Goal: Task Accomplishment & Management: Manage account settings

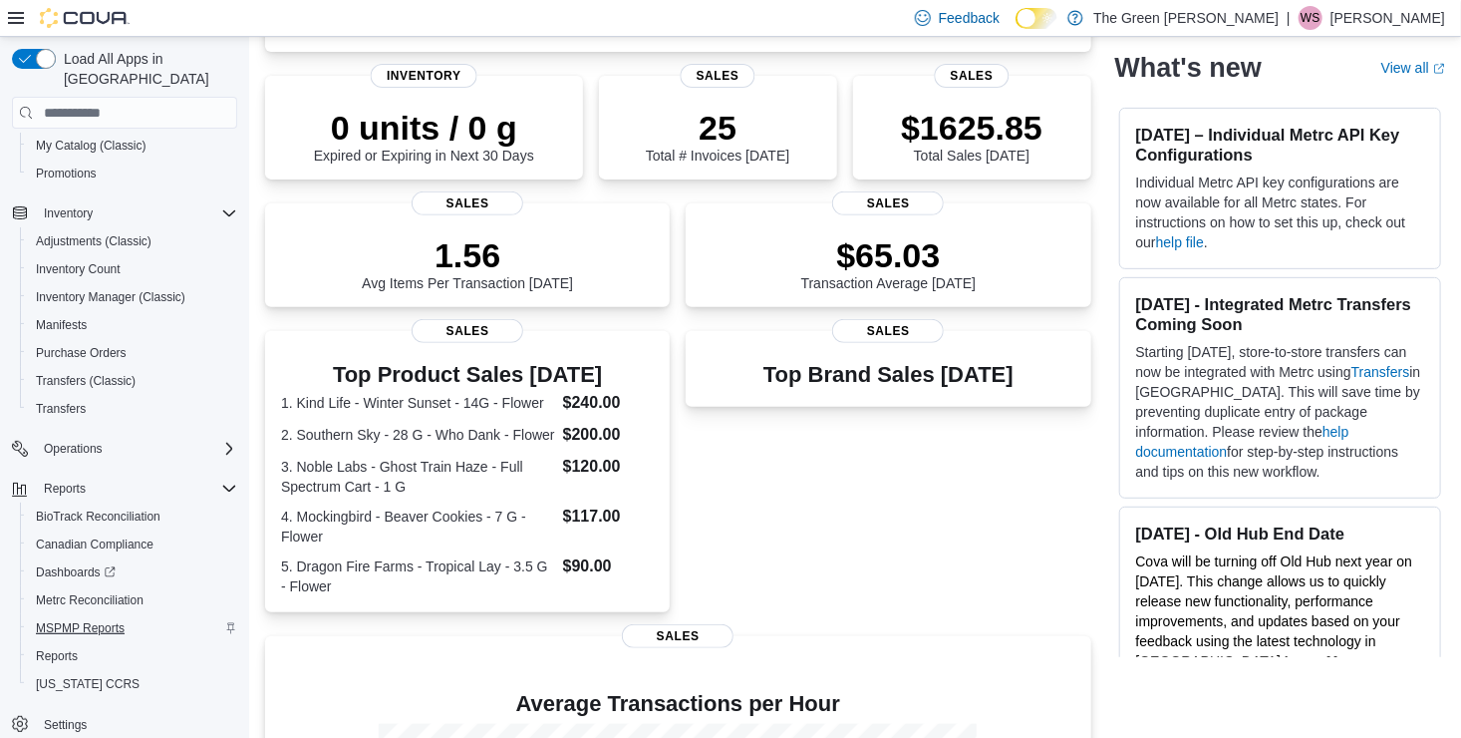
scroll to position [274, 0]
click at [61, 648] on span "Reports" at bounding box center [57, 656] width 42 height 16
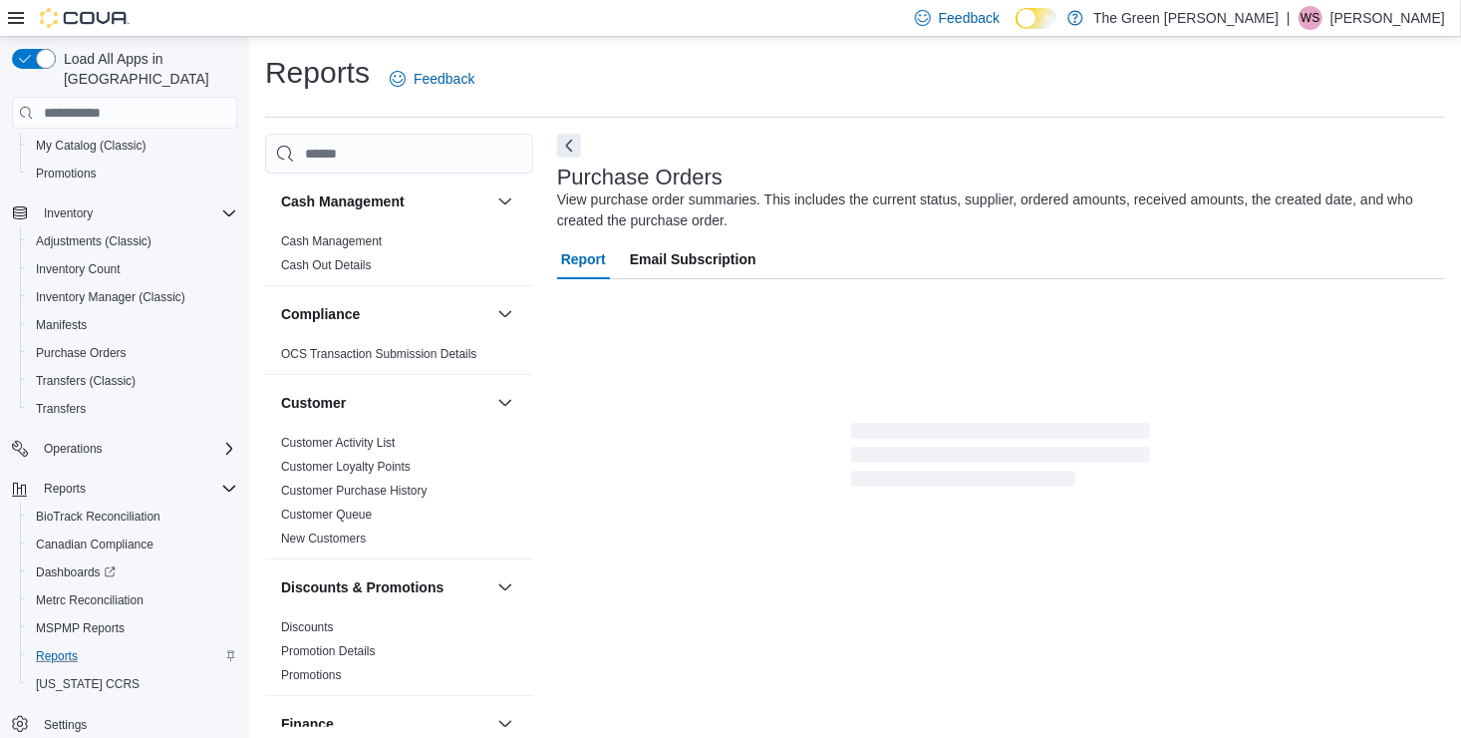
scroll to position [4, 0]
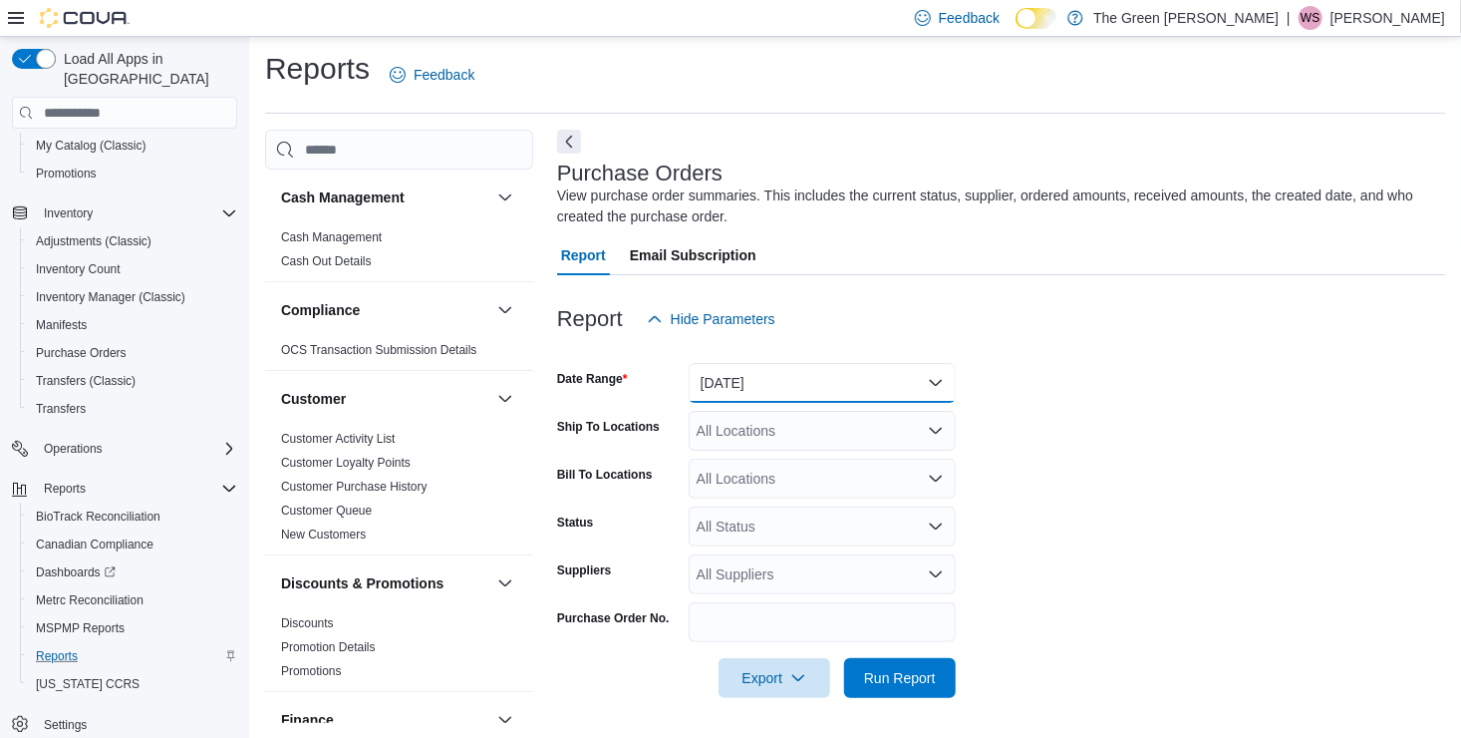
click at [770, 382] on button "Yesterday" at bounding box center [822, 383] width 267 height 40
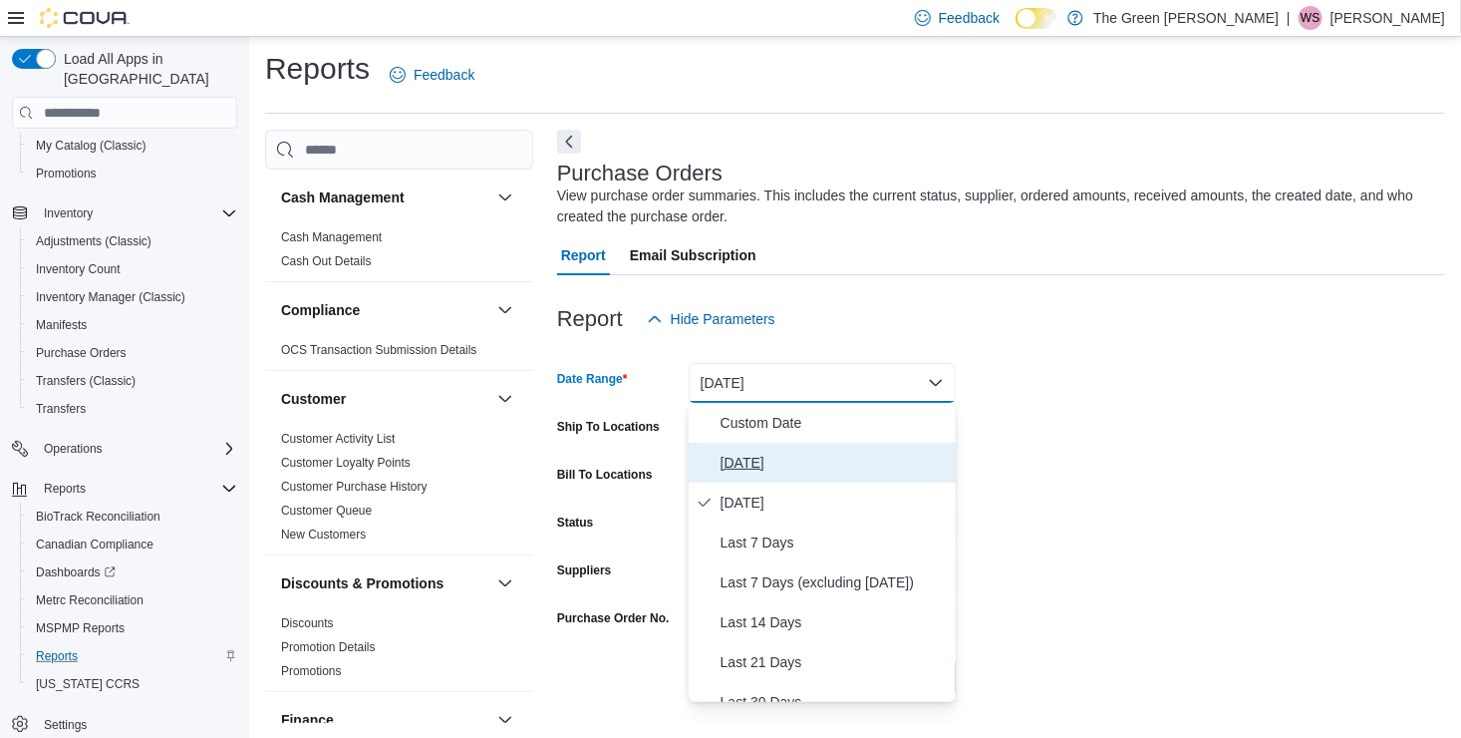
click at [747, 455] on span "Today" at bounding box center [834, 462] width 227 height 24
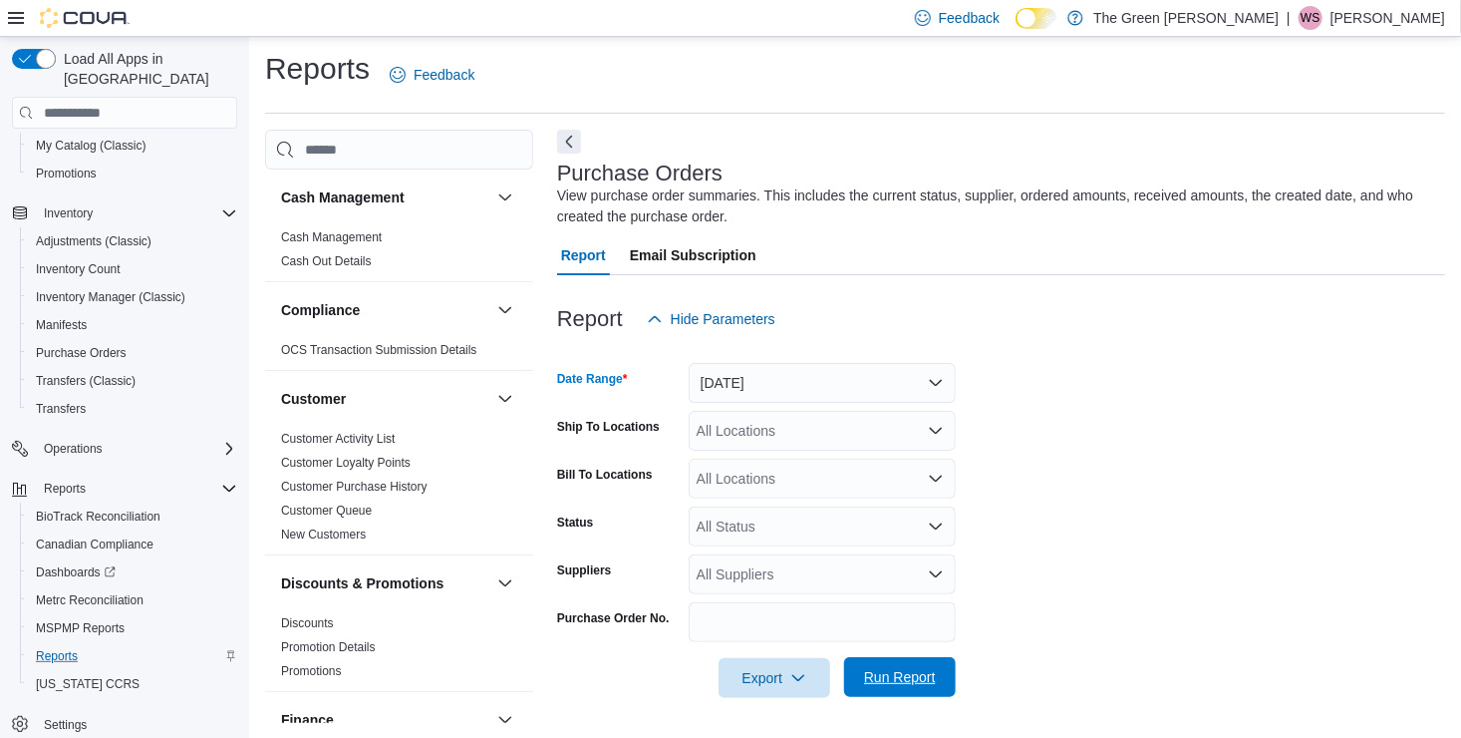
click at [908, 678] on span "Run Report" at bounding box center [900, 677] width 72 height 20
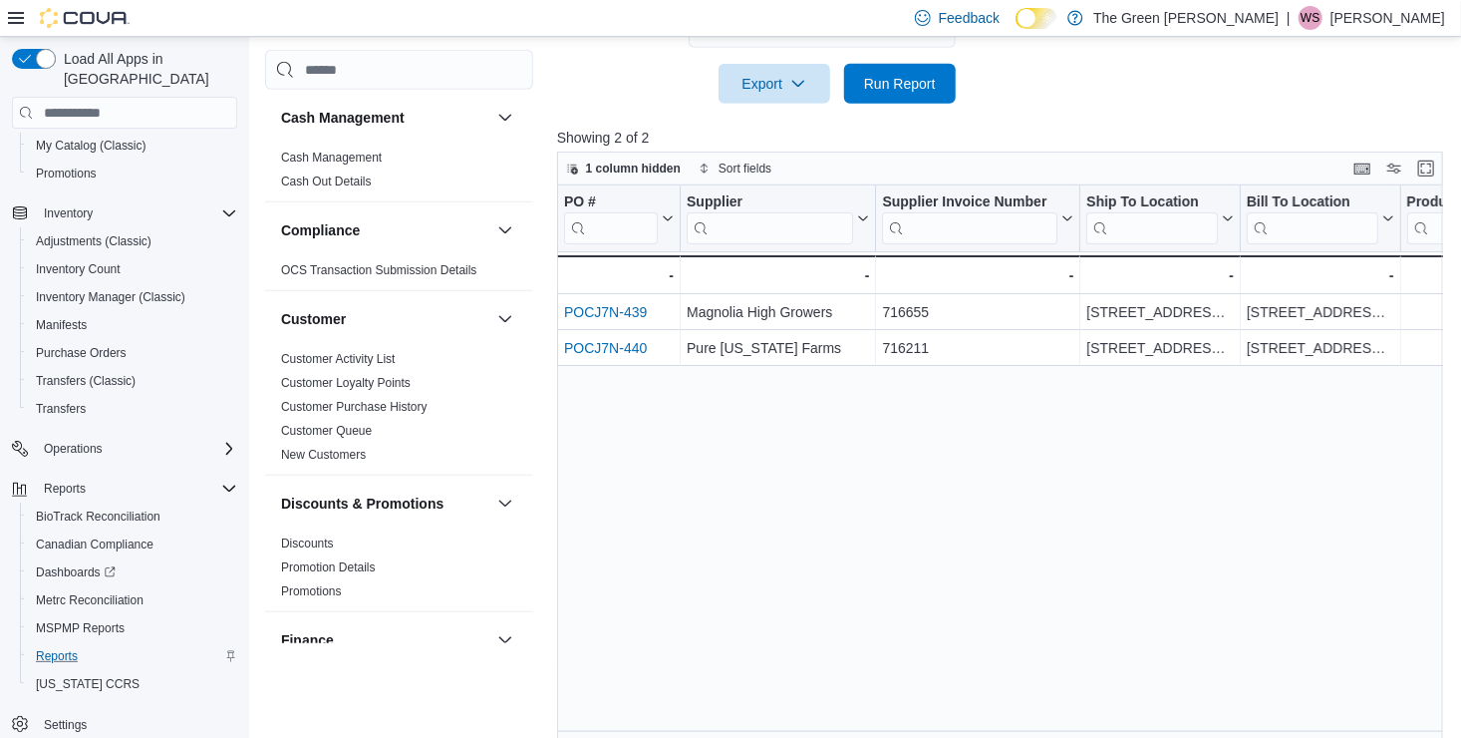
scroll to position [598, 0]
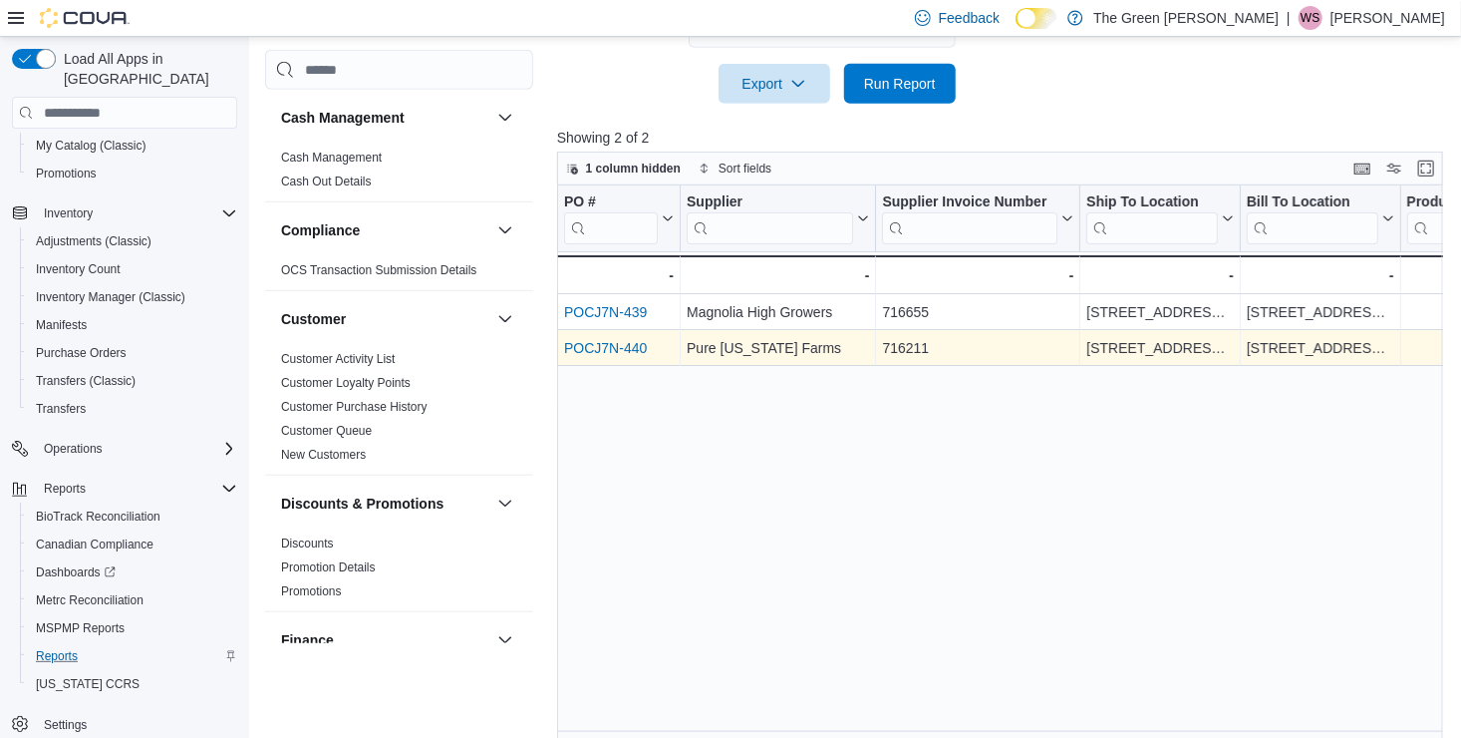
click at [619, 347] on link "POCJ7N-440" at bounding box center [605, 348] width 83 height 16
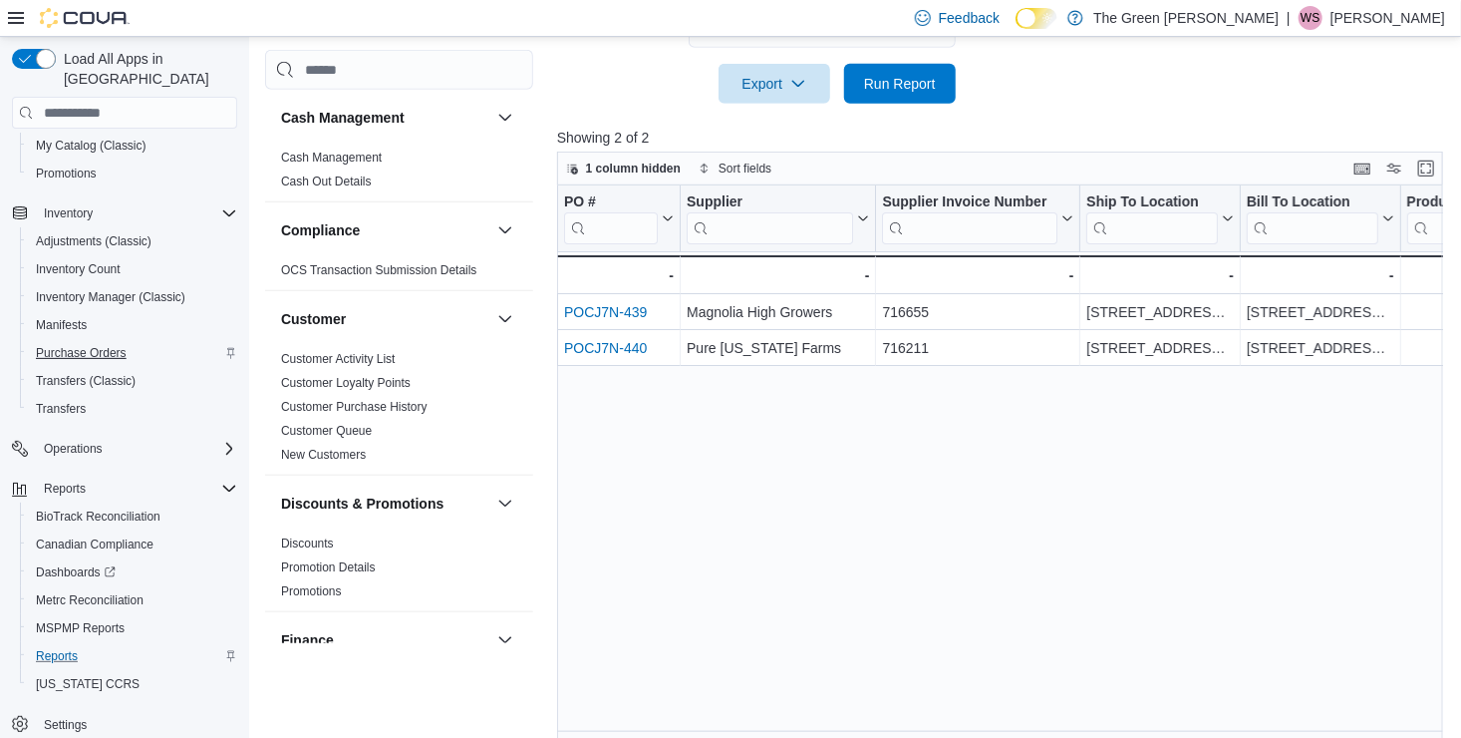
scroll to position [0, 0]
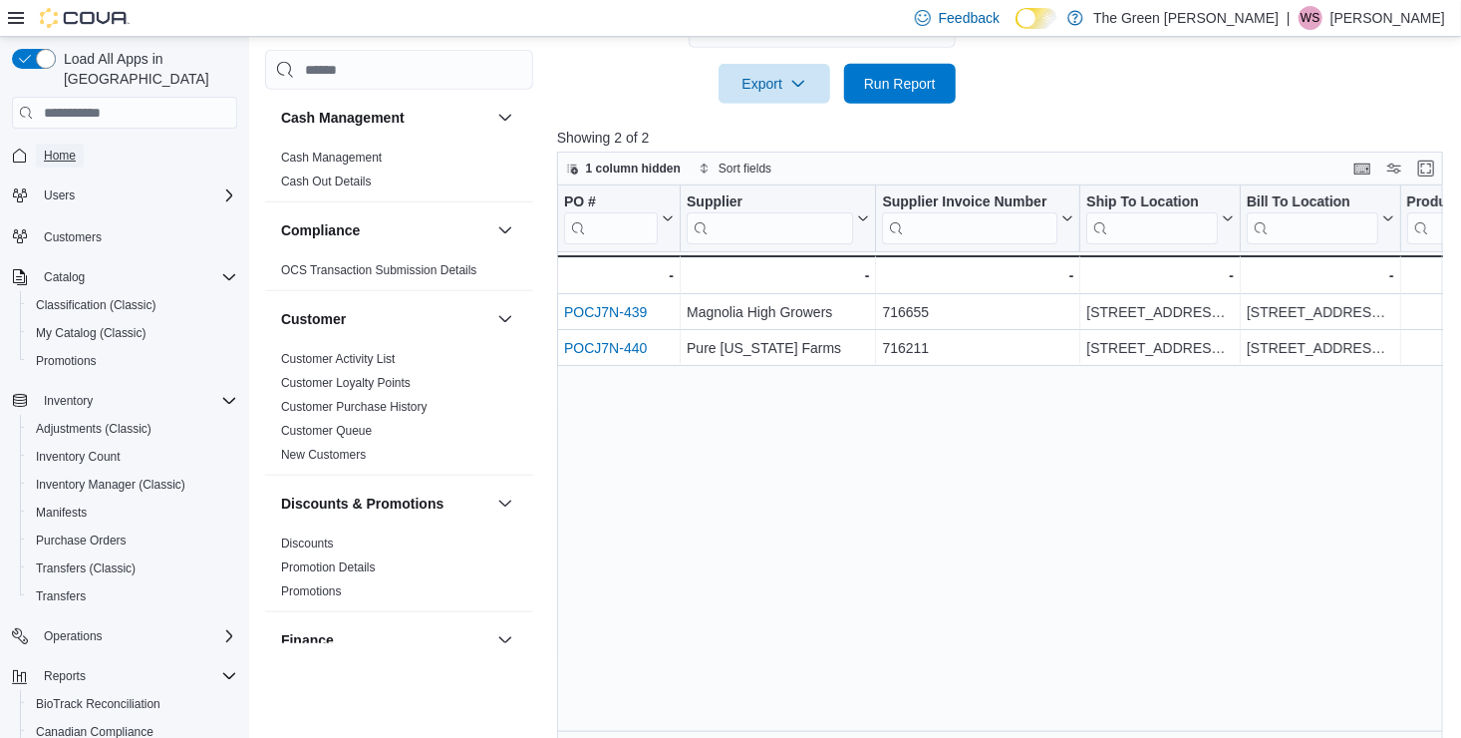
click at [60, 148] on span "Home" at bounding box center [60, 156] width 32 height 16
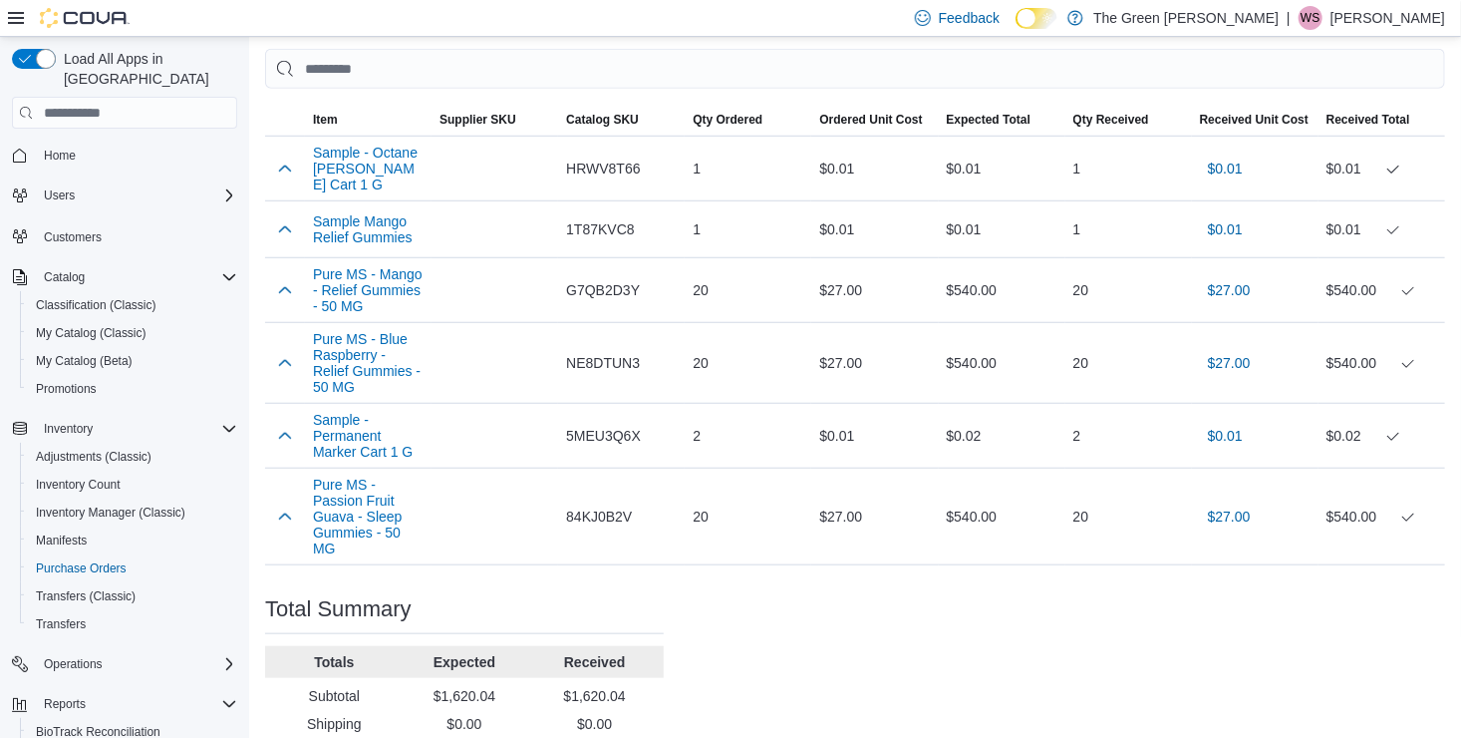
scroll to position [632, 0]
click at [361, 164] on button "Sample - Octane [PERSON_NAME] Cart 1 G" at bounding box center [368, 167] width 111 height 48
click at [376, 219] on button "Sample Mango Relief Gummies" at bounding box center [368, 227] width 111 height 32
click at [384, 275] on button "Pure MS - Mango - Relief Gummies - 50 MG" at bounding box center [368, 288] width 111 height 48
click at [364, 355] on button "Pure MS - Blue Raspberry - Relief Gummies - 50 MG" at bounding box center [368, 361] width 111 height 64
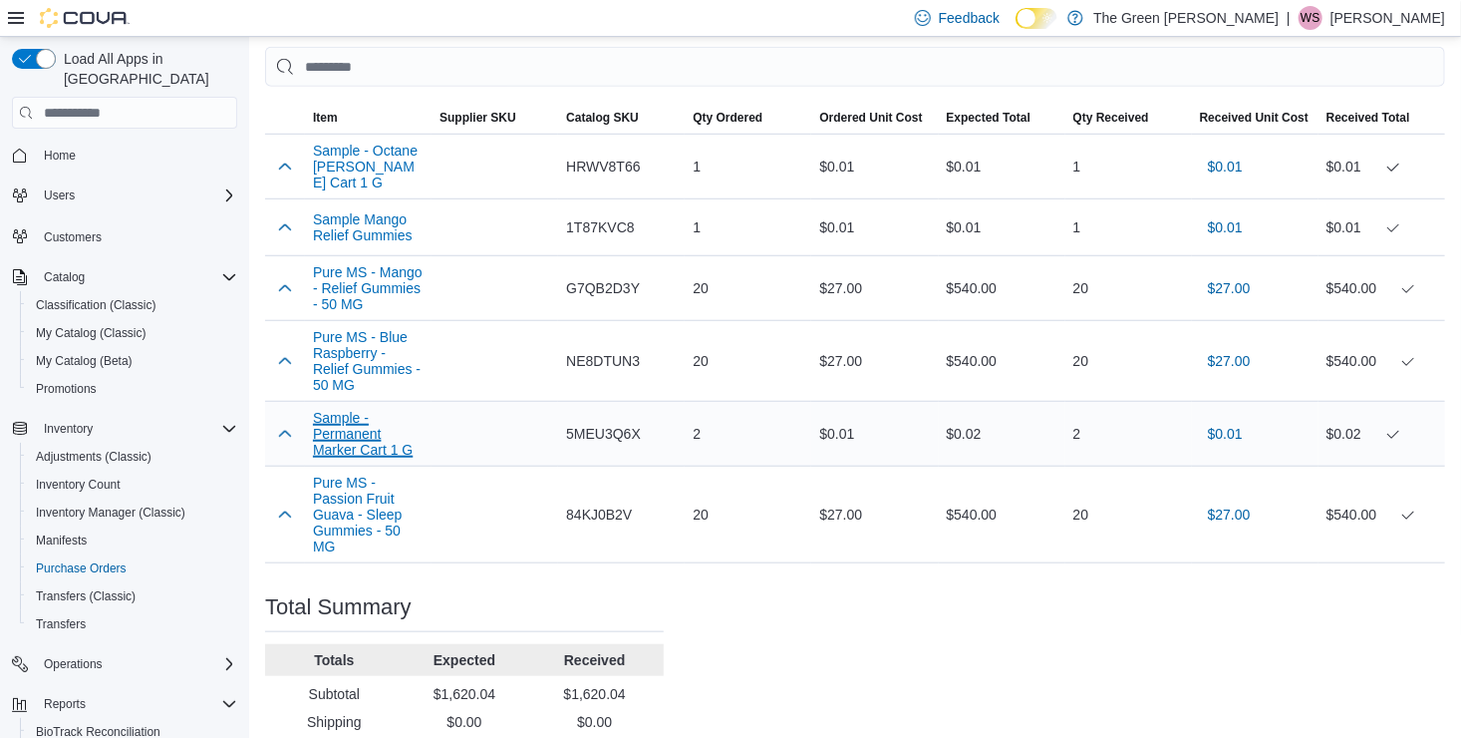
click at [365, 440] on button "Sample - Permanent Marker Cart 1 G" at bounding box center [368, 434] width 111 height 48
click at [356, 432] on button "Sample - Permanent Marker Cart 1 G" at bounding box center [368, 434] width 111 height 48
click at [374, 504] on button "Pure MS - Passion Fruit Guava - Sleep Gummies - 50 MG" at bounding box center [368, 514] width 111 height 80
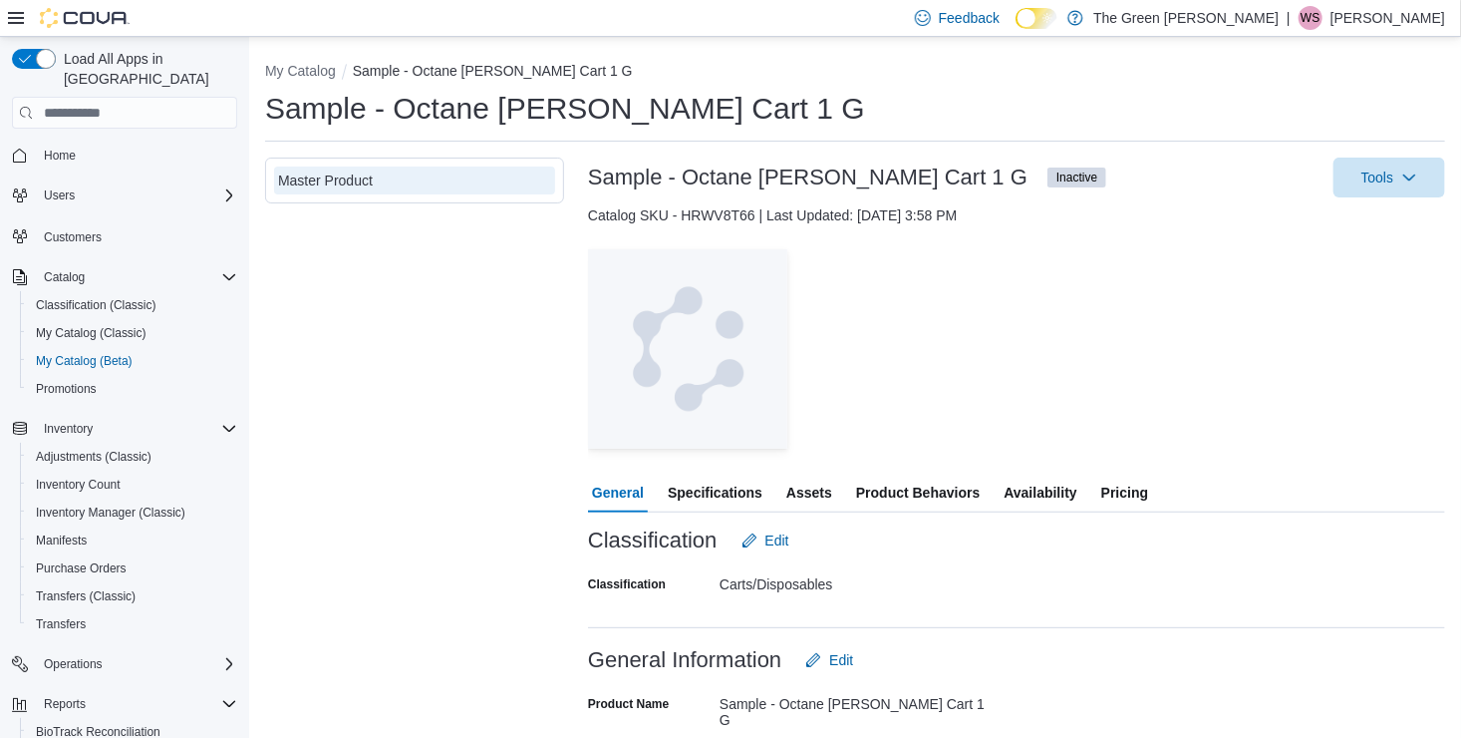
click at [1044, 482] on span "Availability" at bounding box center [1040, 492] width 73 height 40
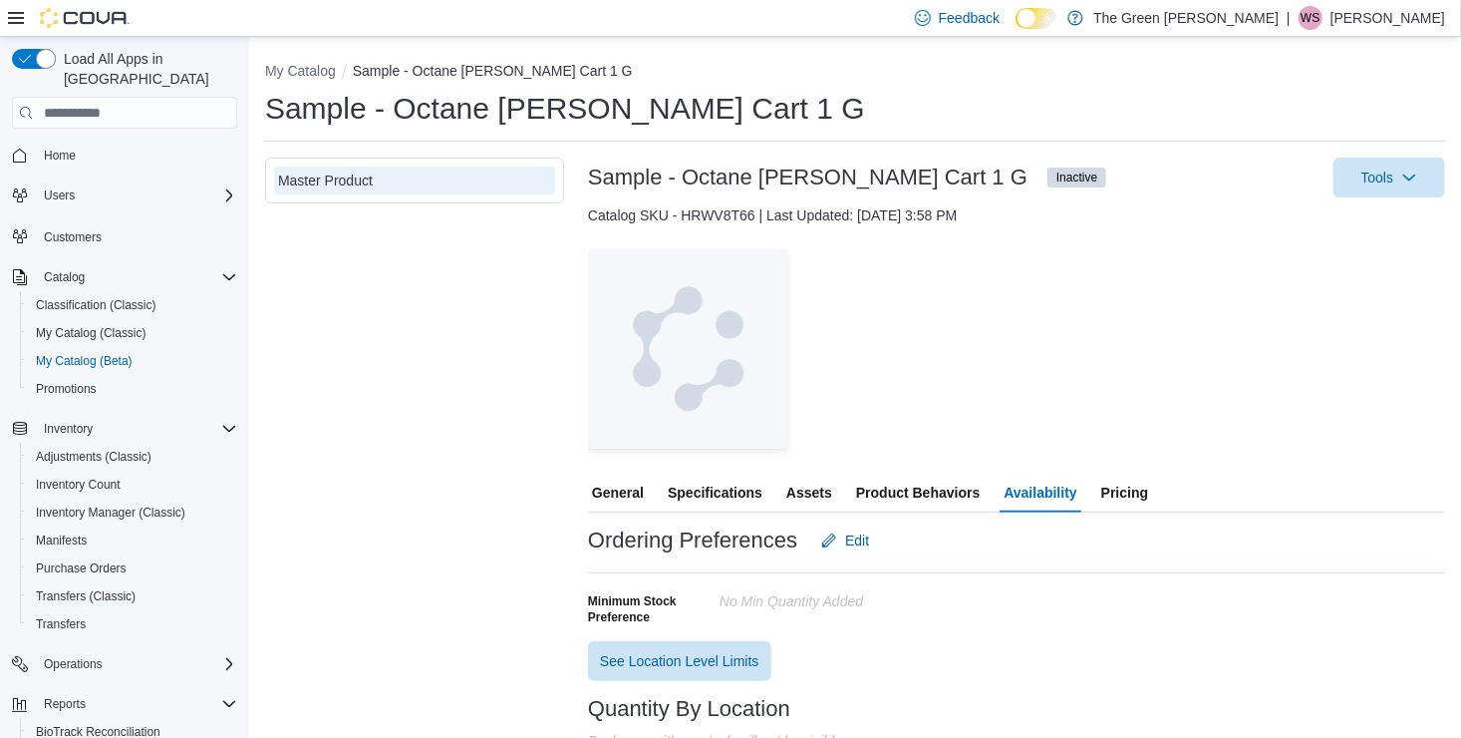
scroll to position [128, 0]
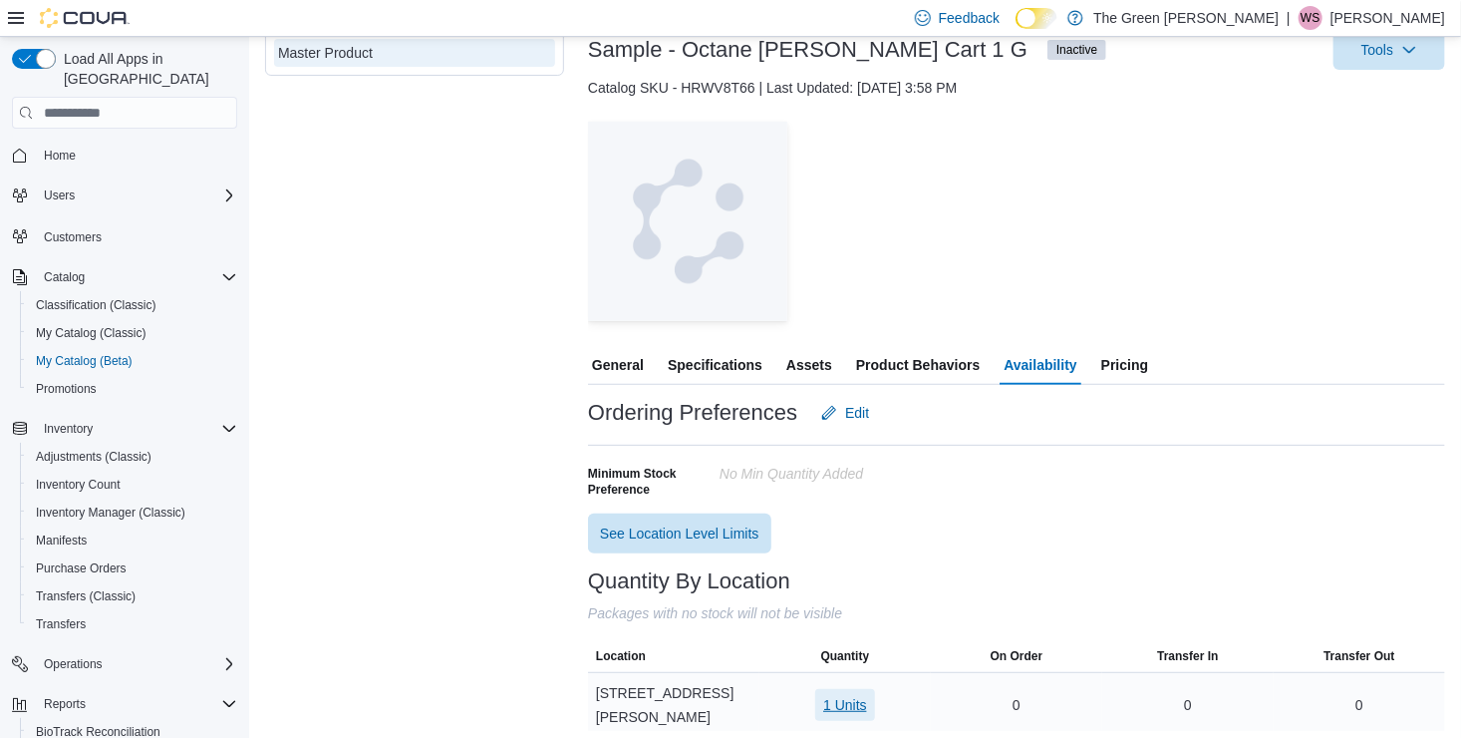
click at [826, 698] on span "1 Units" at bounding box center [845, 705] width 44 height 20
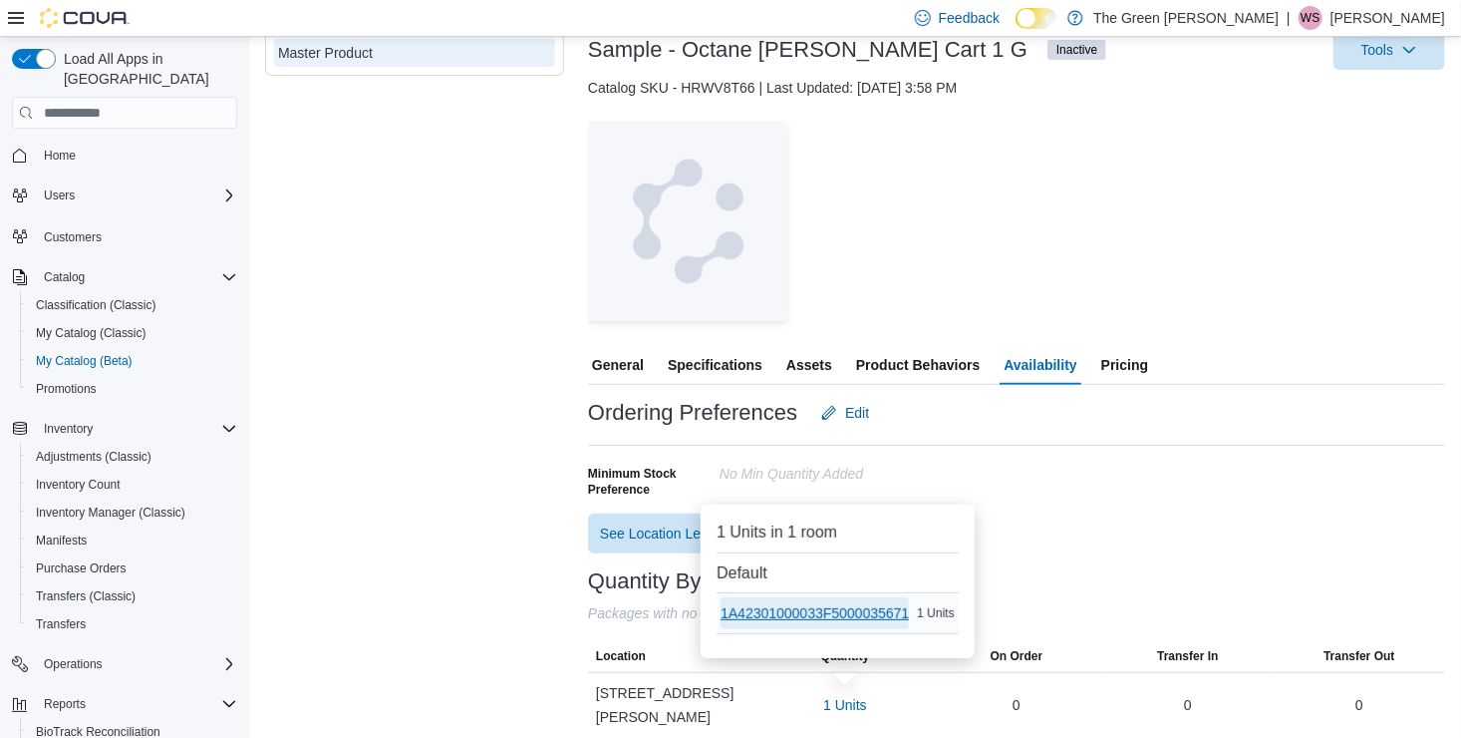
click at [826, 617] on span "1A42301000033F5000035671" at bounding box center [815, 613] width 188 height 20
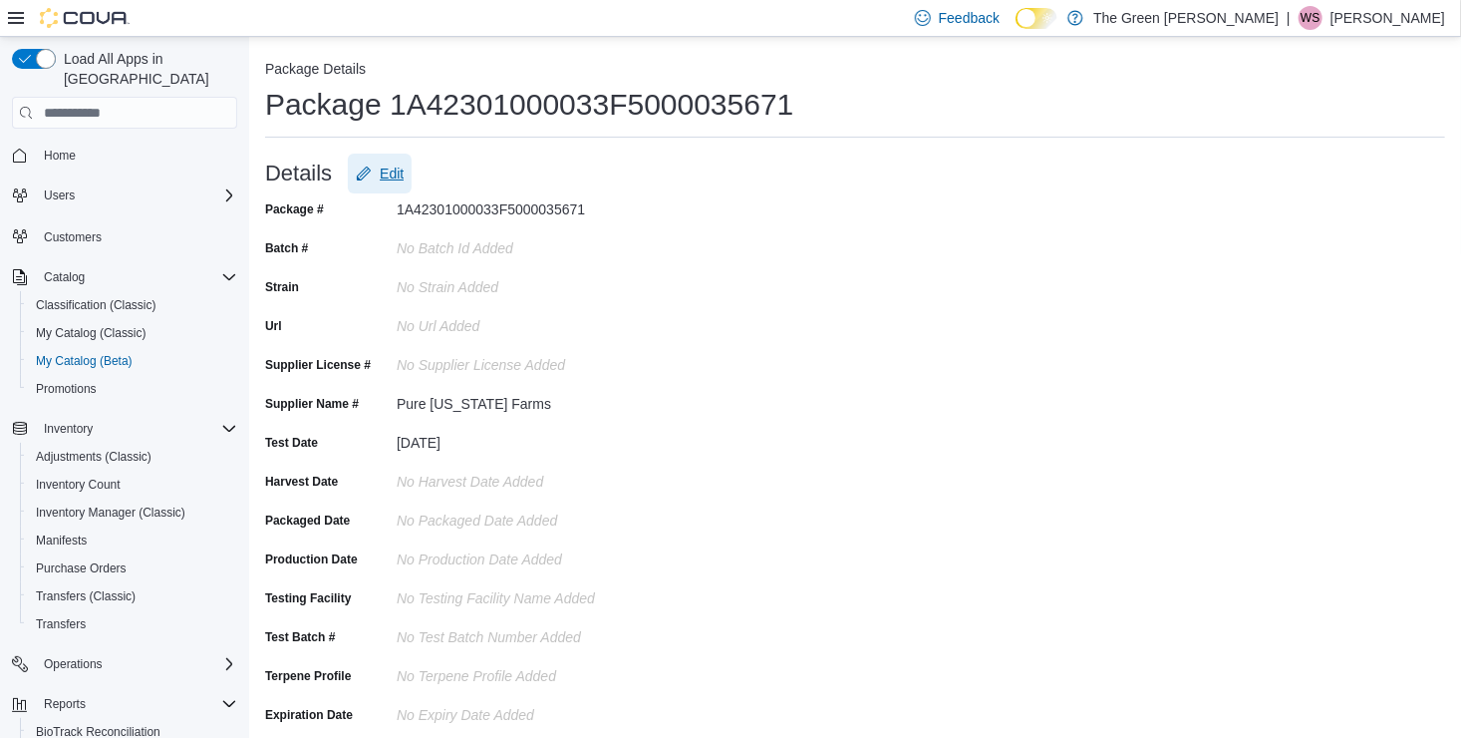
click at [396, 176] on span "Edit" at bounding box center [392, 173] width 24 height 20
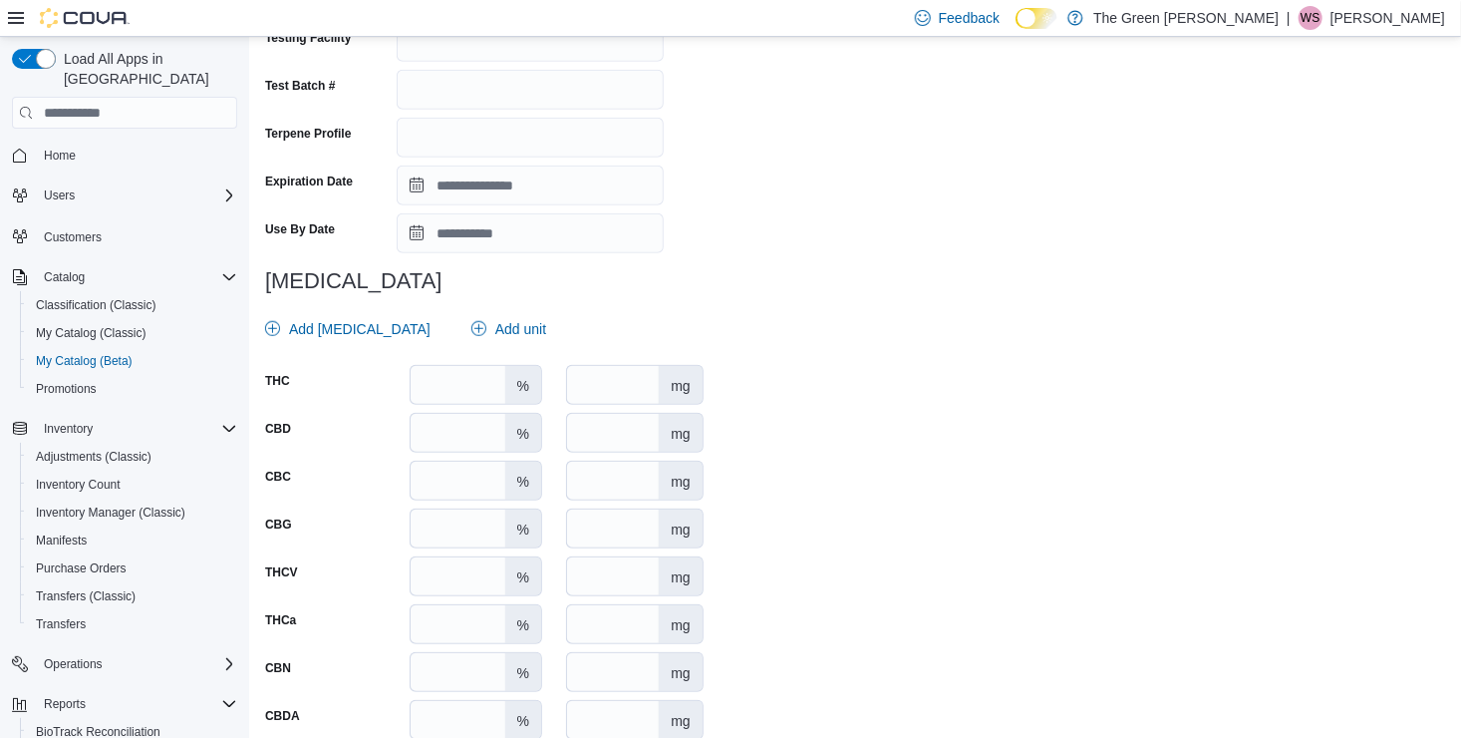
scroll to position [642, 0]
click at [615, 383] on input "number" at bounding box center [613, 384] width 92 height 38
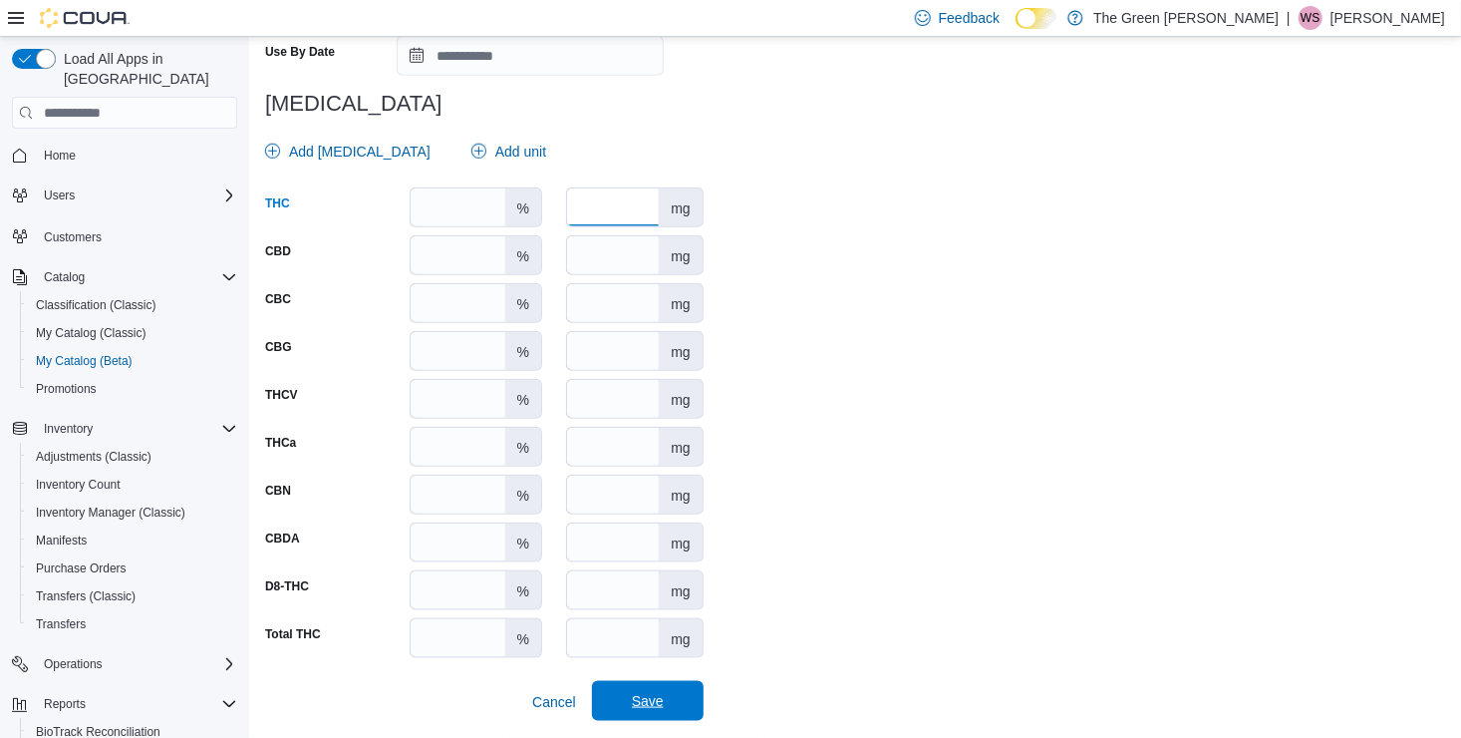
type input "*****"
click at [646, 700] on span "Save" at bounding box center [648, 701] width 32 height 20
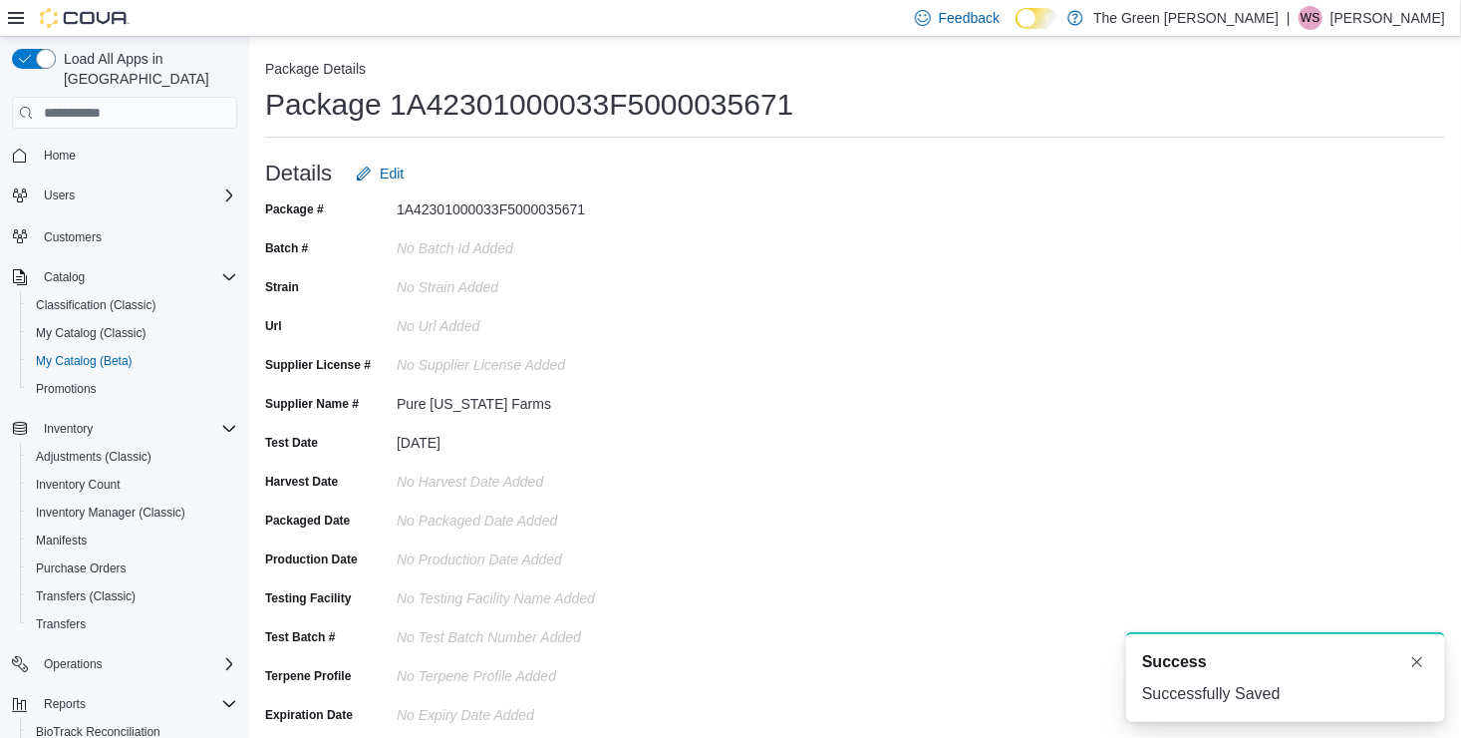
scroll to position [0, 0]
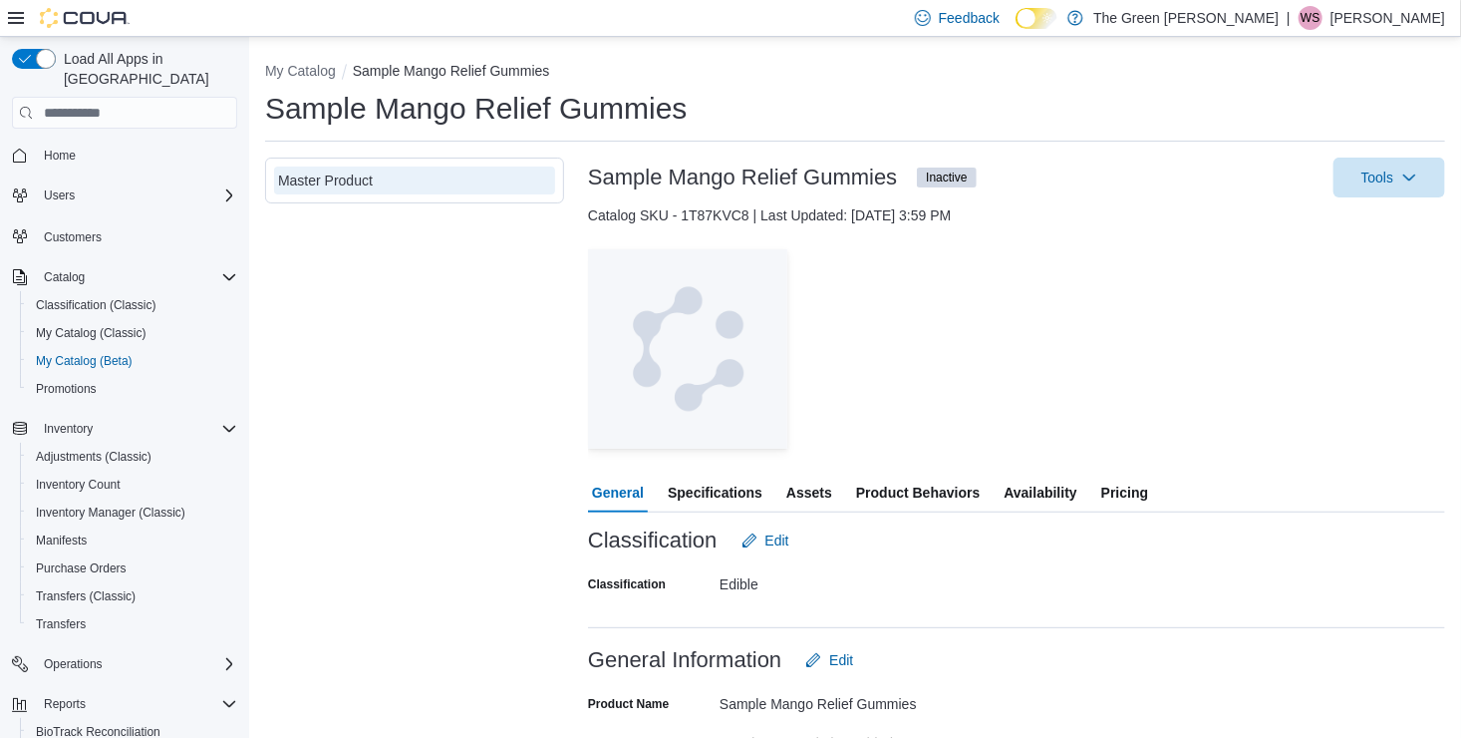
click at [1031, 481] on span "Availability" at bounding box center [1040, 492] width 73 height 40
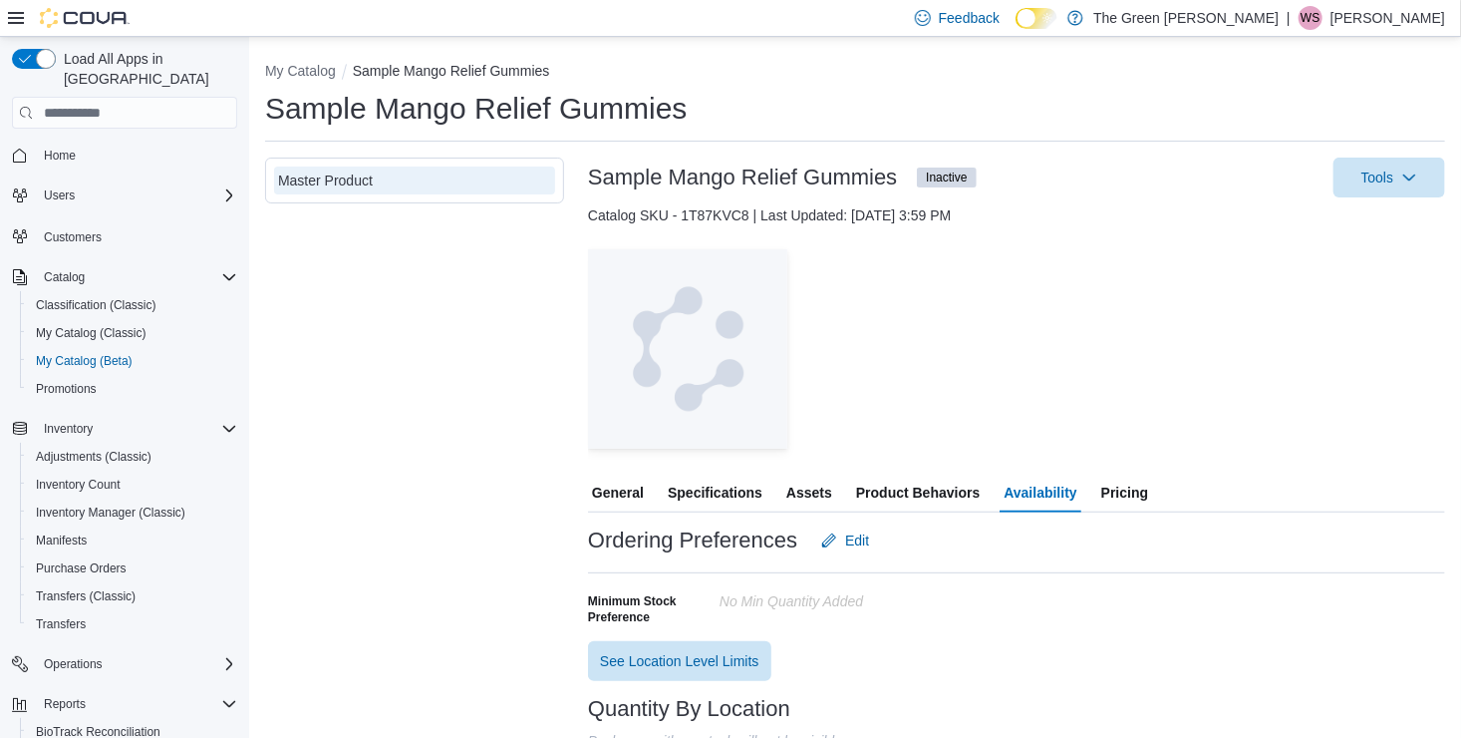
scroll to position [128, 0]
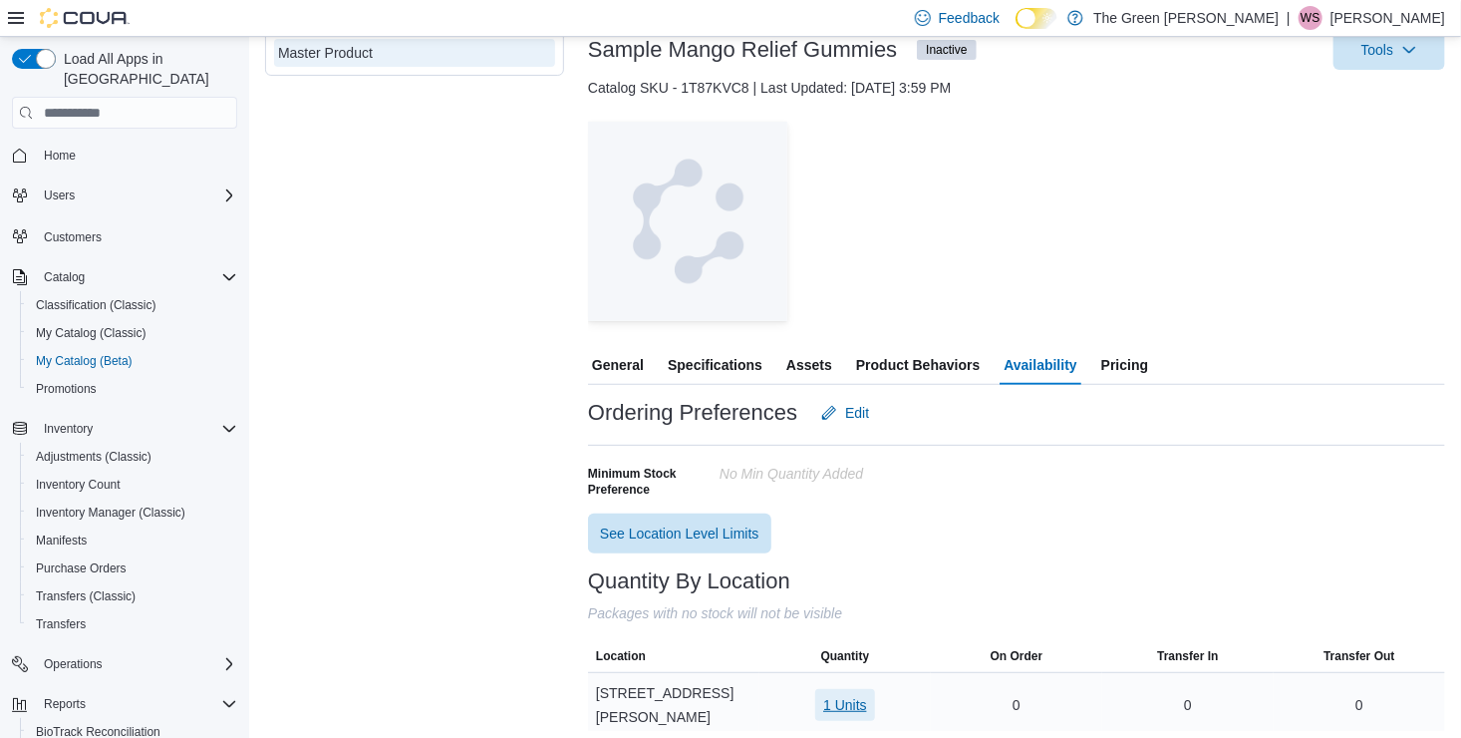
click at [864, 699] on span "1 Units" at bounding box center [845, 705] width 44 height 20
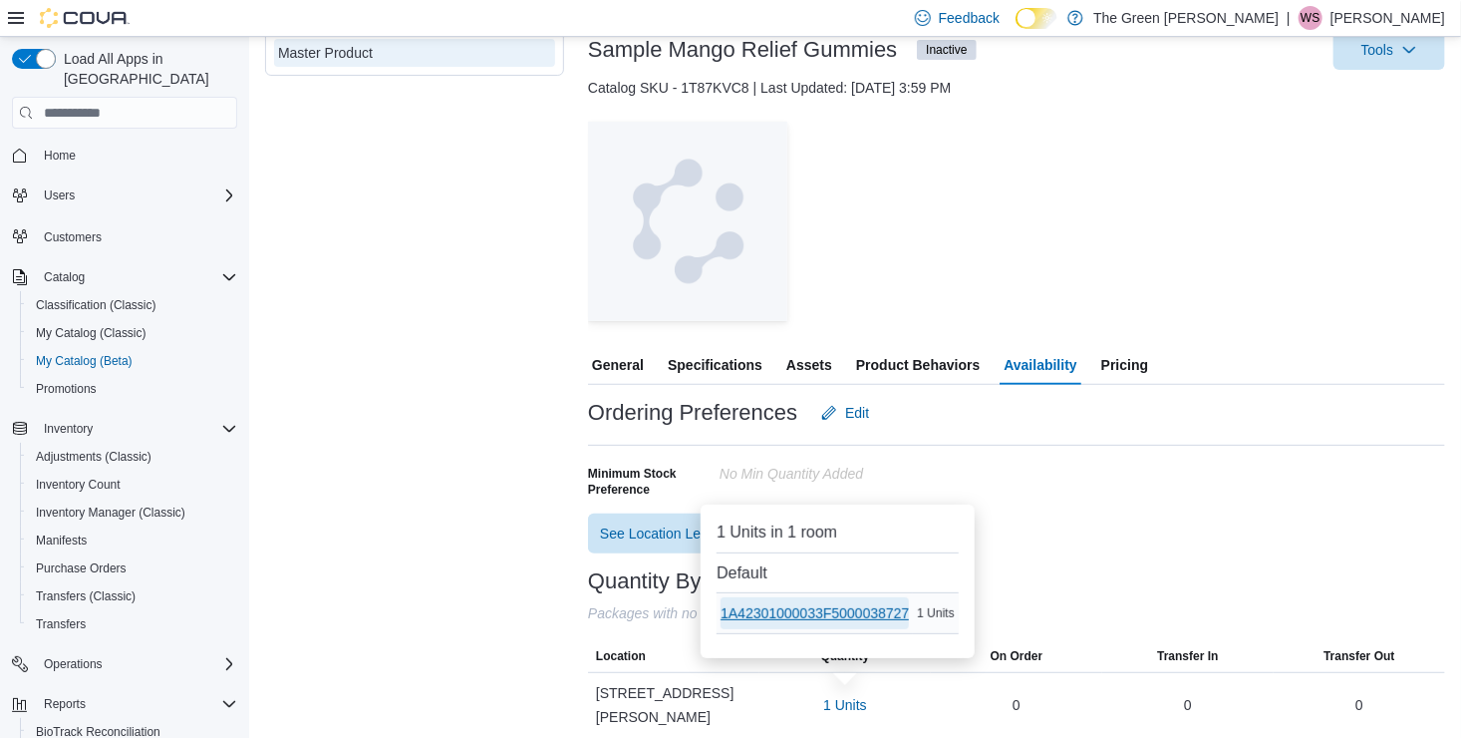
click at [872, 609] on span "1A42301000033F5000038727" at bounding box center [815, 613] width 188 height 20
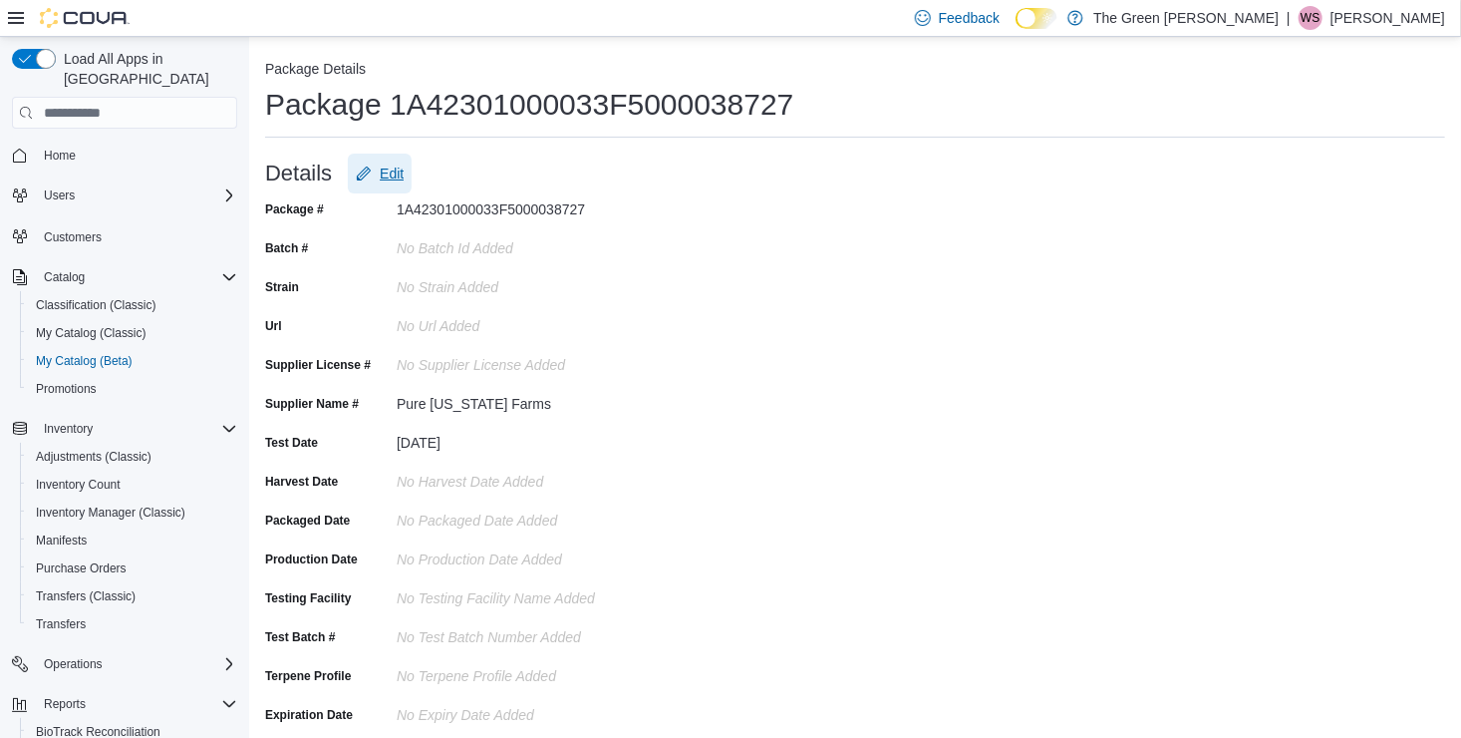
click at [383, 179] on span "Edit" at bounding box center [392, 173] width 24 height 20
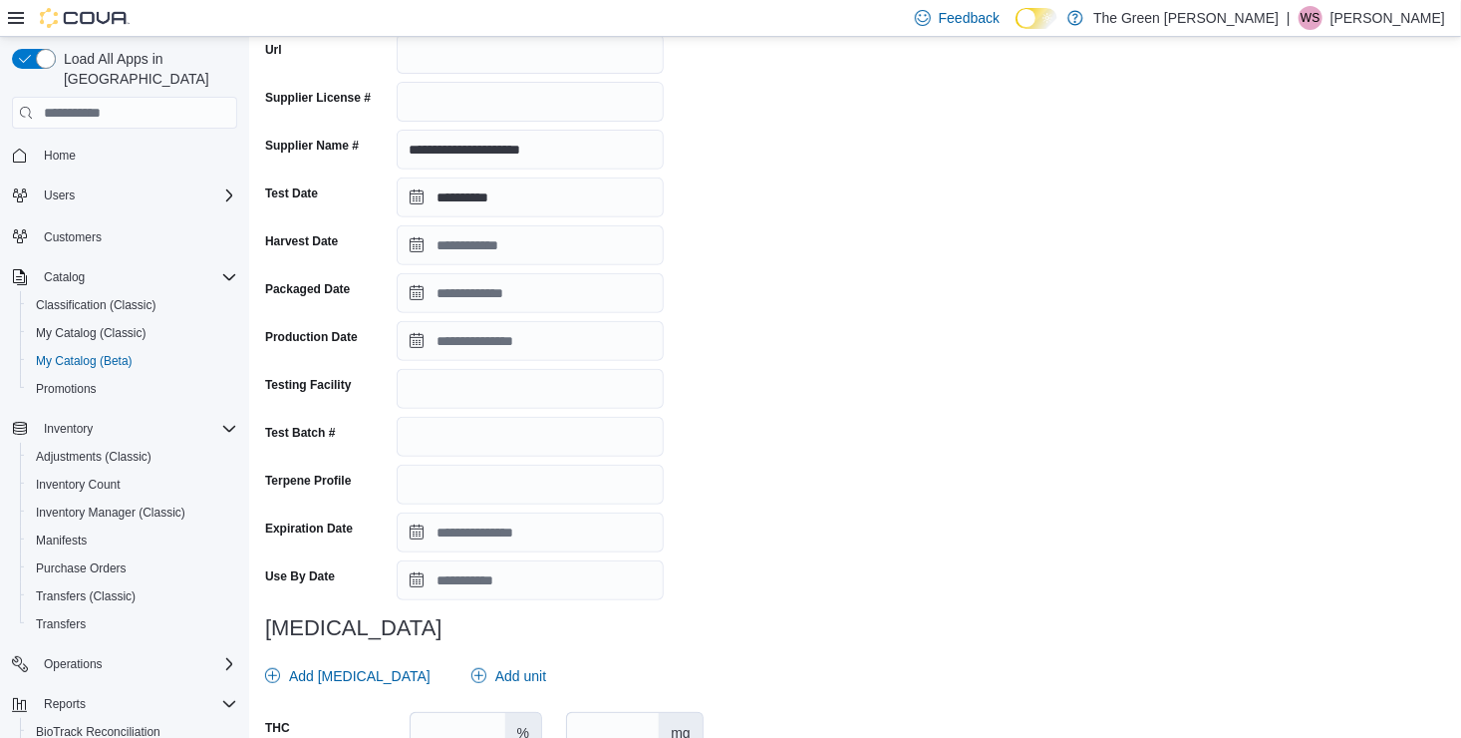
scroll to position [483, 0]
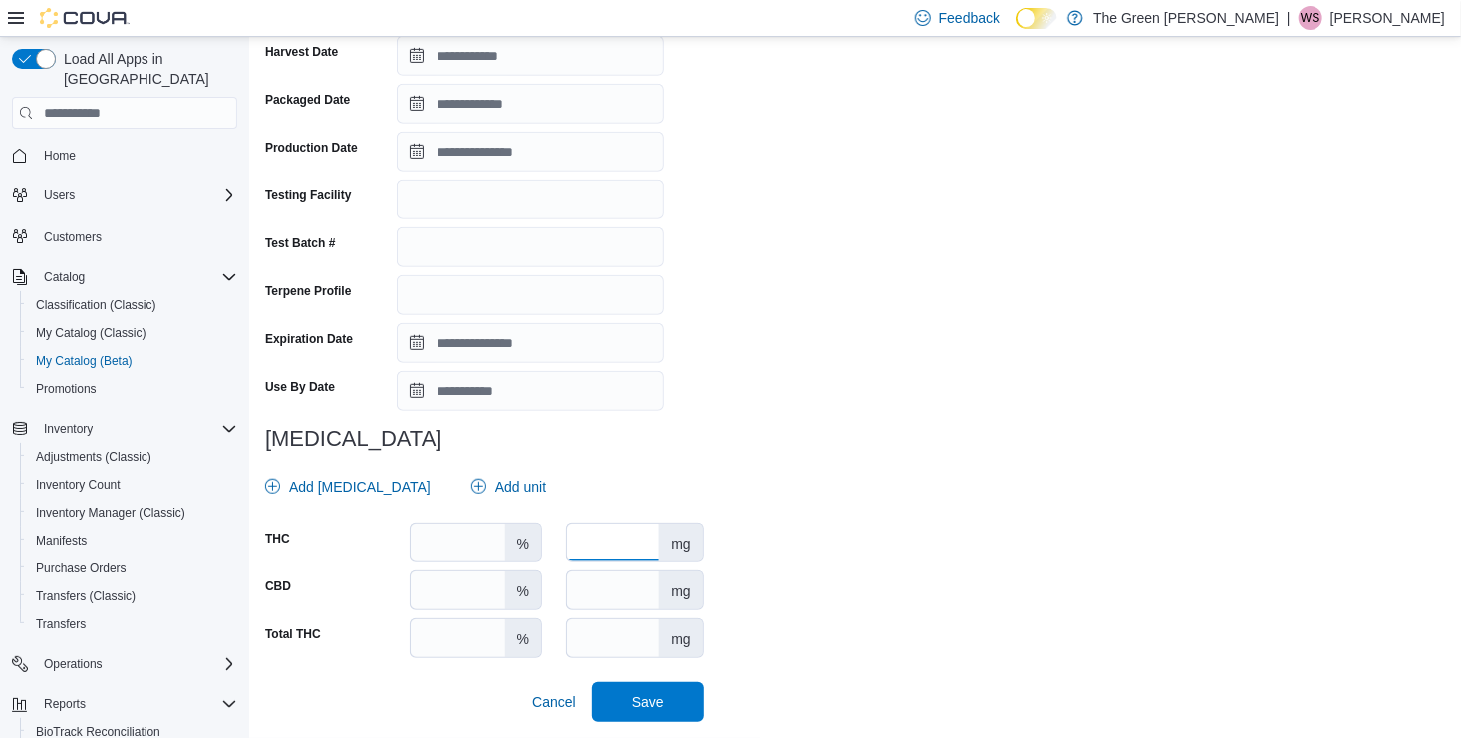
click at [602, 542] on input "number" at bounding box center [613, 542] width 92 height 38
type input "***"
click at [650, 692] on span "Save" at bounding box center [648, 701] width 88 height 40
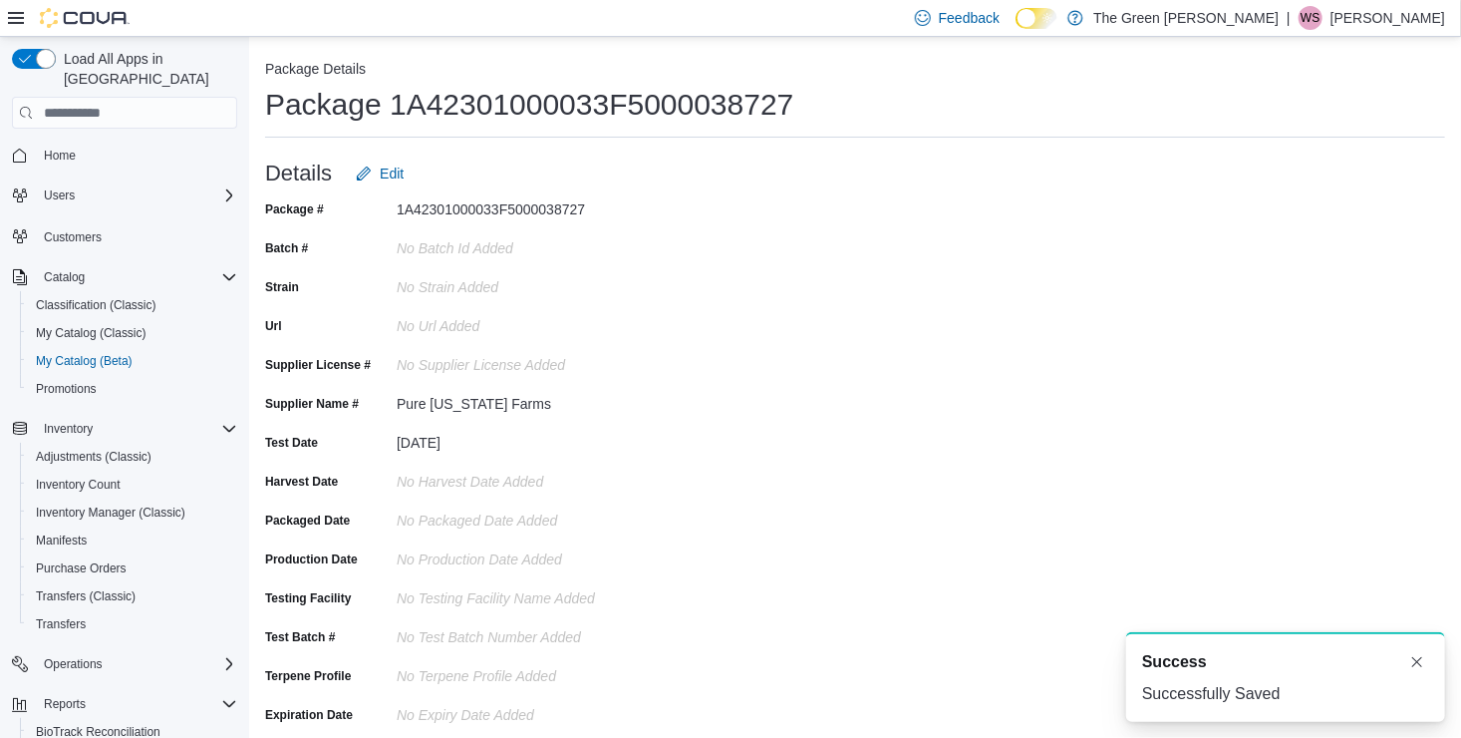
scroll to position [0, 0]
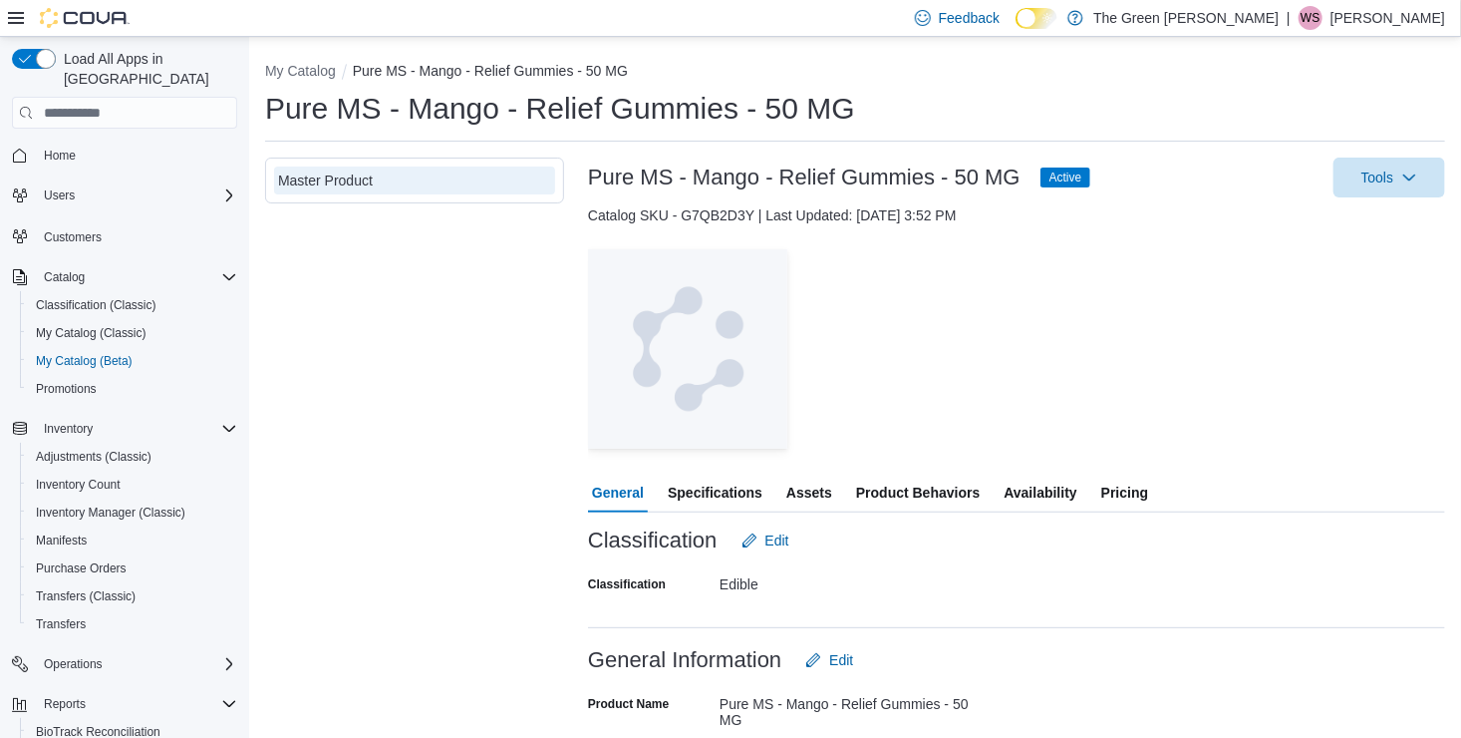
click at [1015, 494] on span "Availability" at bounding box center [1040, 492] width 73 height 40
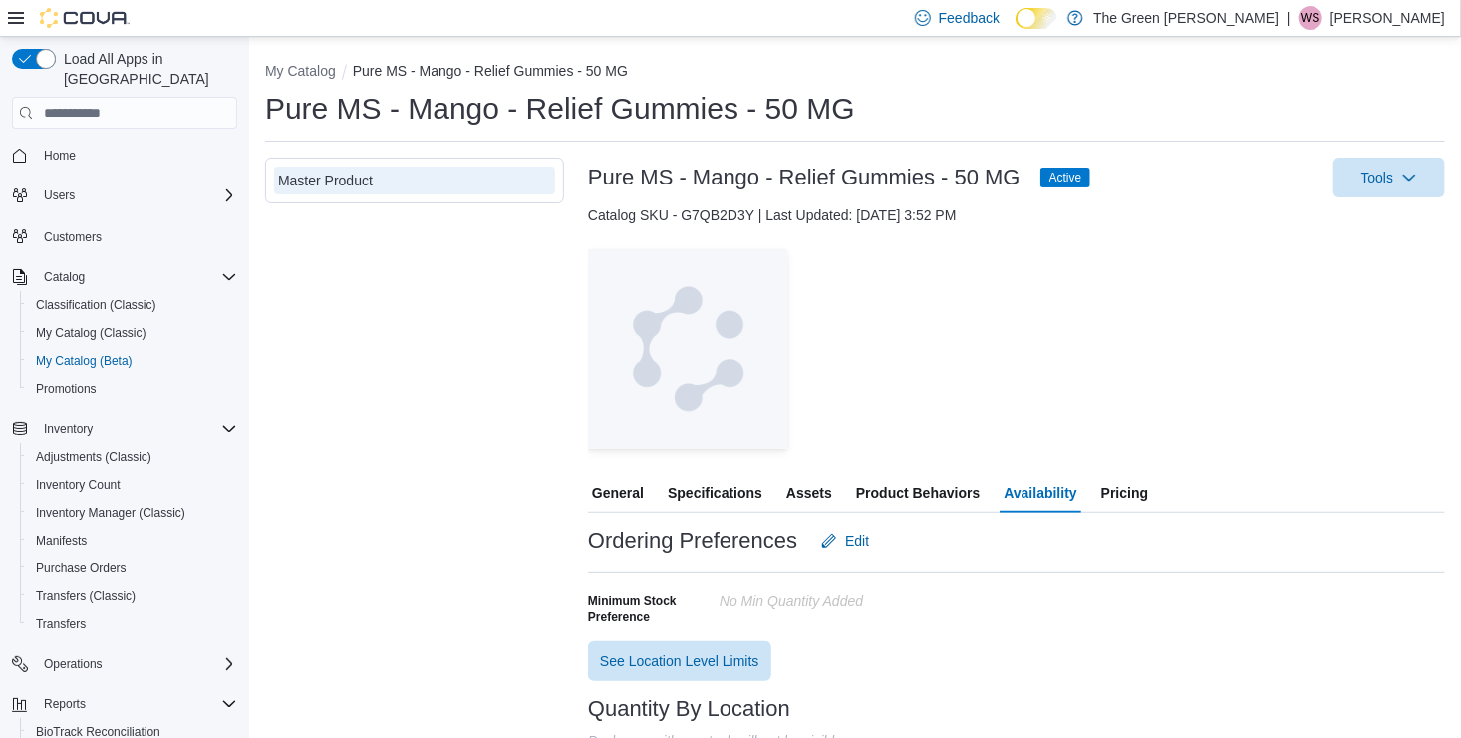
scroll to position [128, 0]
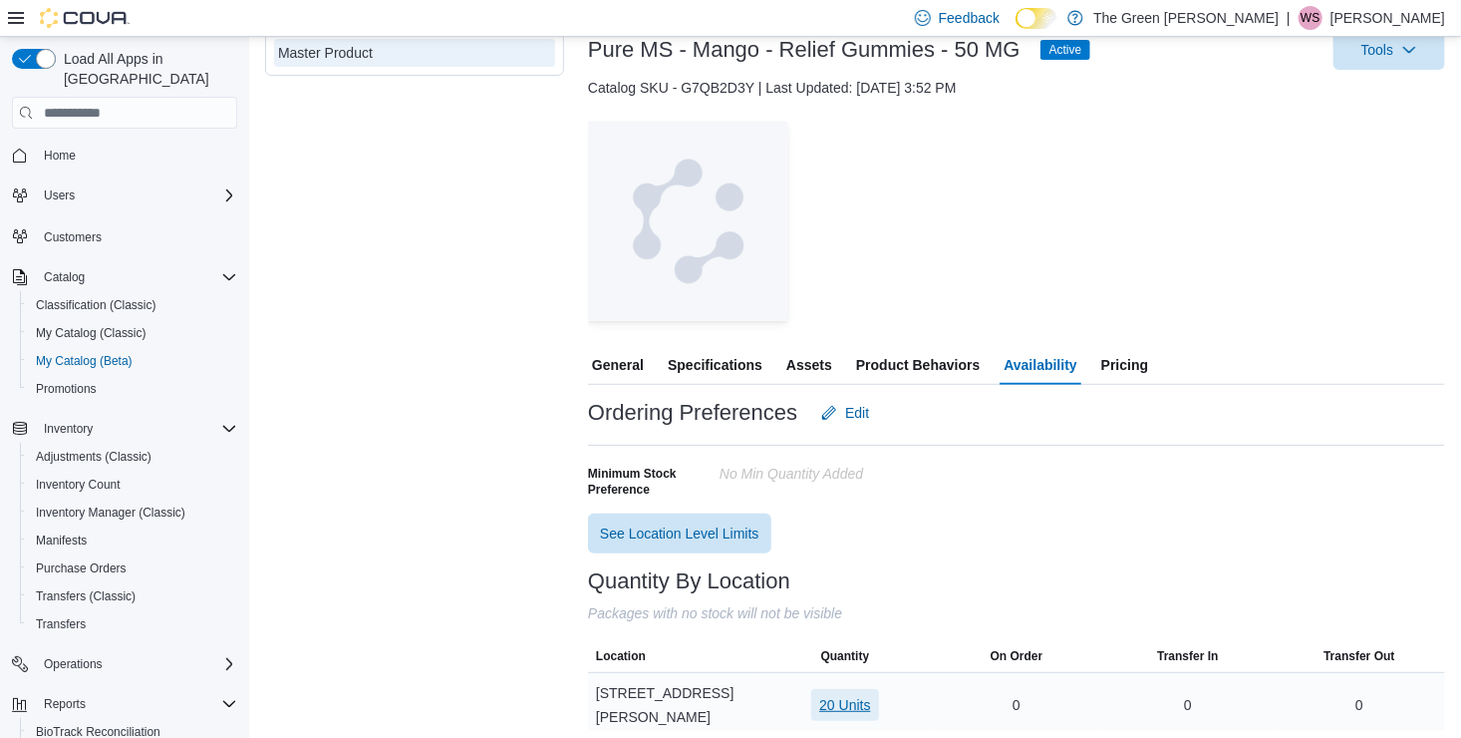
click at [834, 689] on span "20 Units" at bounding box center [844, 705] width 51 height 32
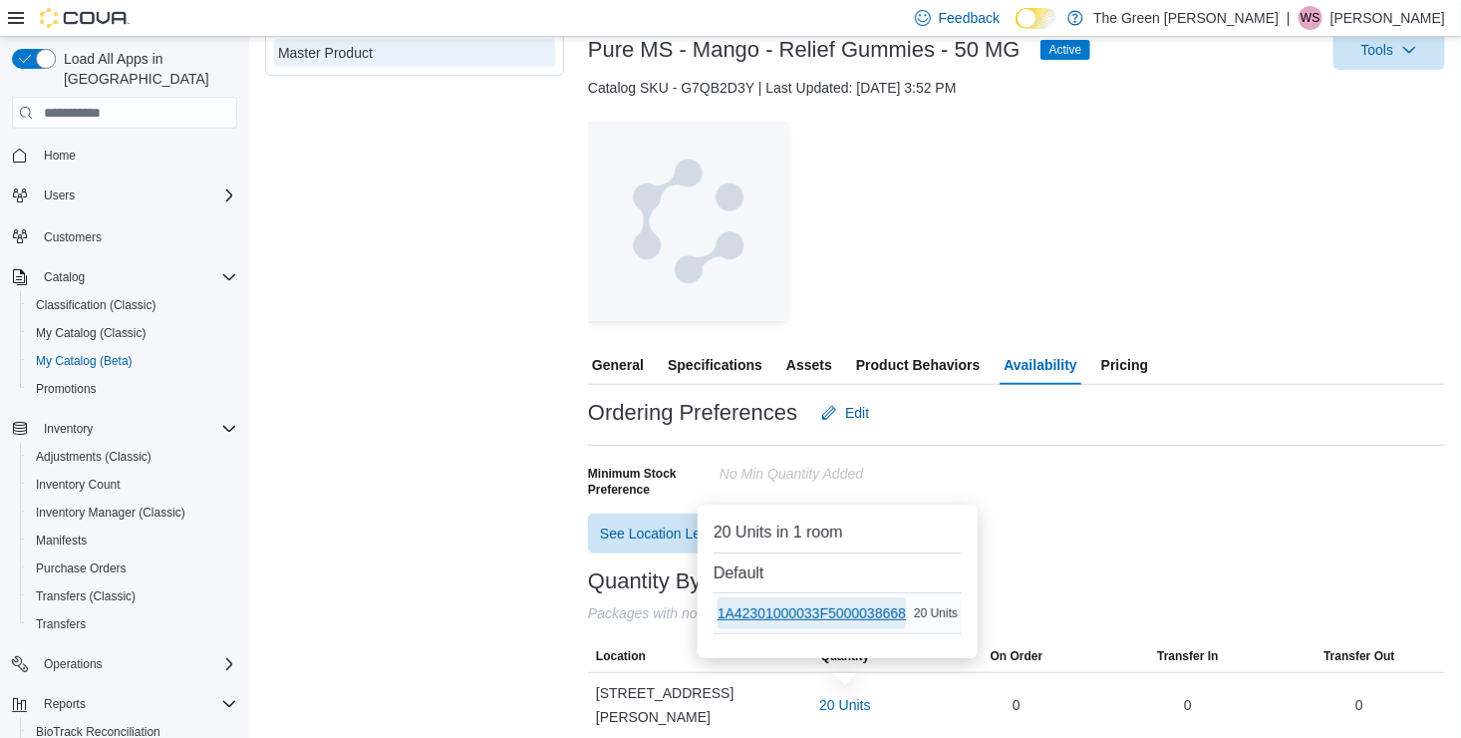
click at [839, 610] on span "1A42301000033F5000038668" at bounding box center [812, 613] width 188 height 20
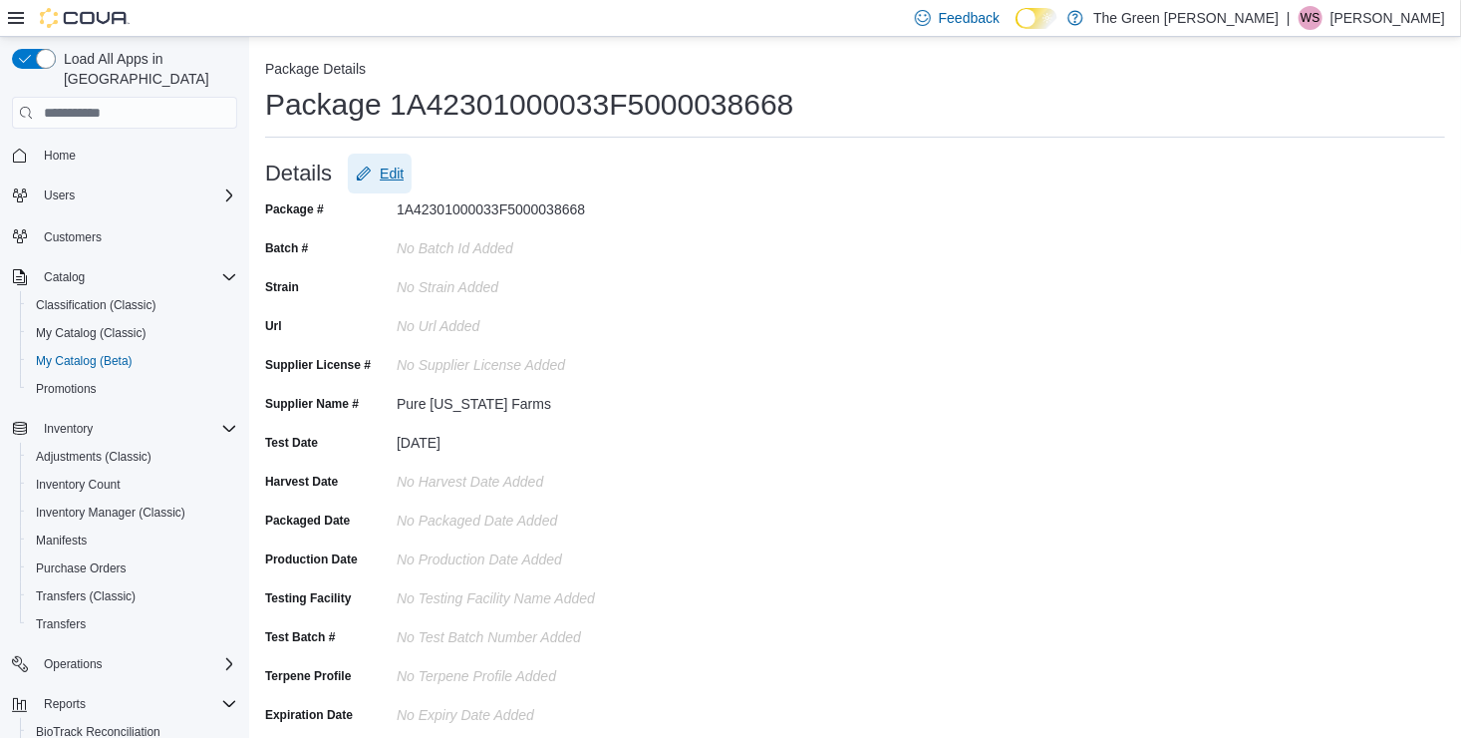
click at [390, 165] on span "Edit" at bounding box center [392, 173] width 24 height 20
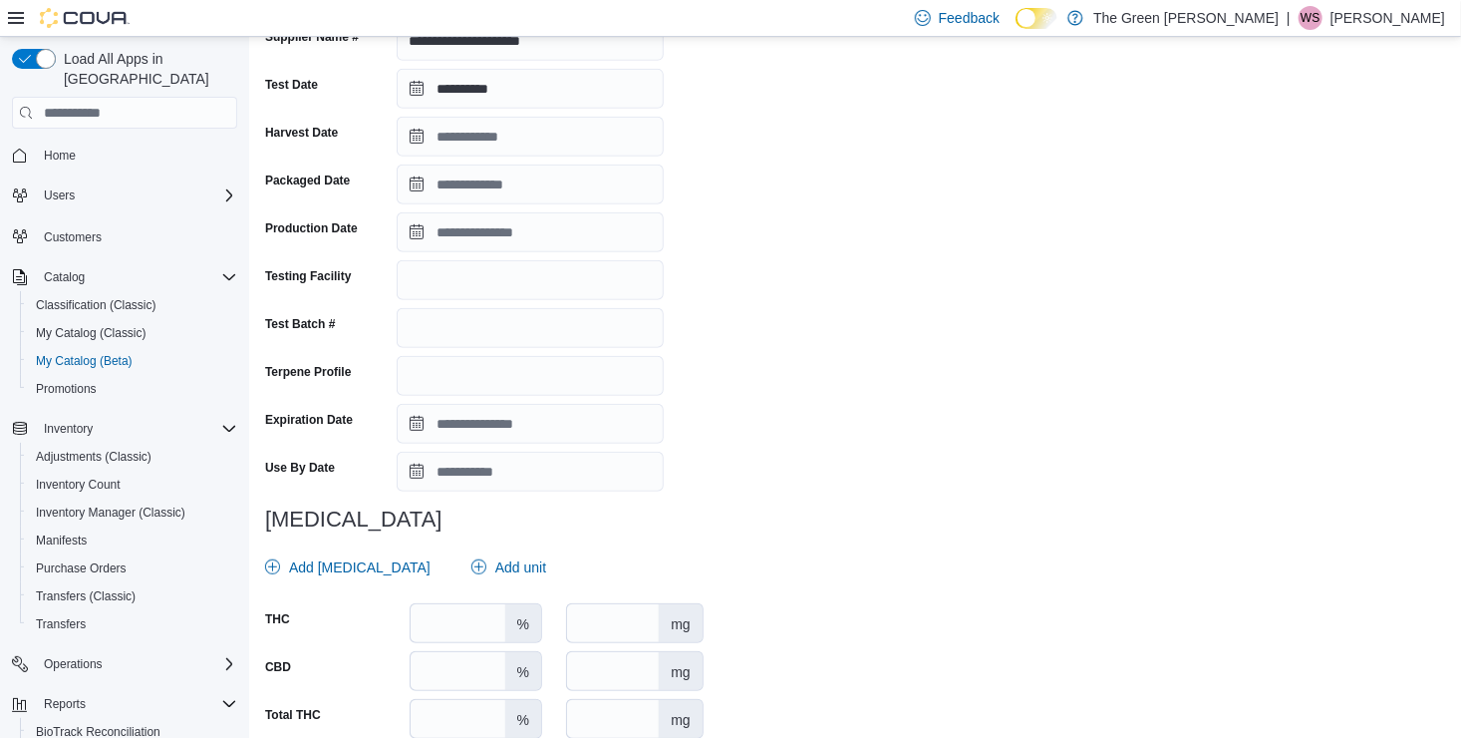
scroll to position [483, 0]
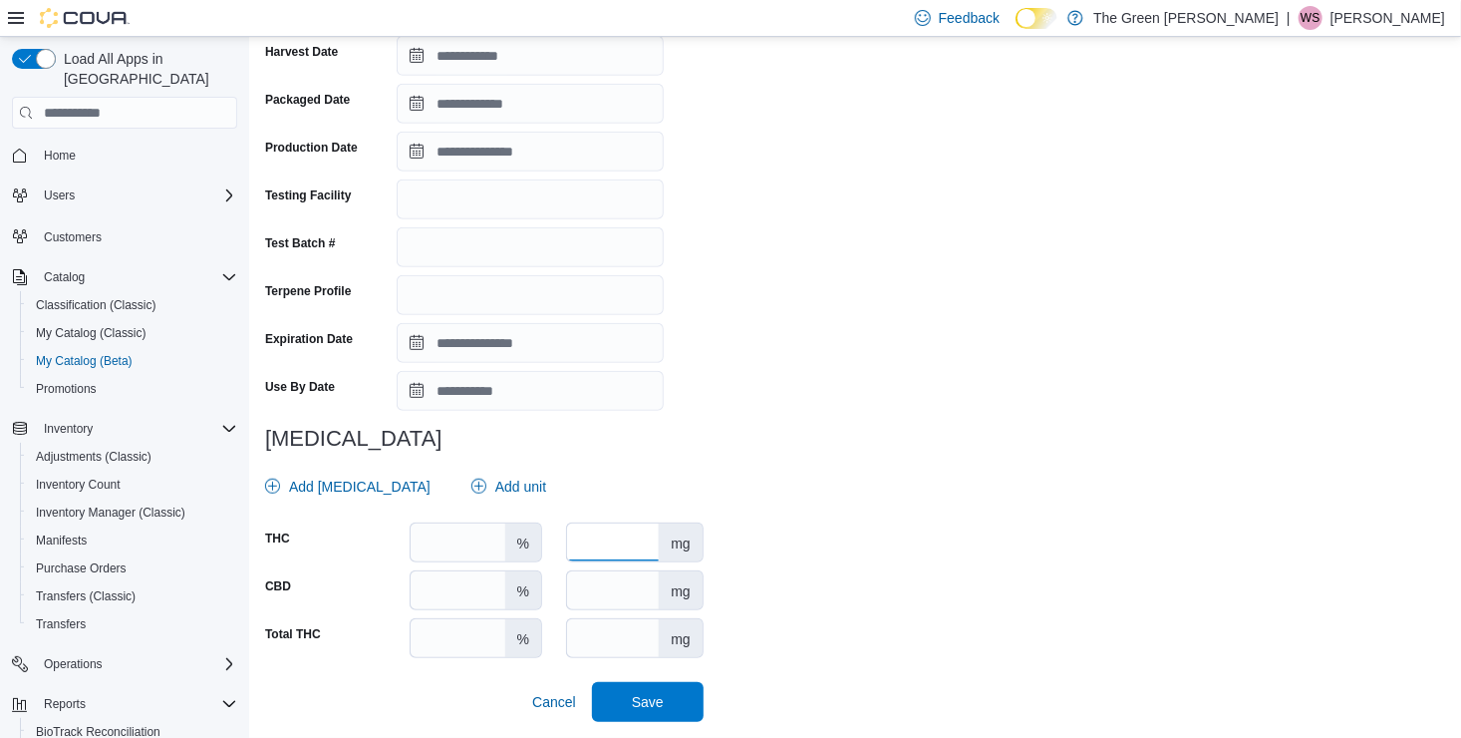
click at [621, 534] on input "number" at bounding box center [613, 542] width 92 height 38
type input "***"
click at [655, 711] on span "Save" at bounding box center [648, 701] width 88 height 40
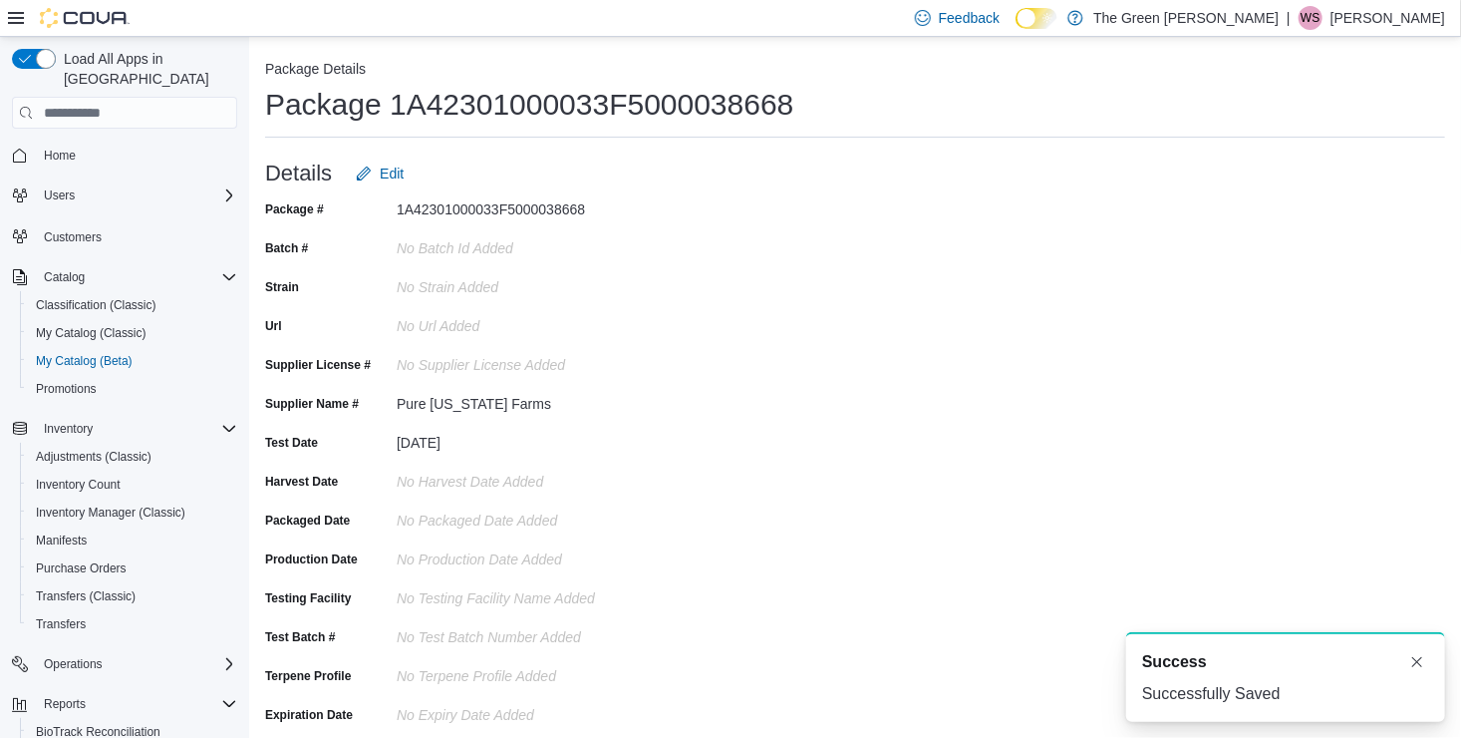
scroll to position [0, 0]
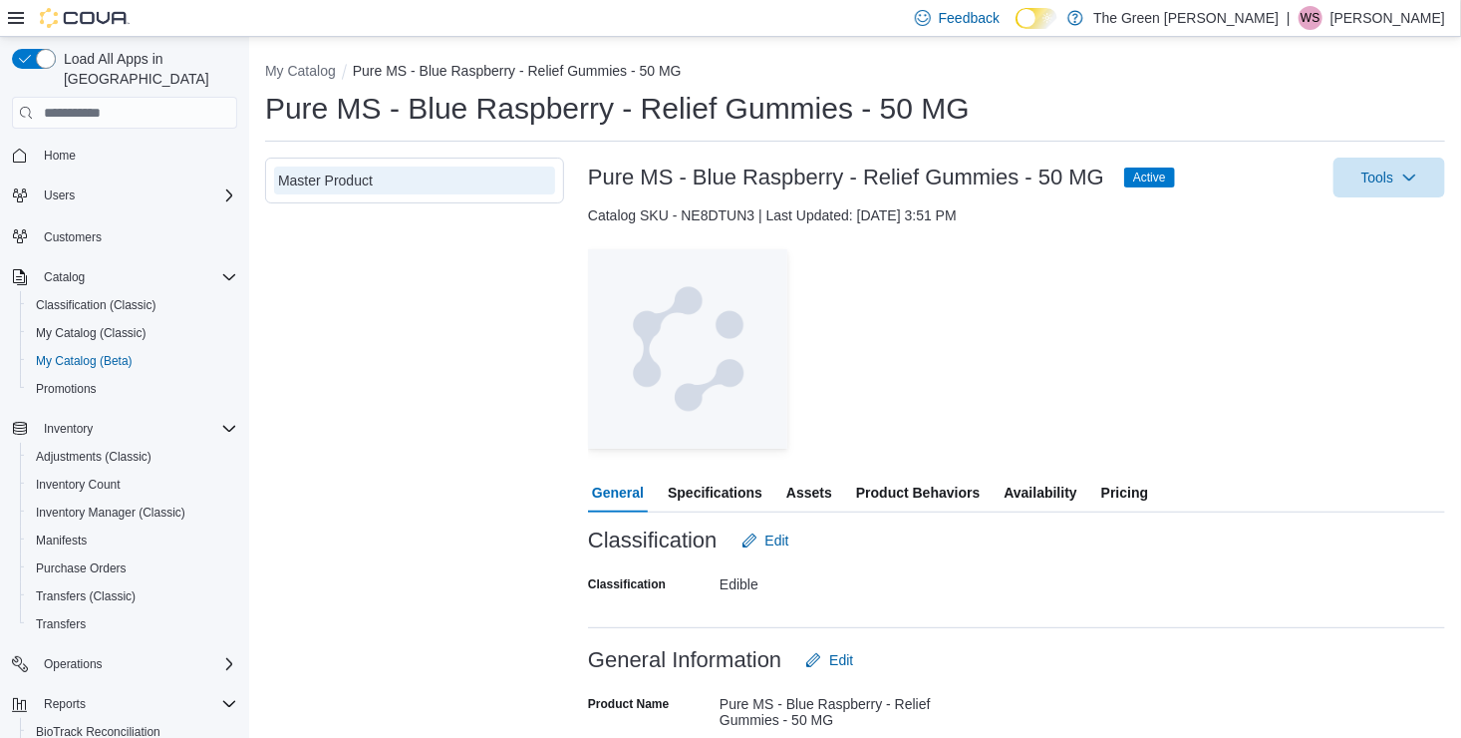
click at [1045, 483] on span "Availability" at bounding box center [1040, 492] width 73 height 40
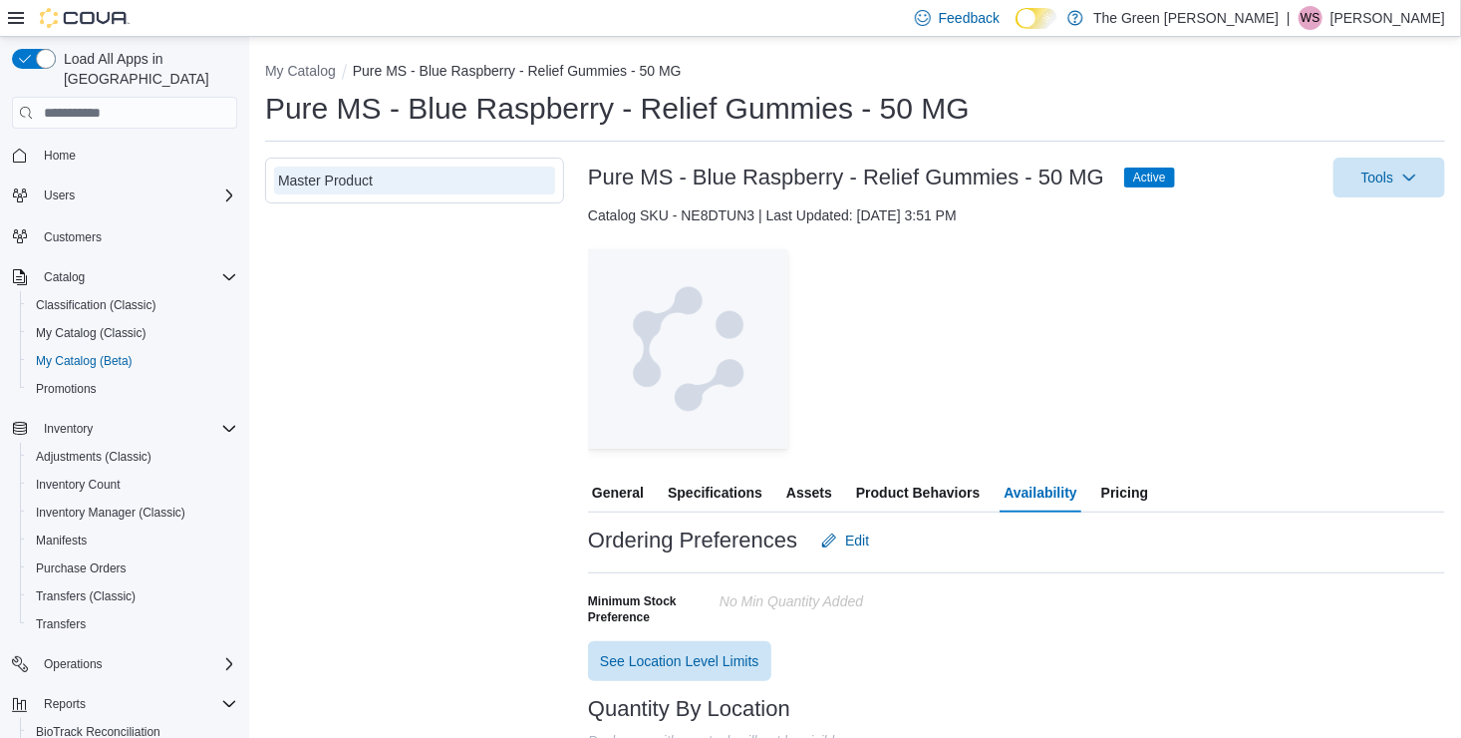
scroll to position [128, 0]
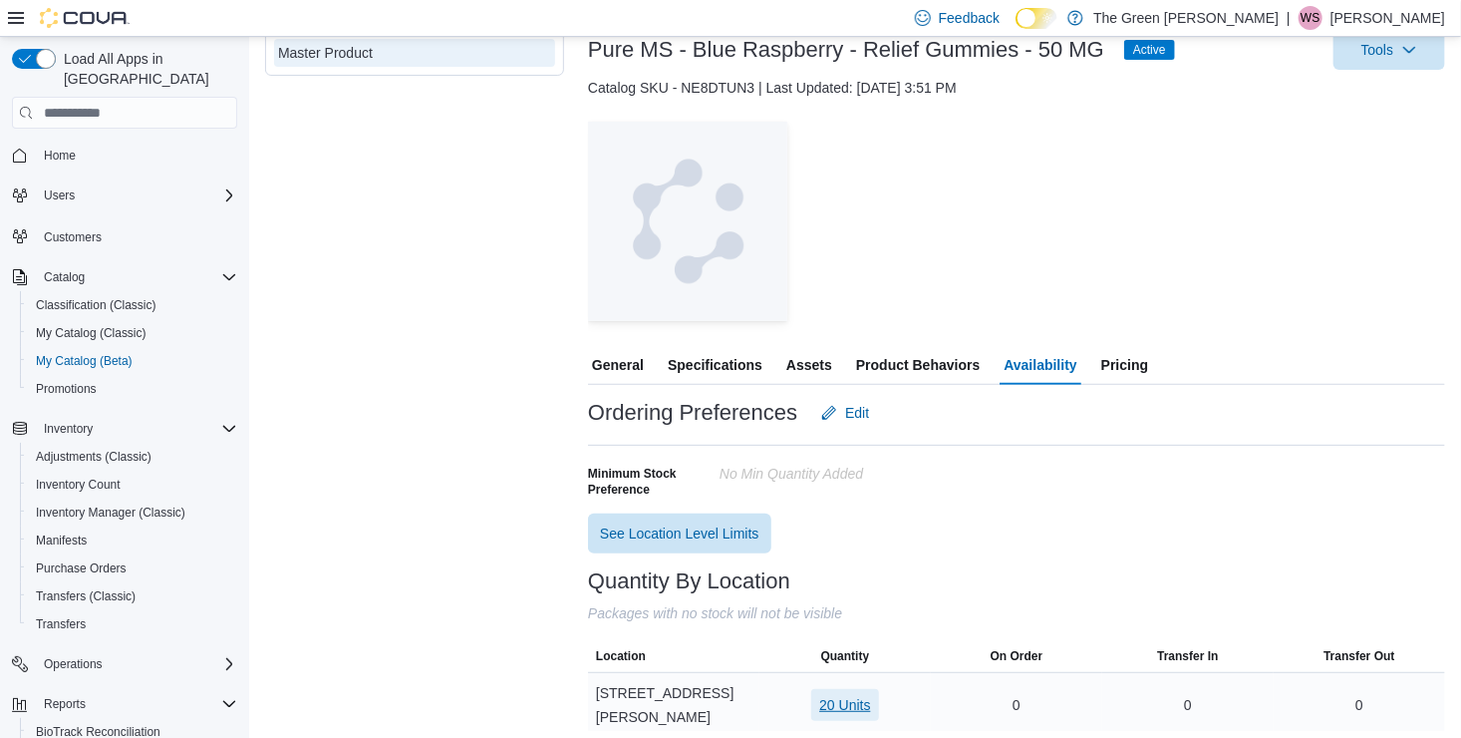
click at [839, 699] on span "20 Units" at bounding box center [844, 705] width 51 height 20
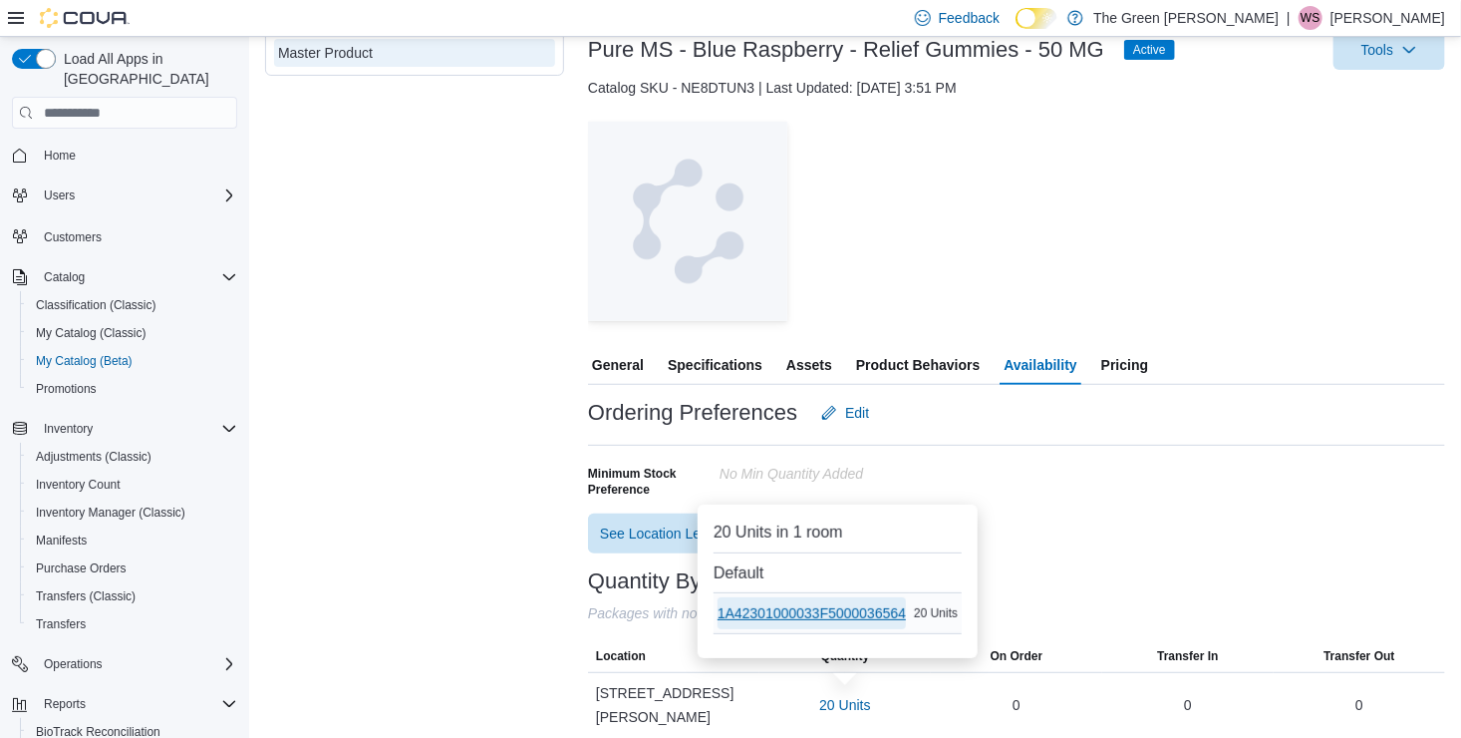
click at [857, 613] on span "1A42301000033F5000036564" at bounding box center [812, 613] width 188 height 20
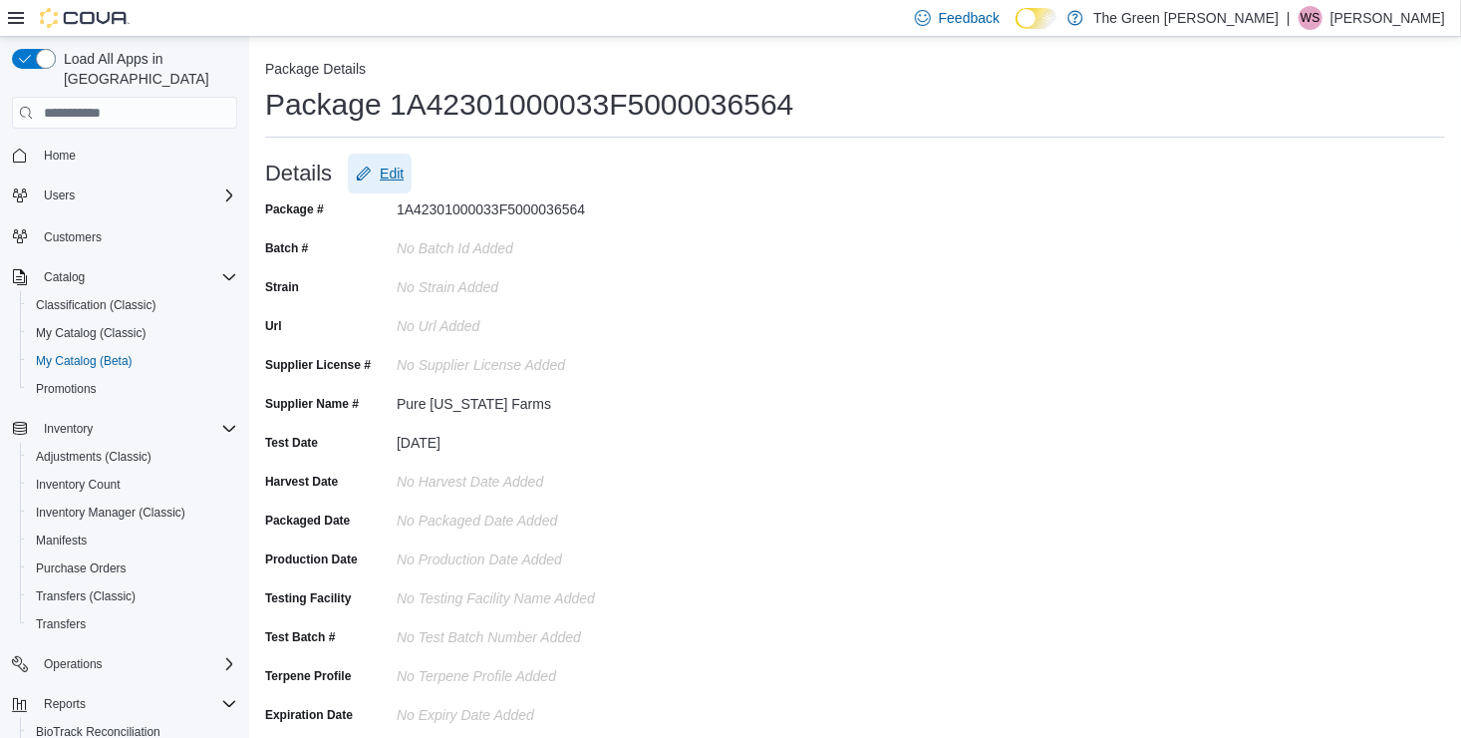
click at [398, 163] on span "Edit" at bounding box center [392, 173] width 24 height 20
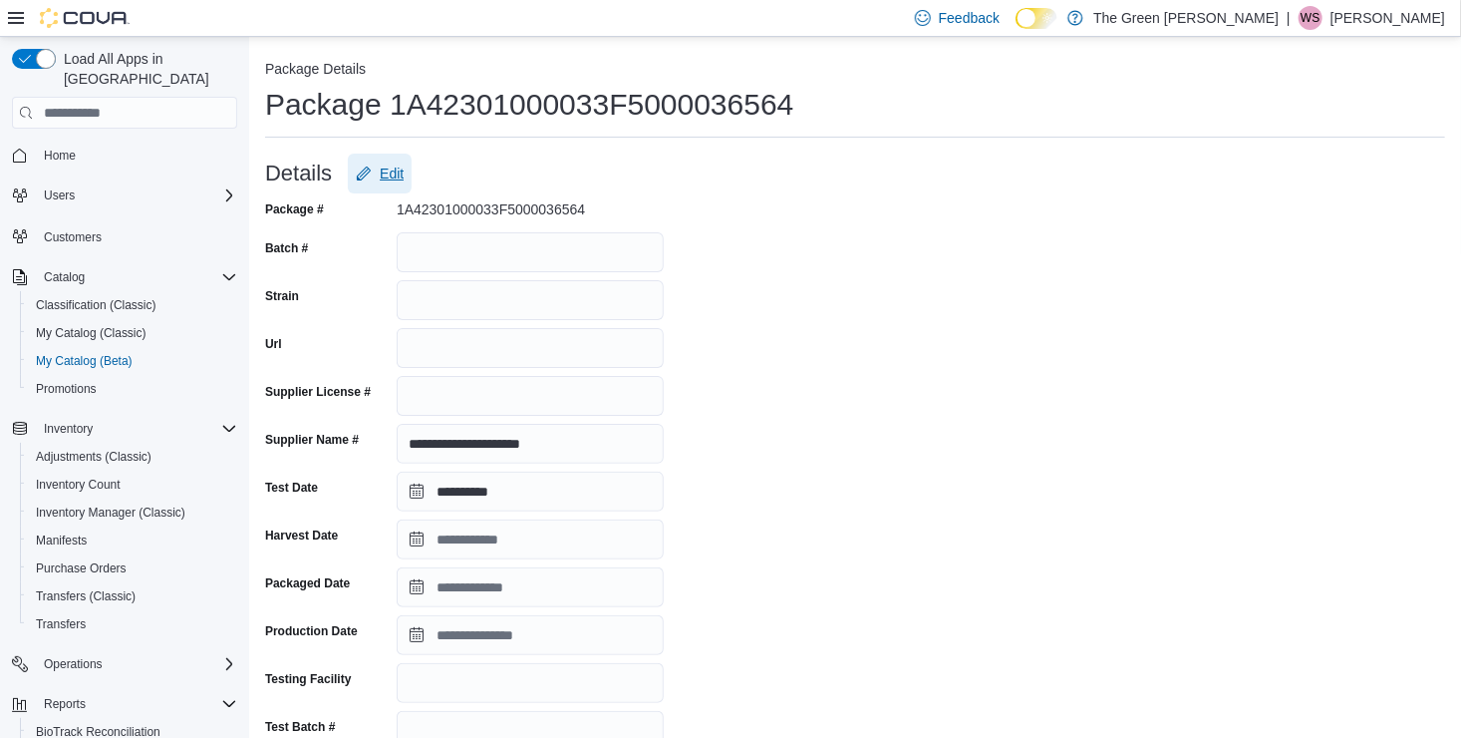
scroll to position [483, 0]
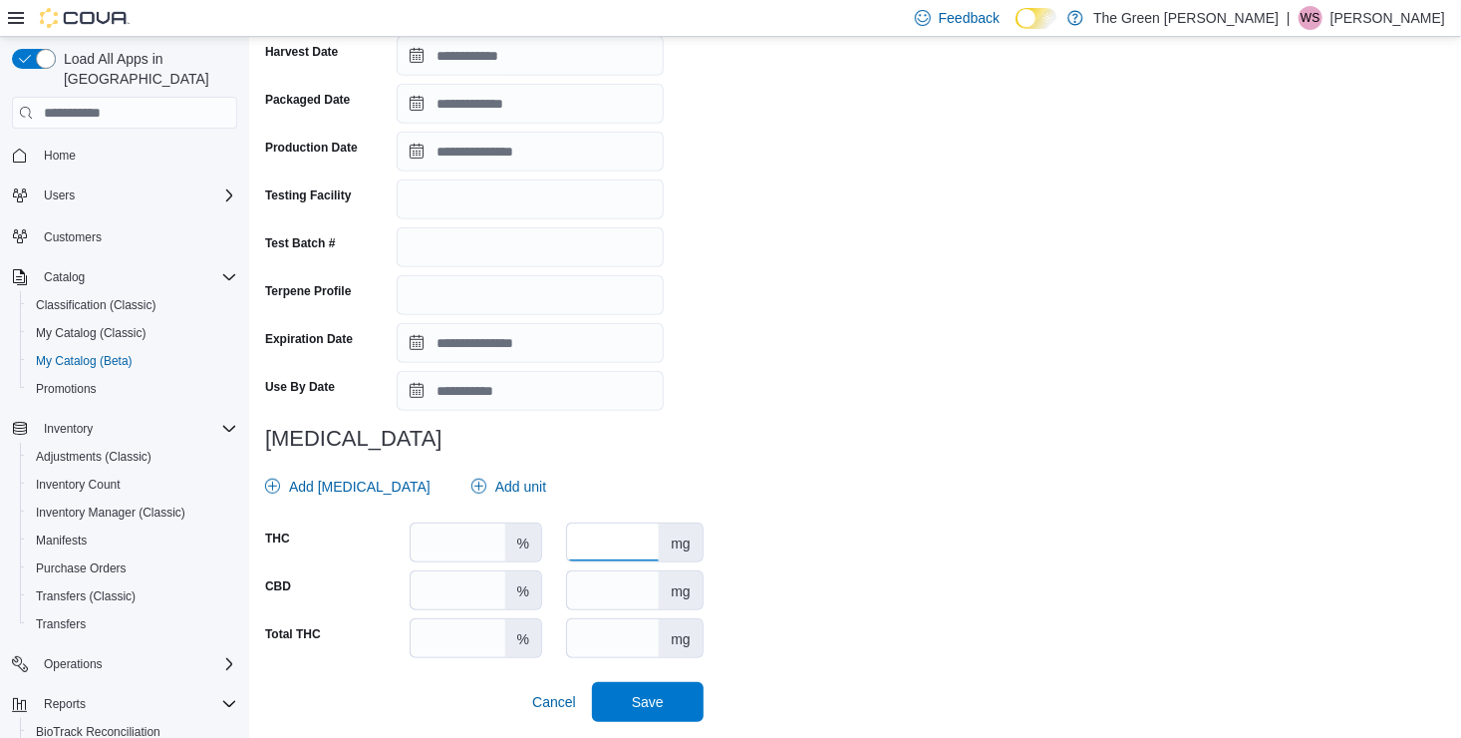
click at [609, 550] on input "number" at bounding box center [613, 542] width 92 height 38
type input "***"
click at [660, 685] on span "Save" at bounding box center [648, 701] width 88 height 40
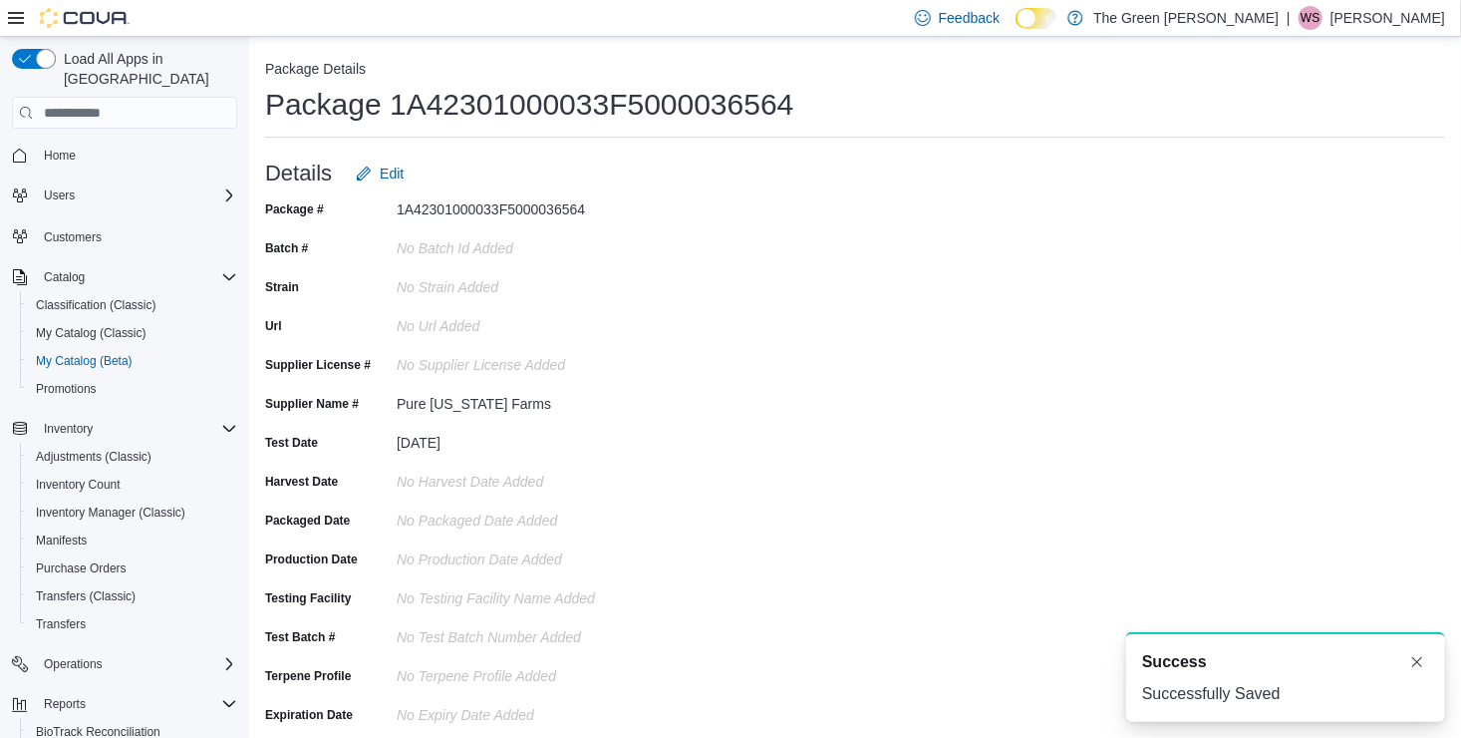
scroll to position [0, 0]
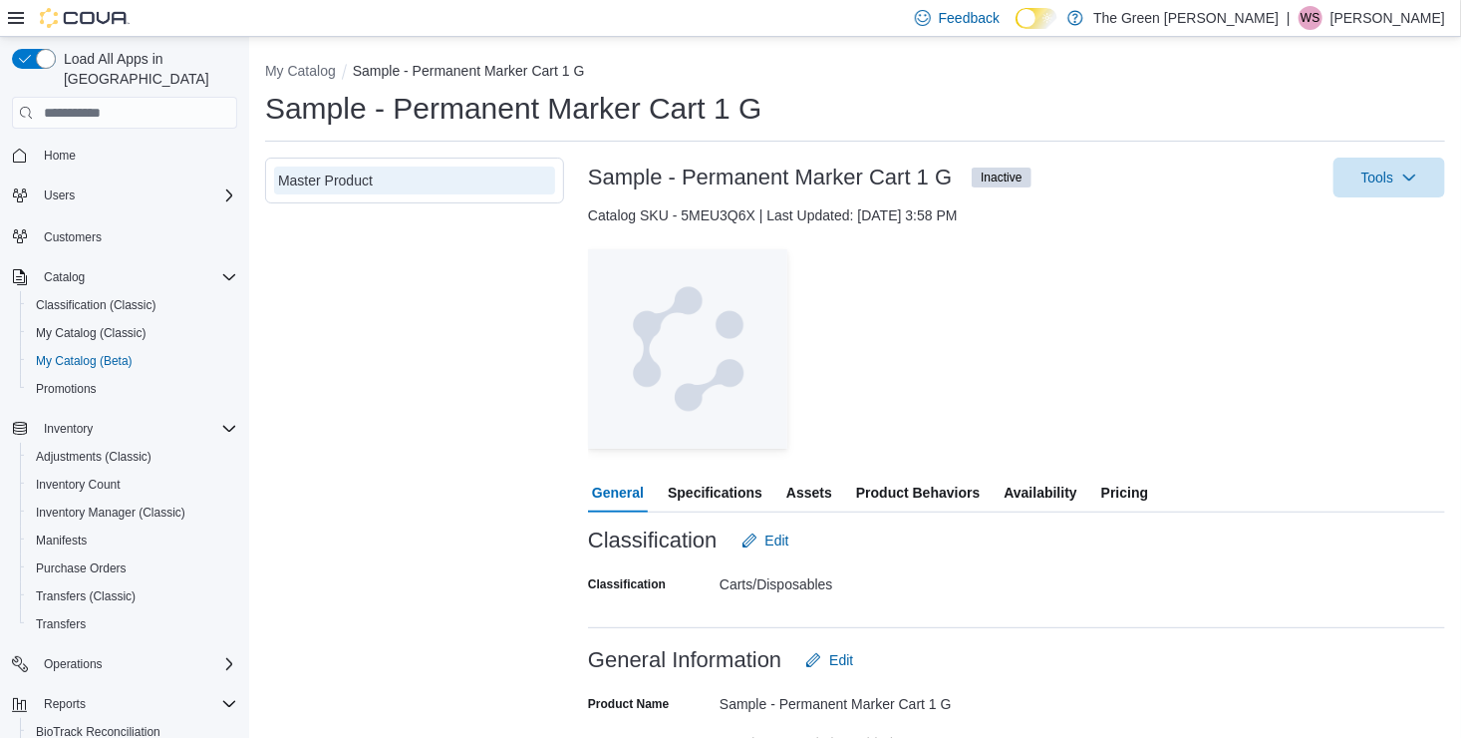
click at [1037, 488] on span "Availability" at bounding box center [1040, 492] width 73 height 40
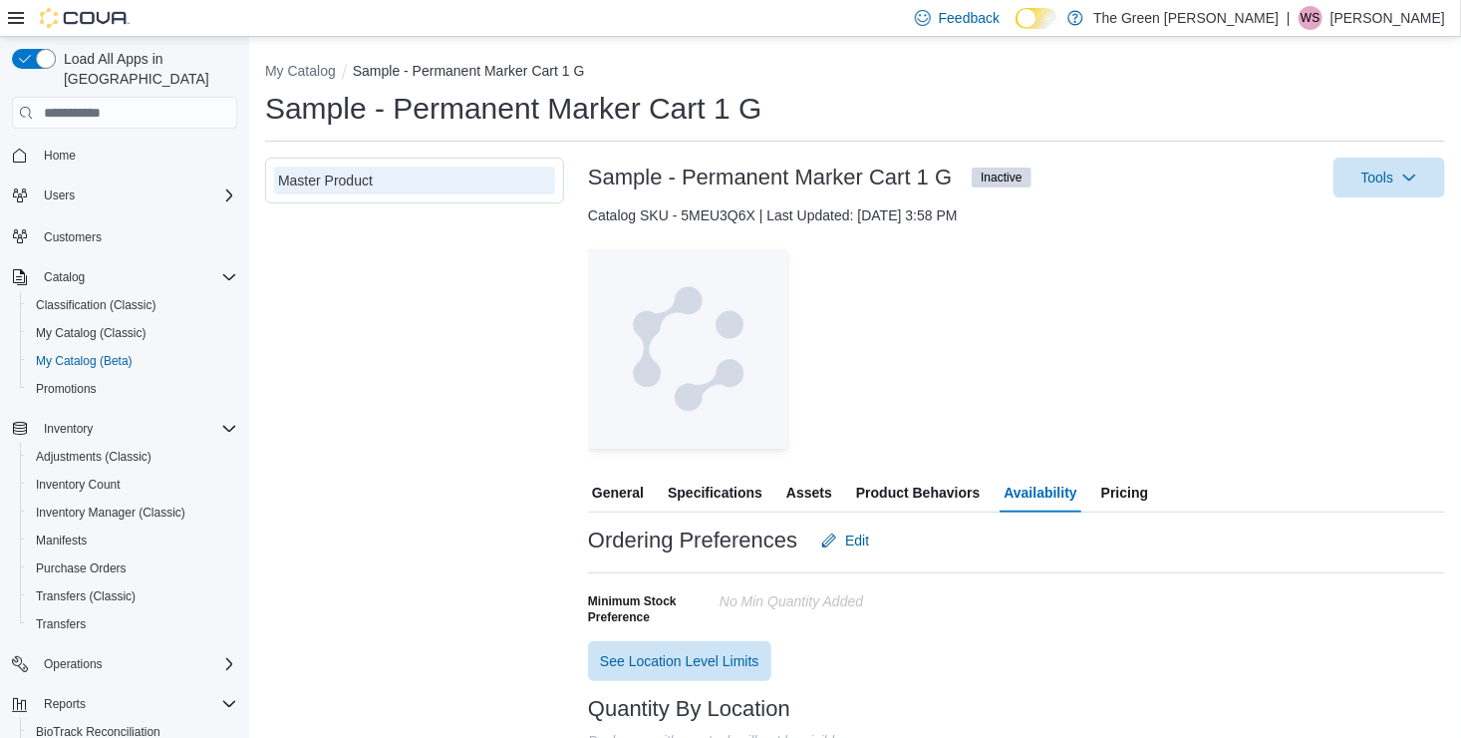
scroll to position [128, 0]
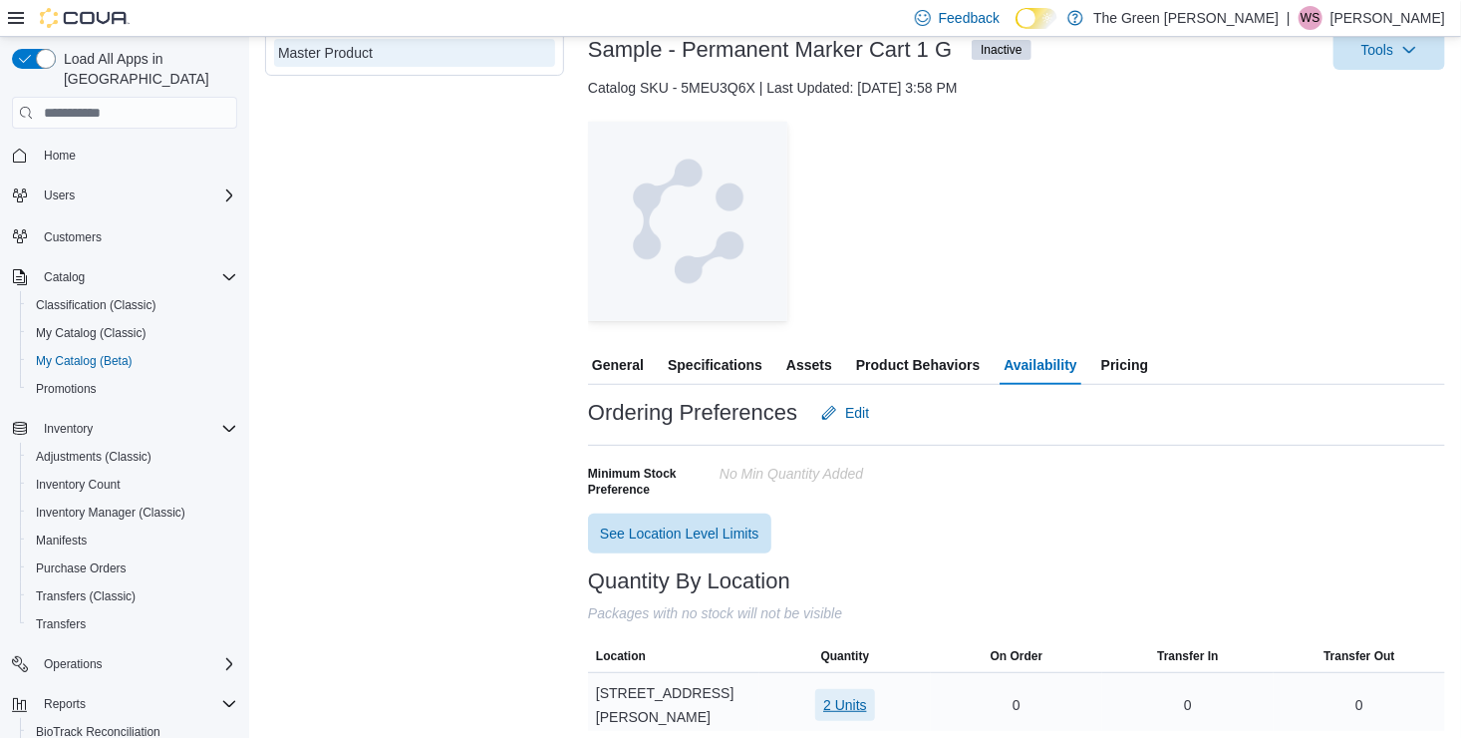
click at [848, 695] on span "2 Units" at bounding box center [845, 705] width 44 height 20
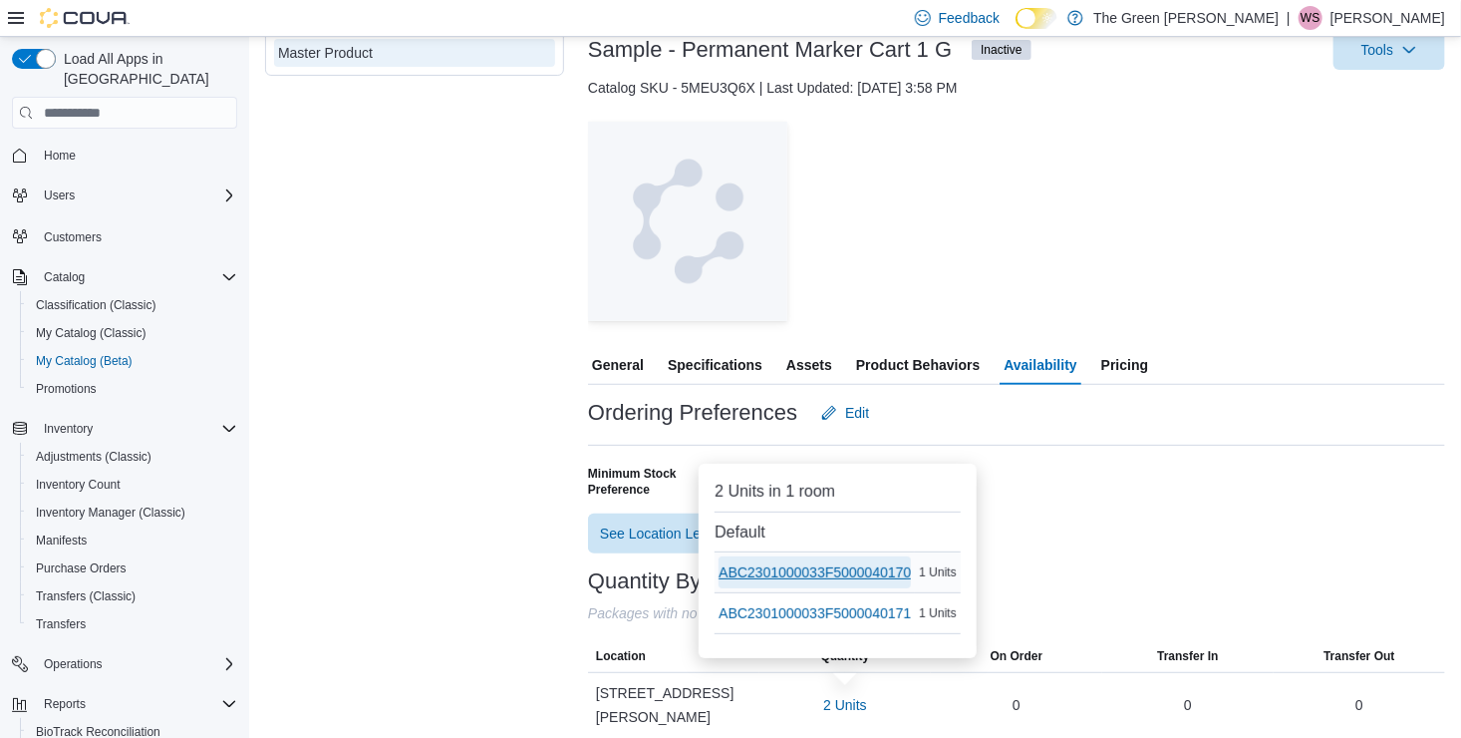
click at [865, 581] on span "ABC2301000033F5000040170" at bounding box center [815, 572] width 192 height 20
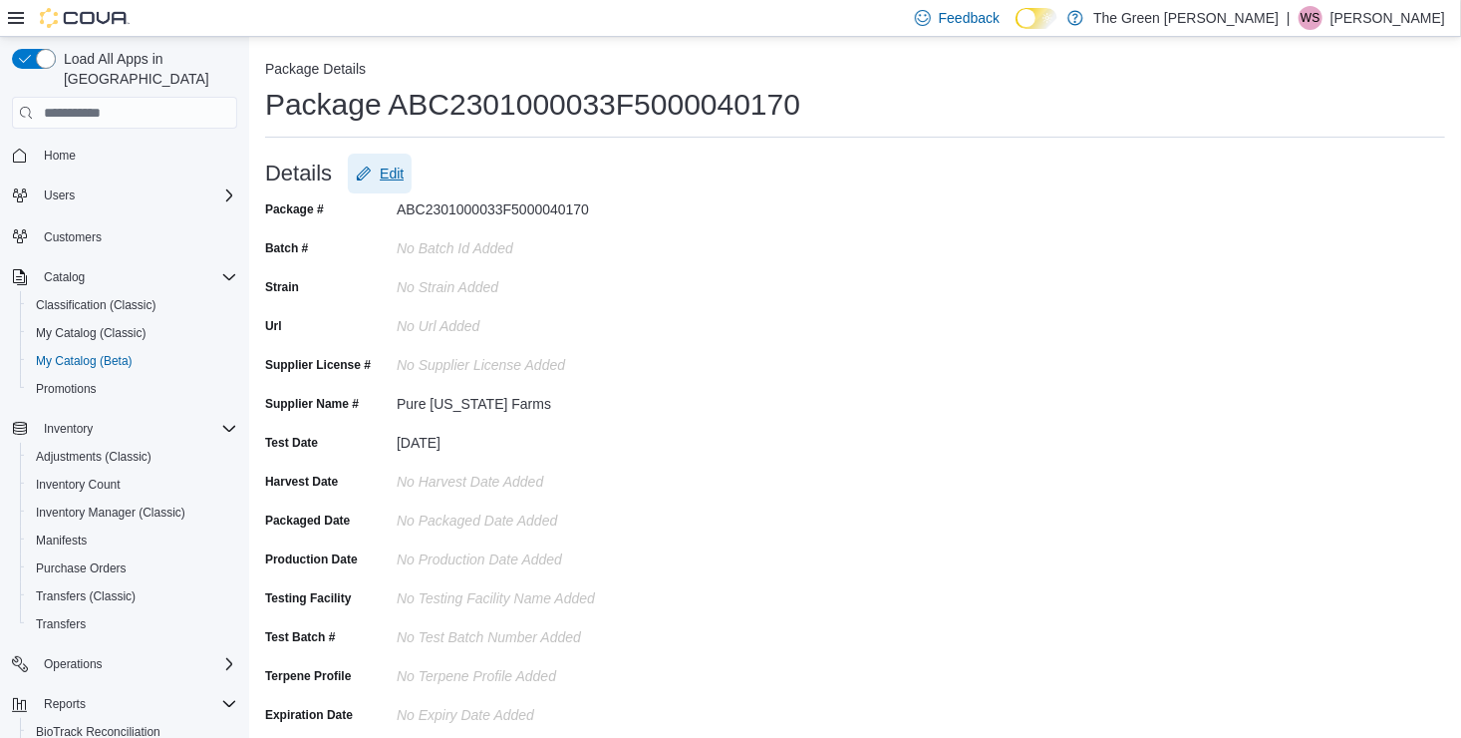
click at [405, 170] on button "Edit" at bounding box center [380, 173] width 64 height 40
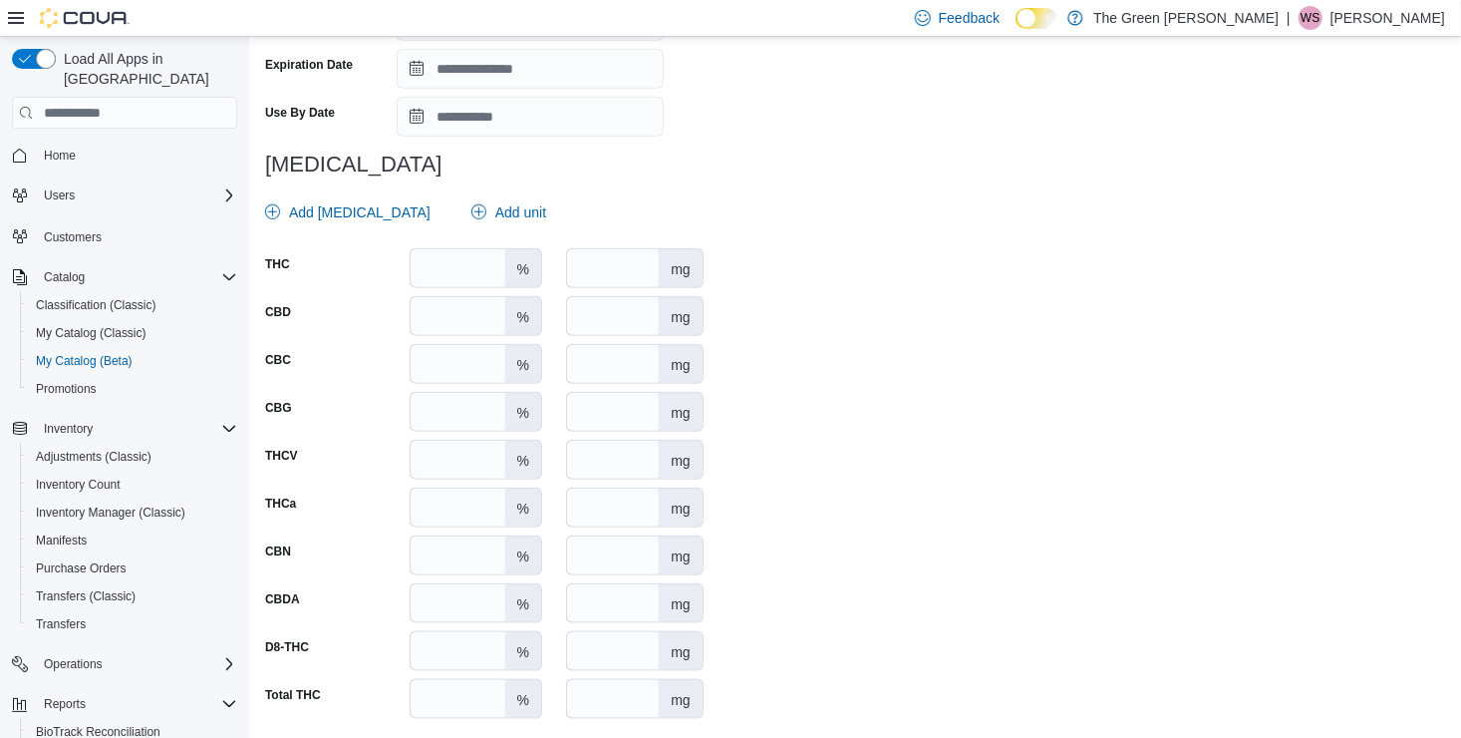
scroll to position [777, 0]
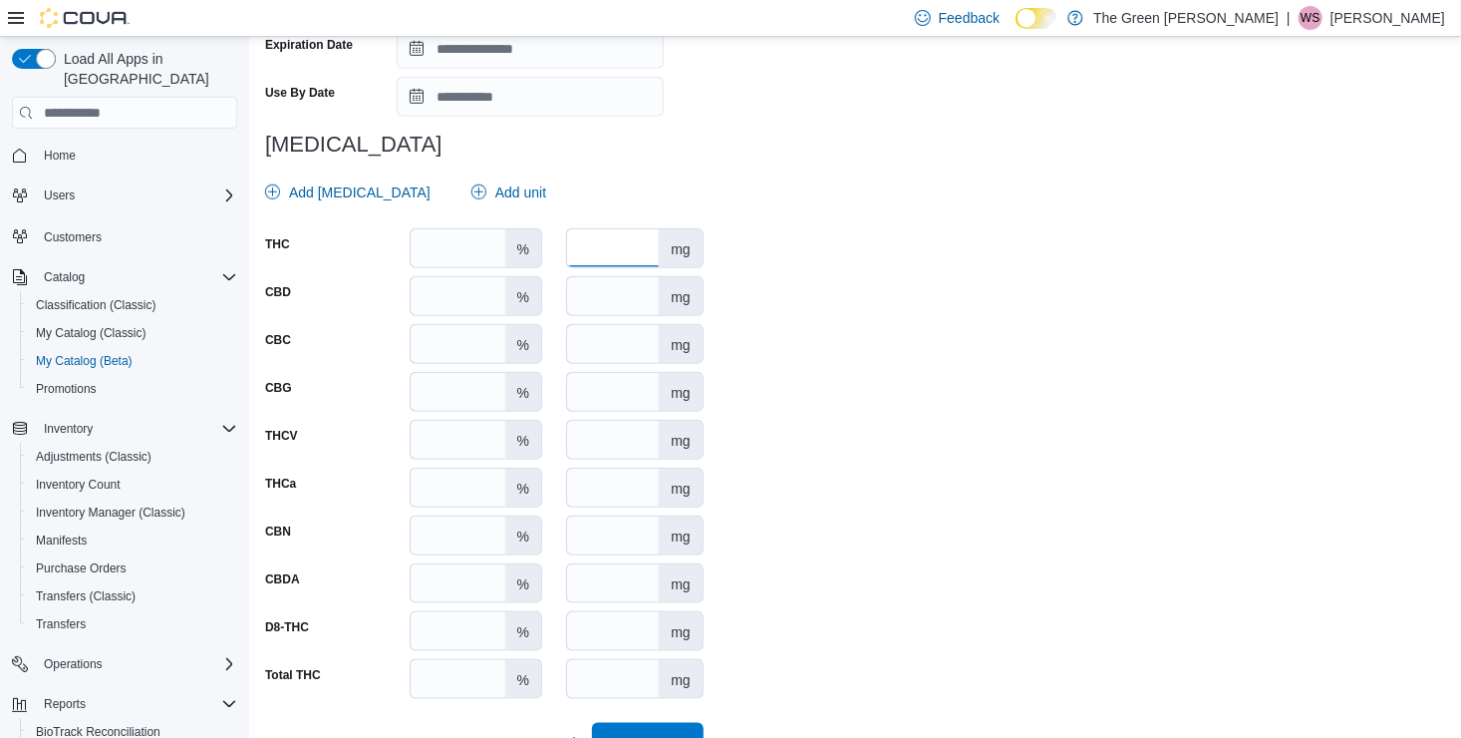
click at [608, 257] on input "number" at bounding box center [613, 248] width 92 height 38
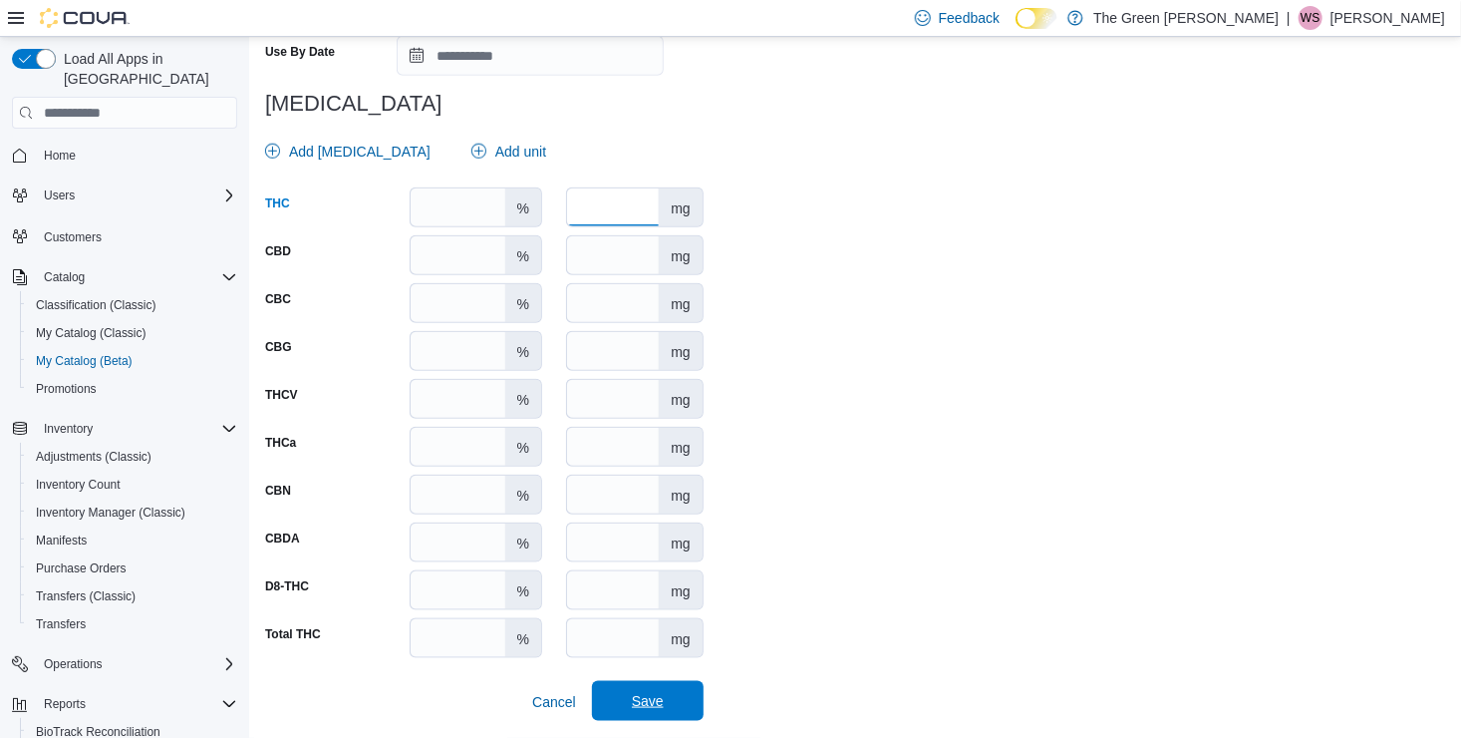
type input "*****"
click at [670, 706] on span "Save" at bounding box center [648, 701] width 88 height 40
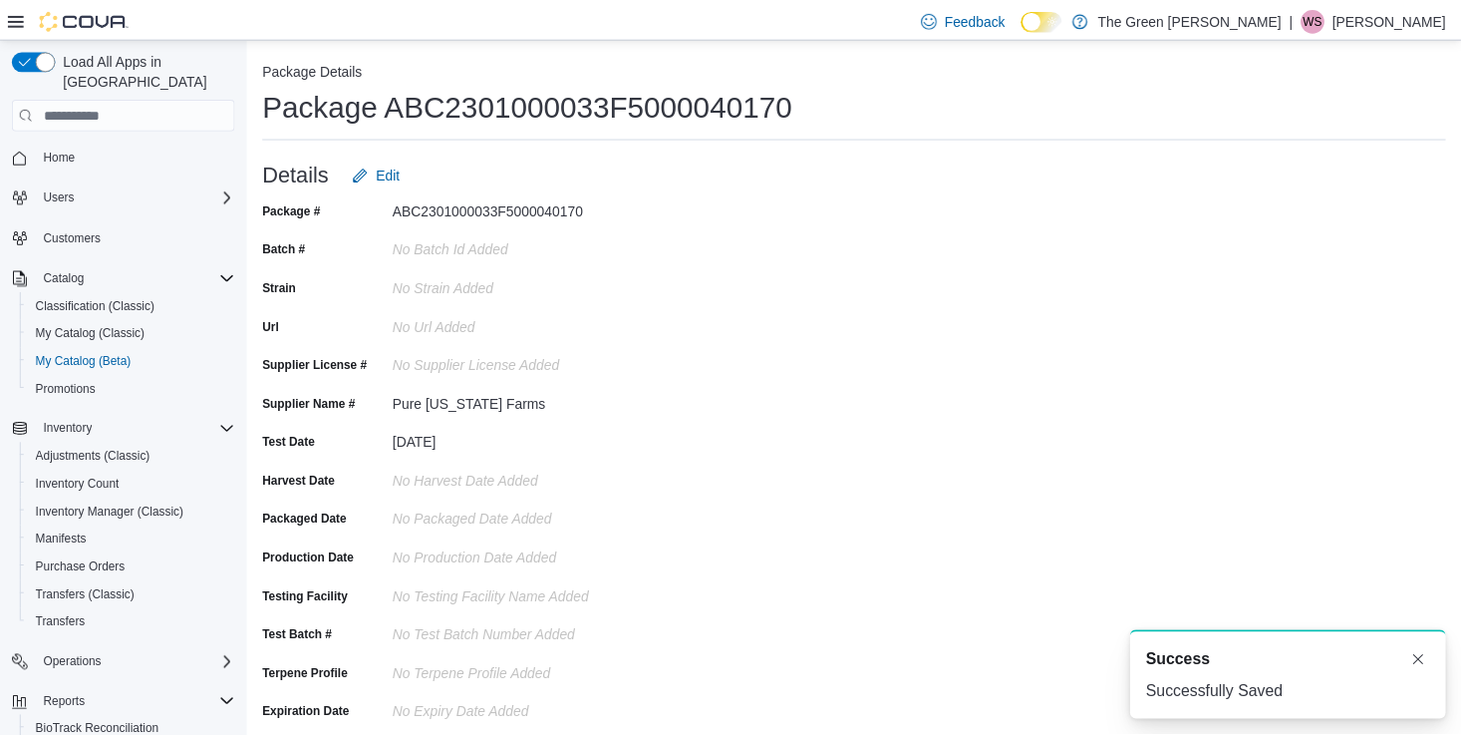
scroll to position [0, 0]
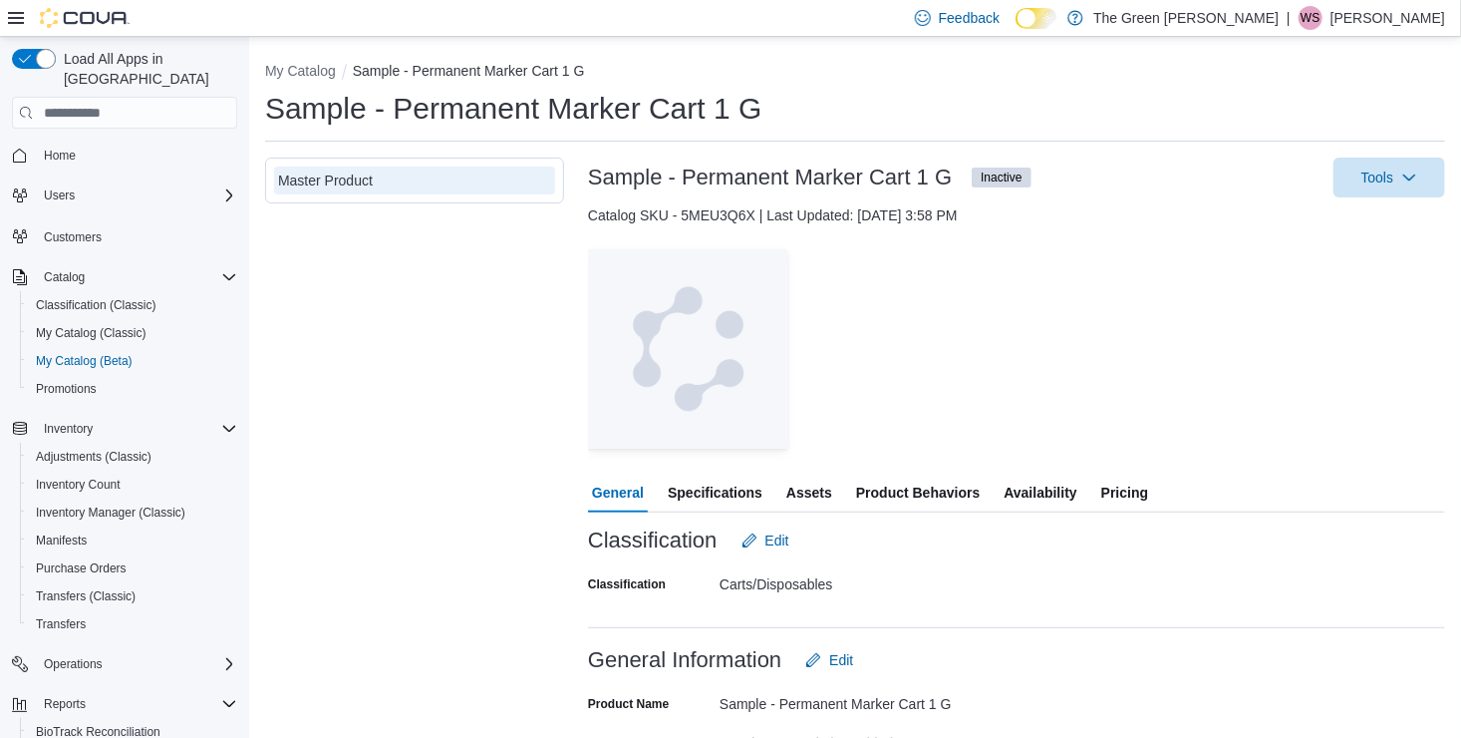
click at [1035, 482] on span "Availability" at bounding box center [1040, 492] width 73 height 40
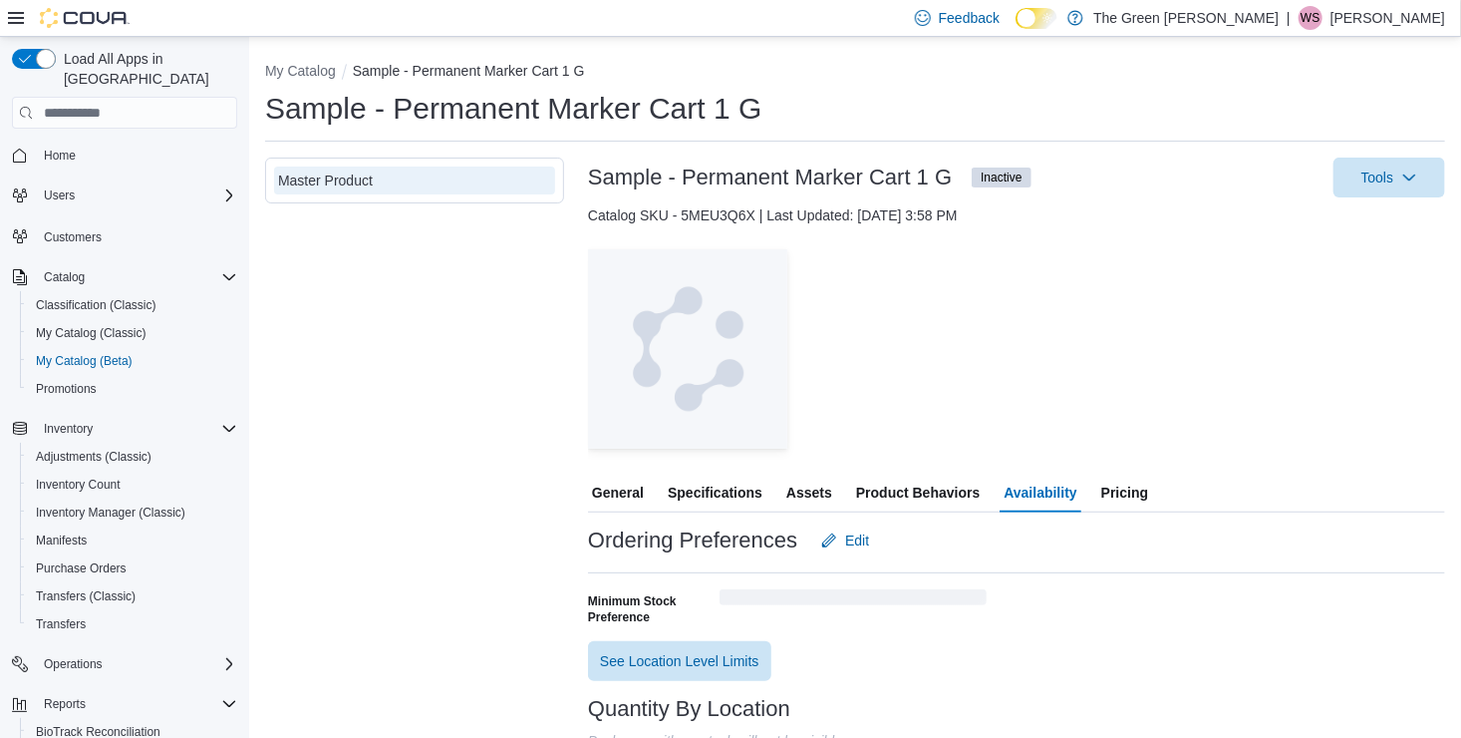
scroll to position [128, 0]
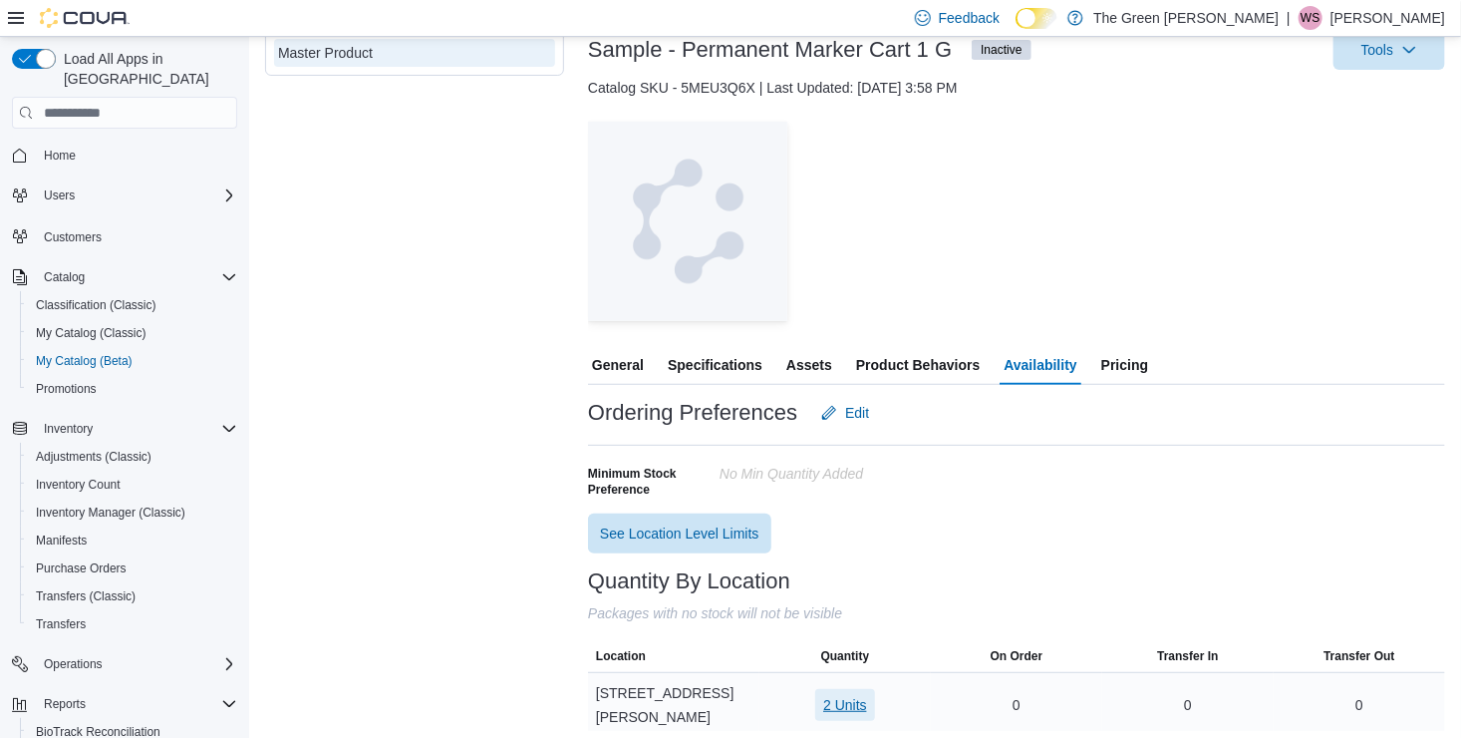
click at [843, 689] on span "2 Units" at bounding box center [845, 705] width 44 height 32
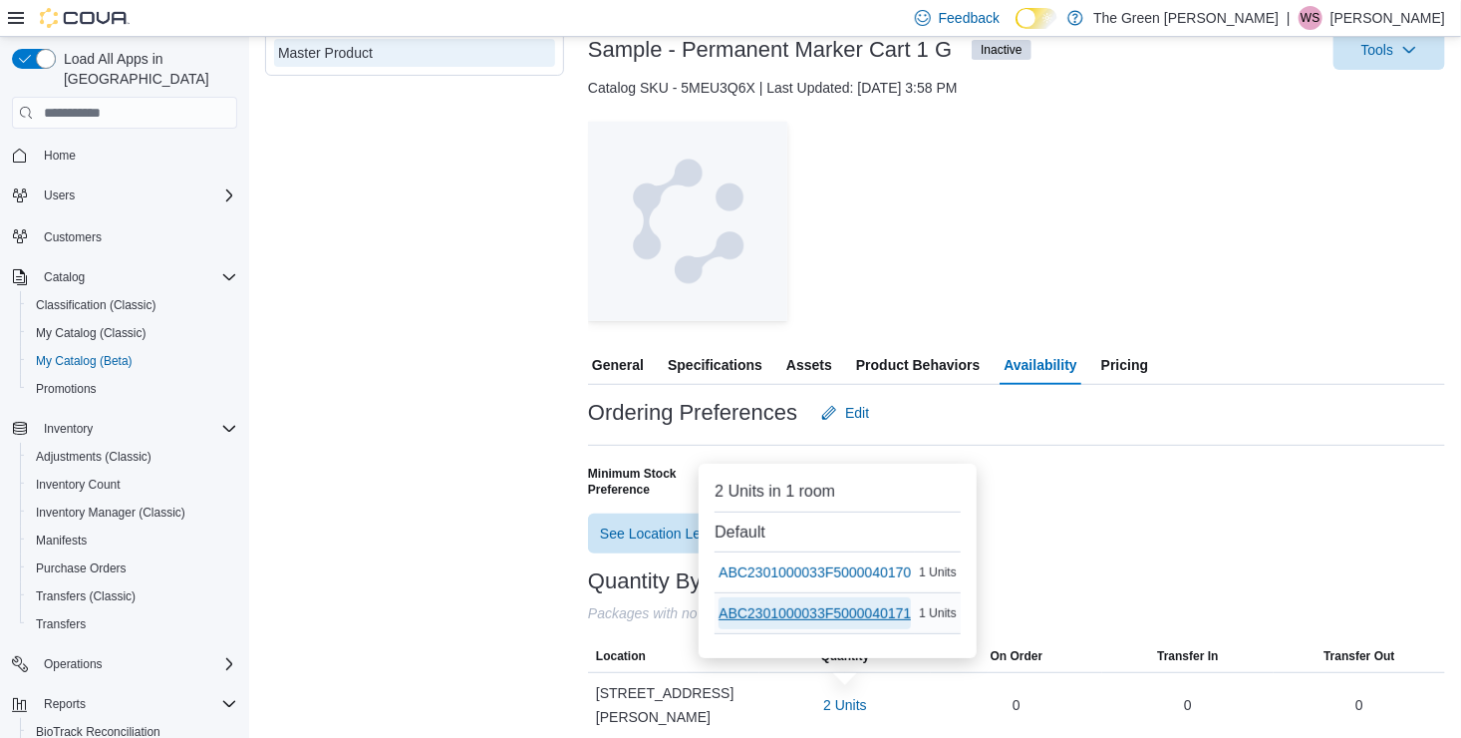
click at [870, 616] on span "ABC2301000033F5000040171" at bounding box center [815, 613] width 192 height 20
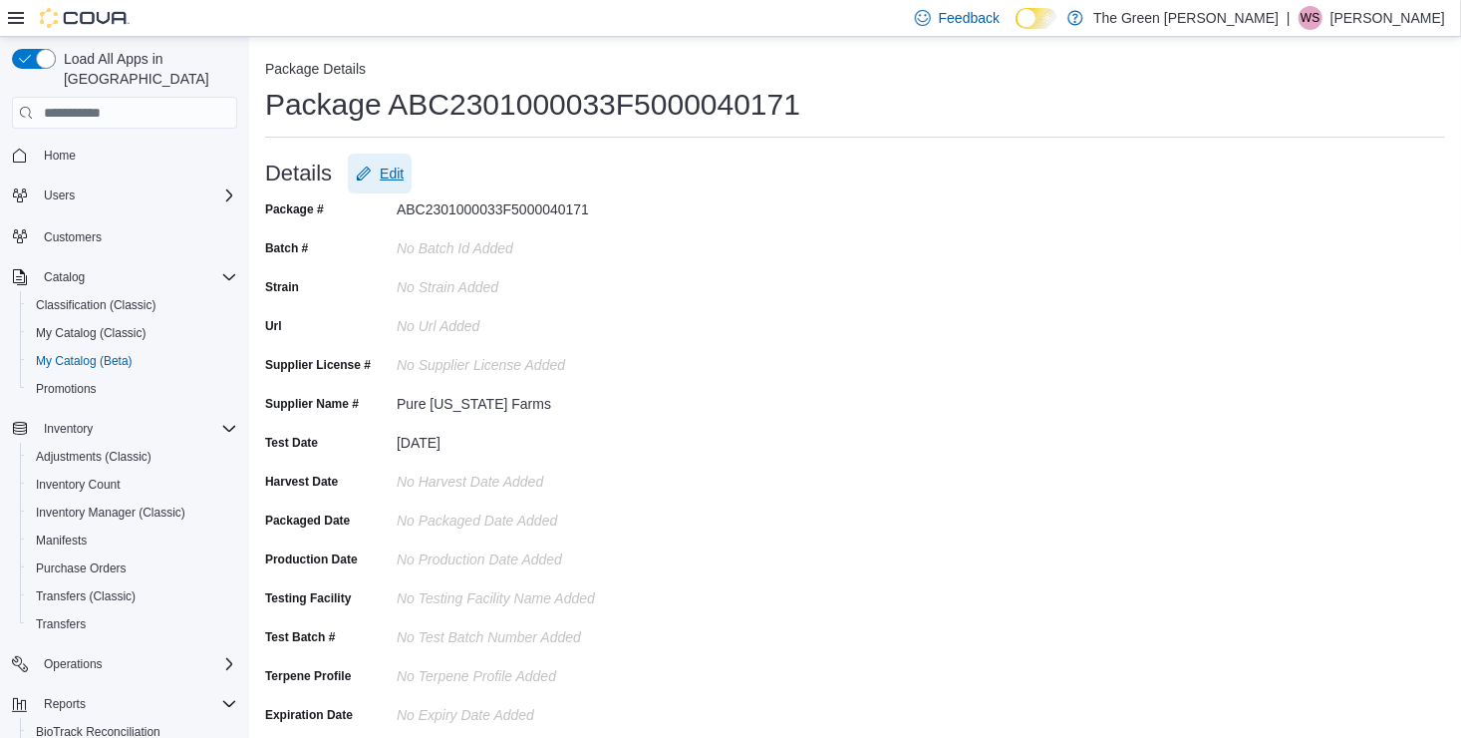
click at [363, 166] on icon "Edit" at bounding box center [364, 173] width 16 height 16
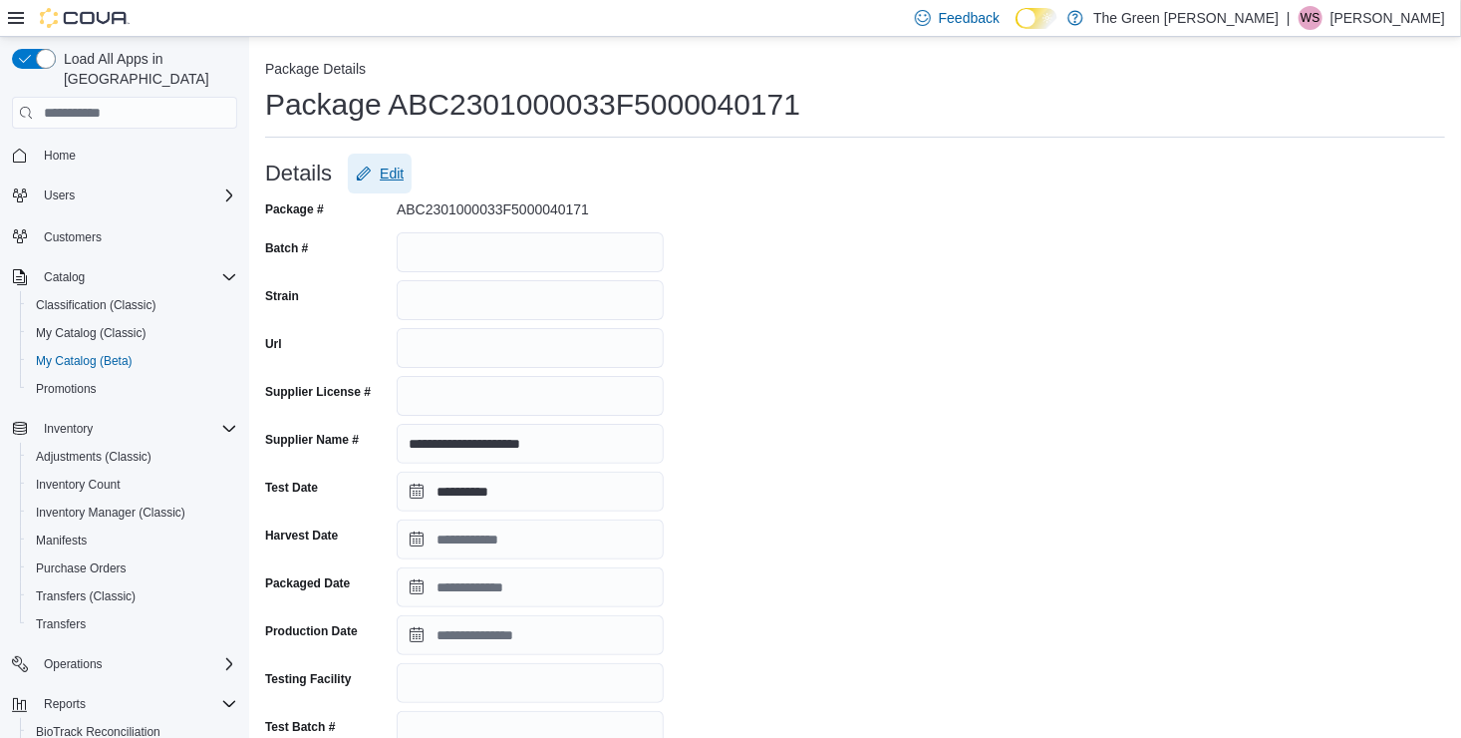
scroll to position [818, 0]
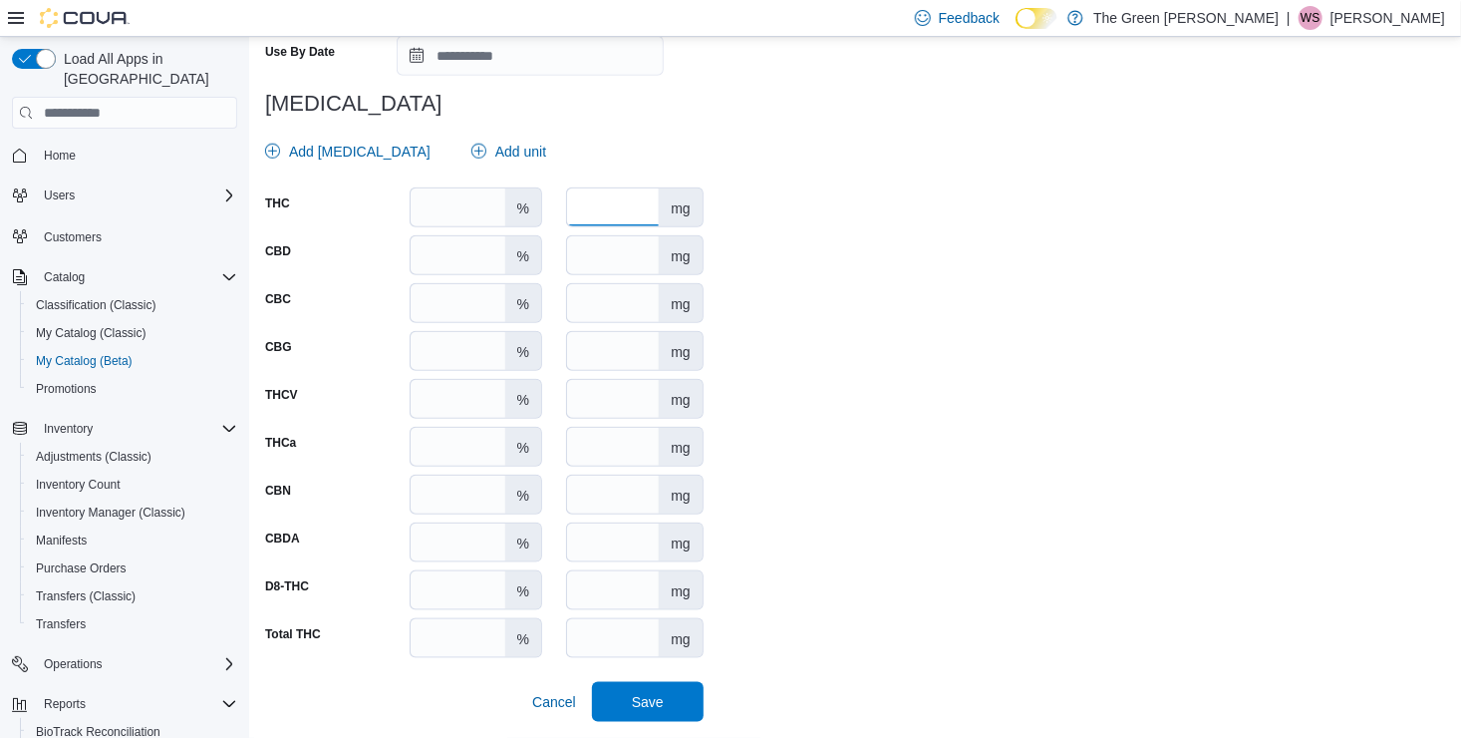
click at [615, 204] on input "number" at bounding box center [613, 207] width 92 height 38
type input "*****"
click at [651, 698] on span "Save" at bounding box center [648, 701] width 32 height 20
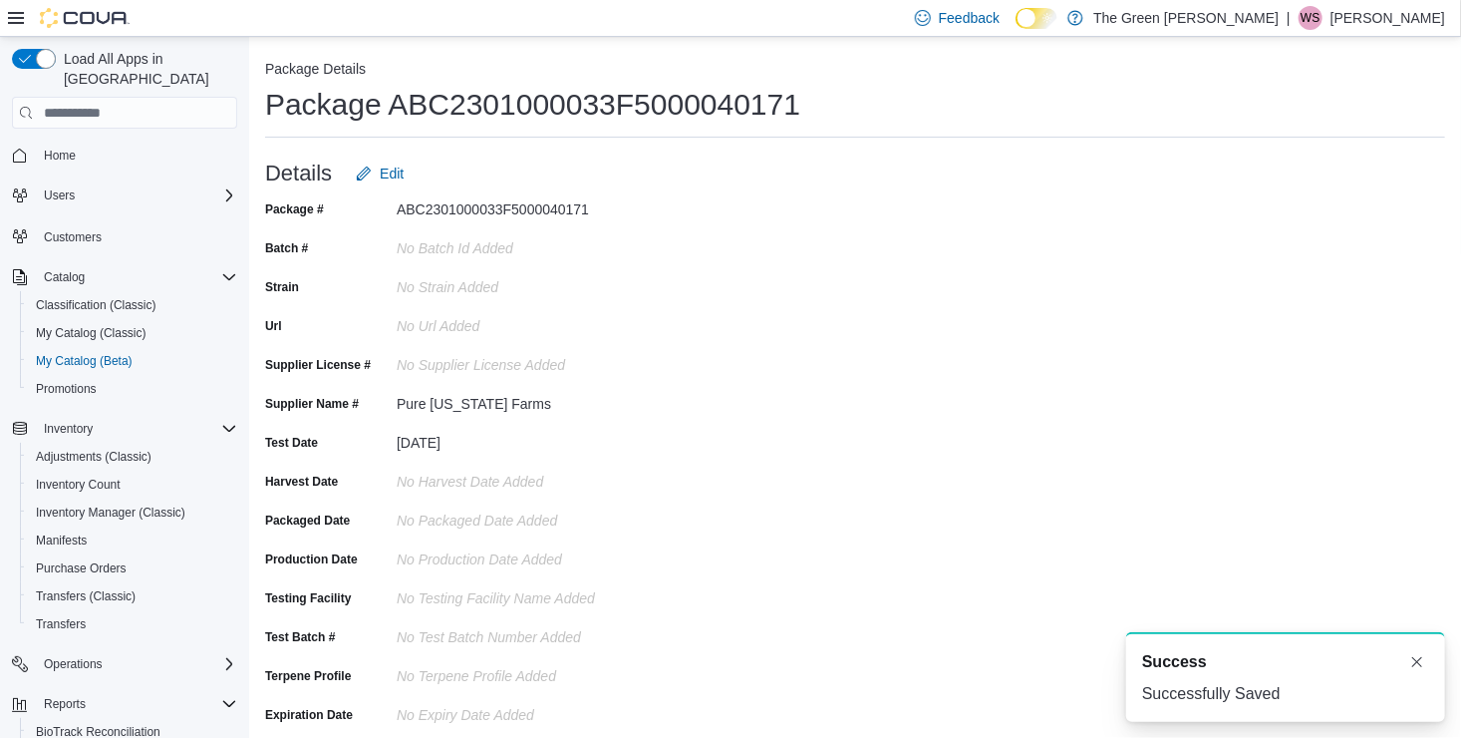
scroll to position [0, 0]
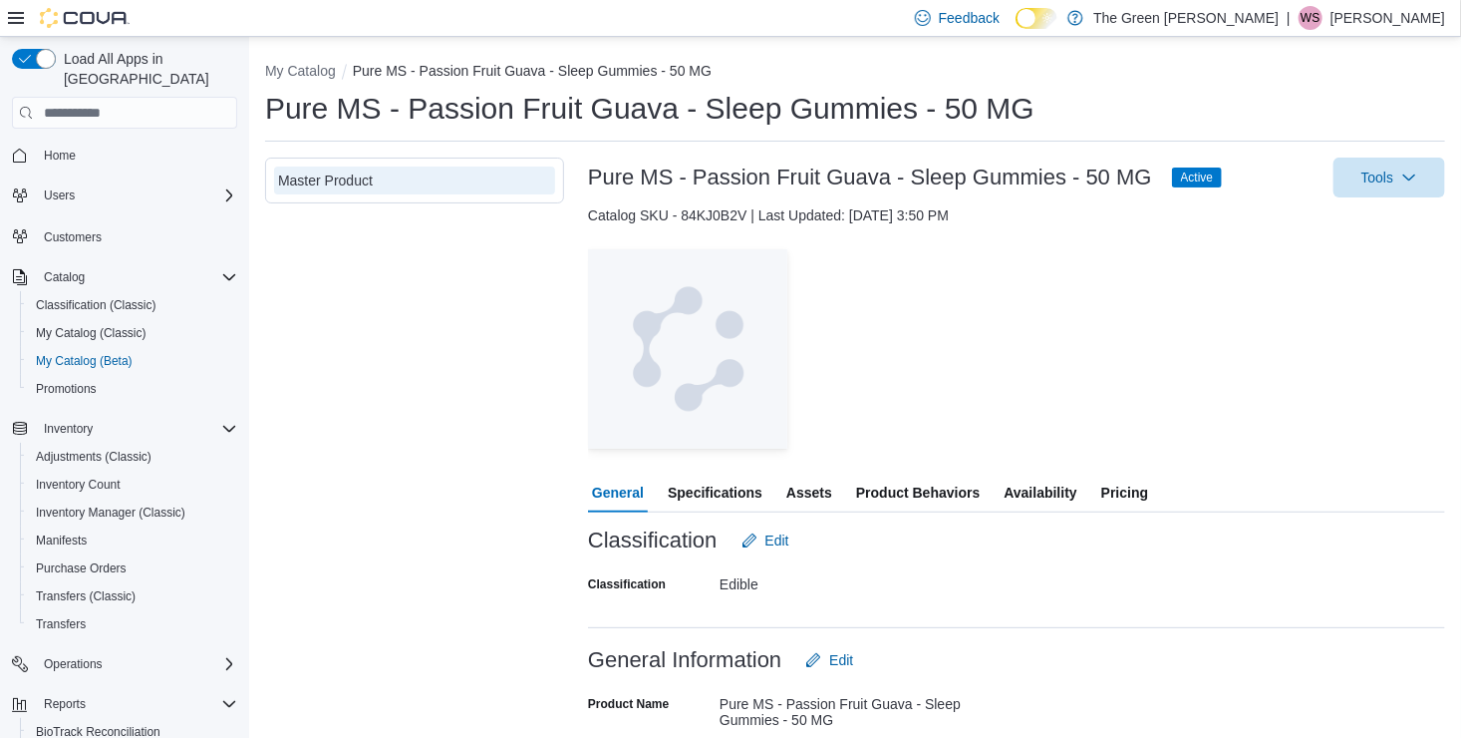
click at [1048, 482] on span "Availability" at bounding box center [1040, 492] width 73 height 40
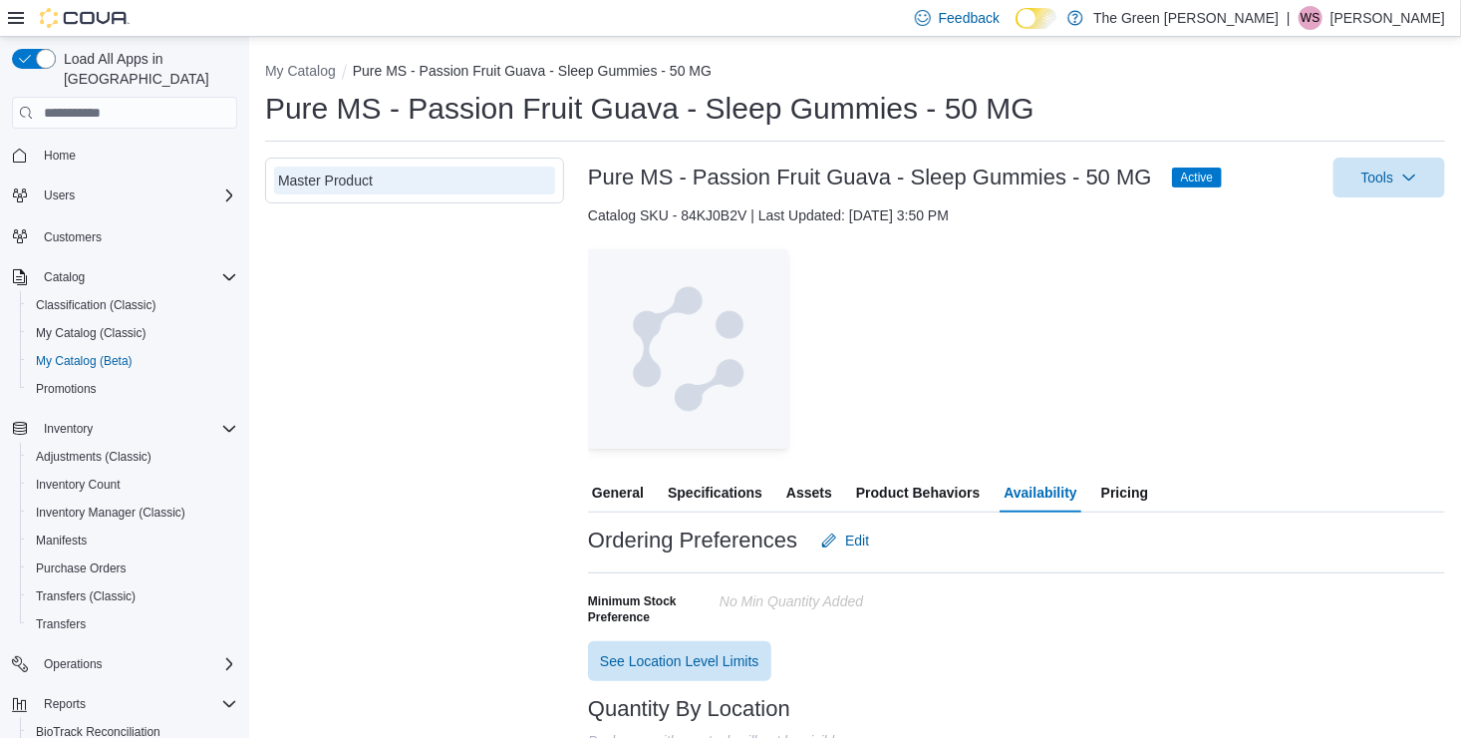
scroll to position [128, 0]
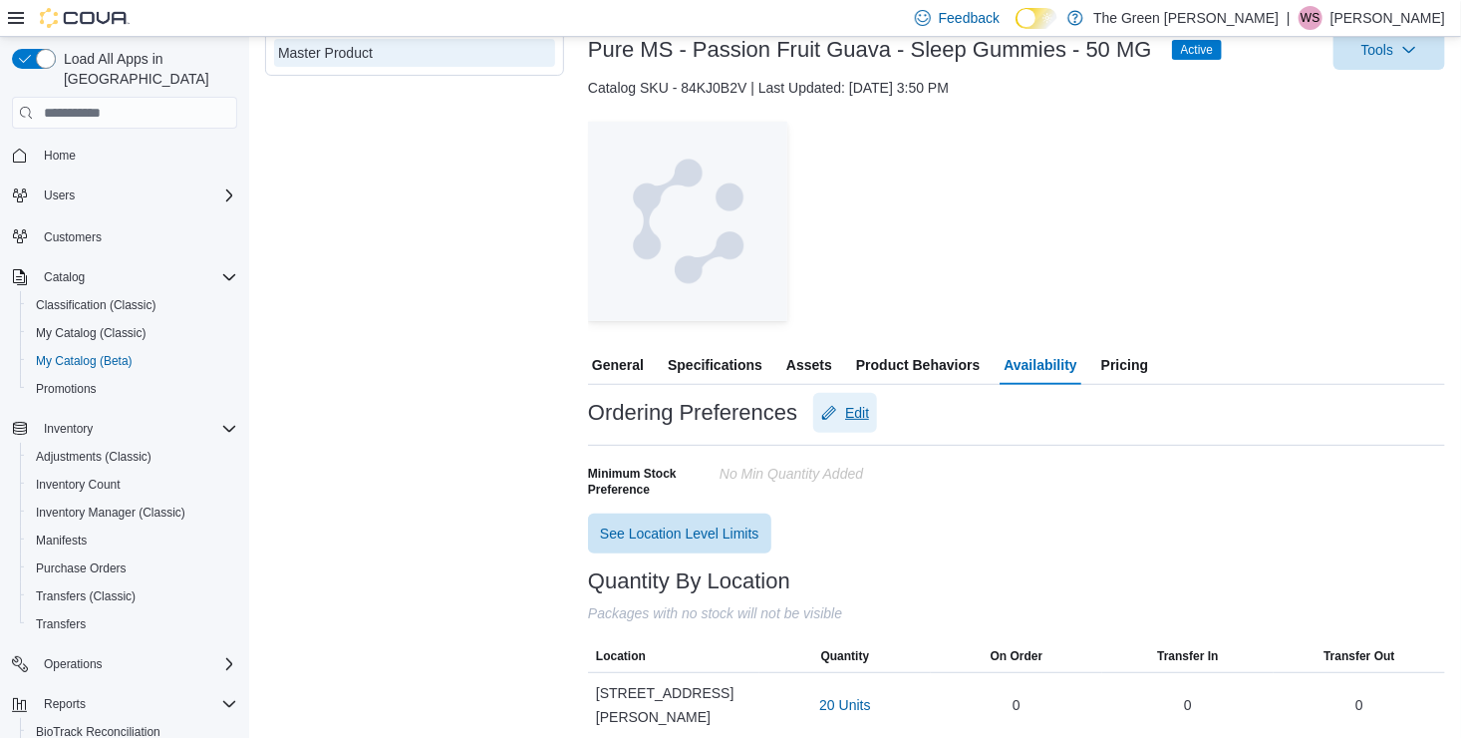
click at [848, 407] on span "Edit" at bounding box center [857, 413] width 24 height 20
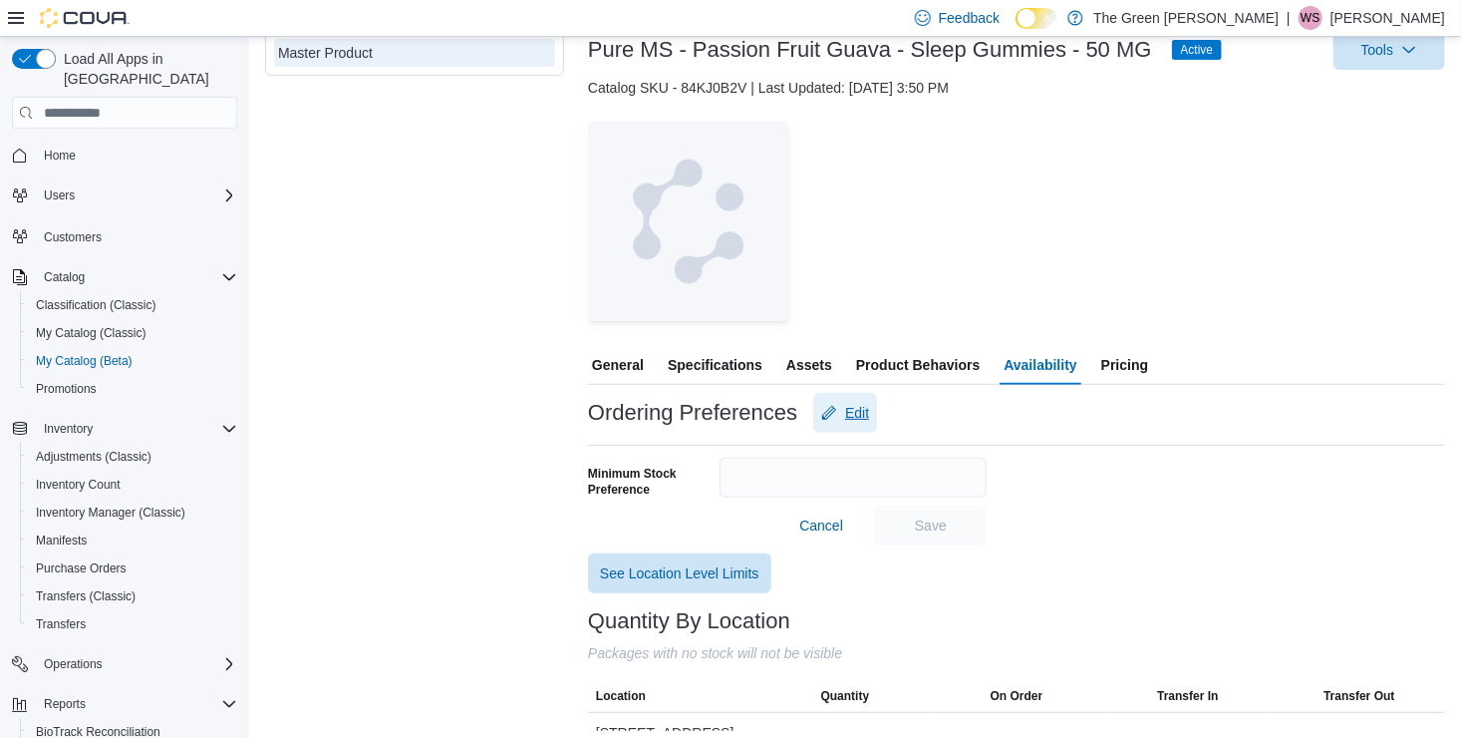
scroll to position [30, 0]
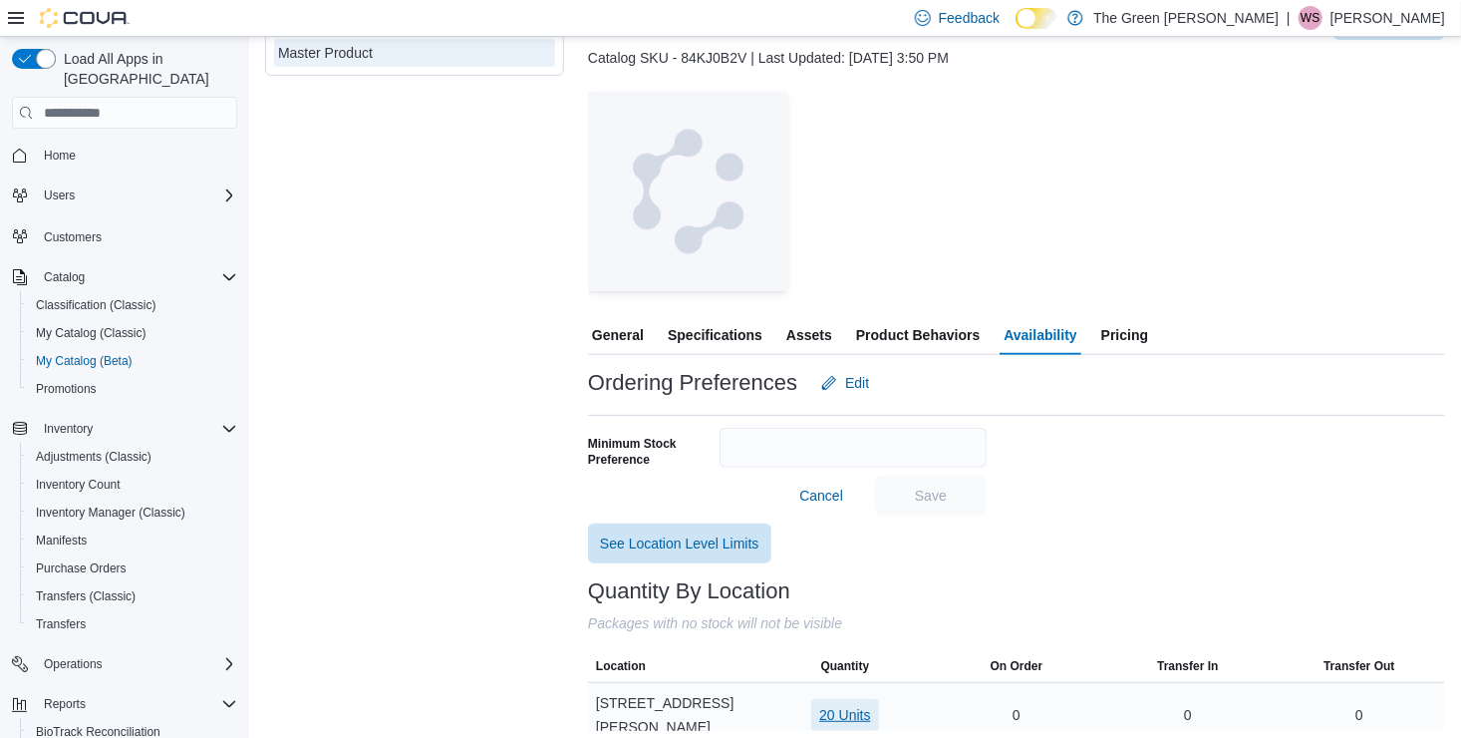
click at [838, 712] on span "20 Units" at bounding box center [844, 715] width 51 height 20
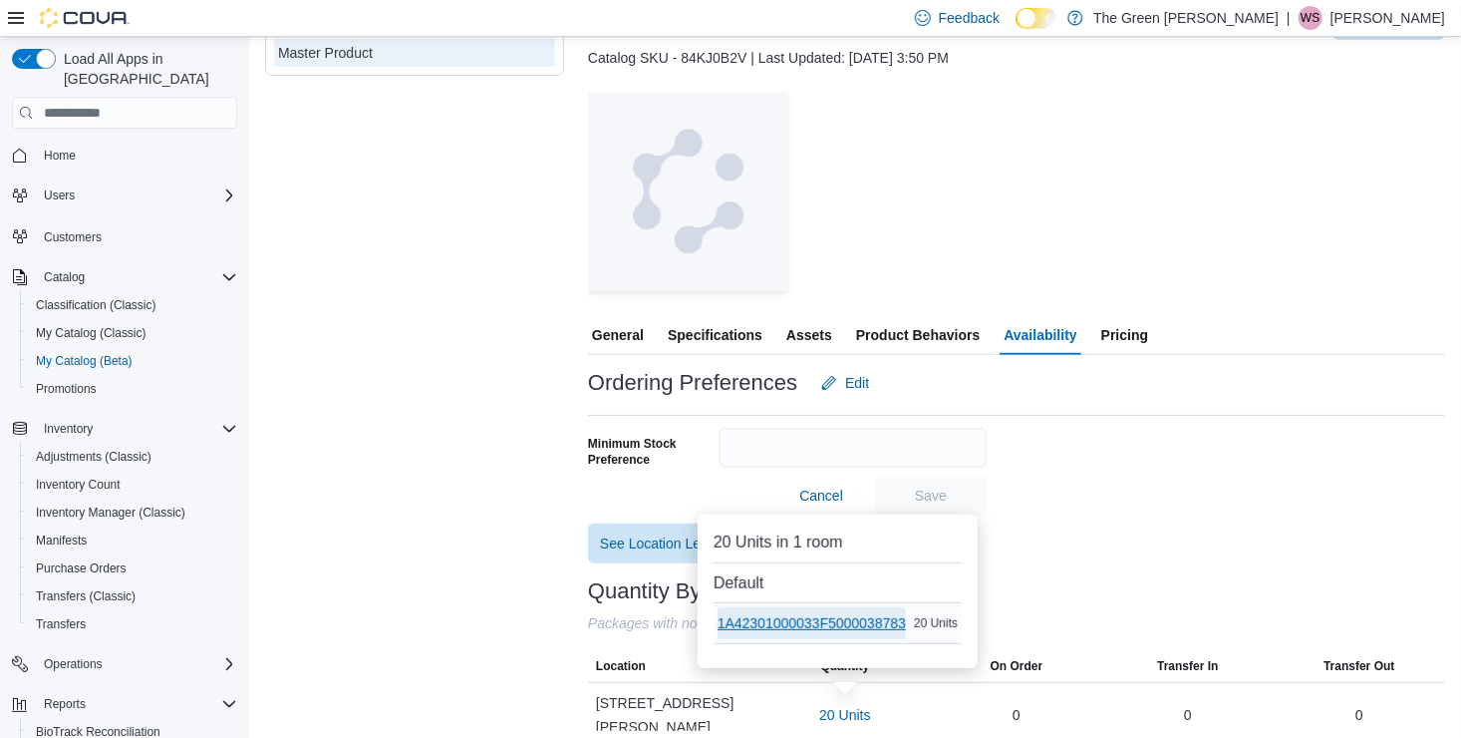
click at [829, 616] on span "1A42301000033F5000038783" at bounding box center [812, 623] width 188 height 20
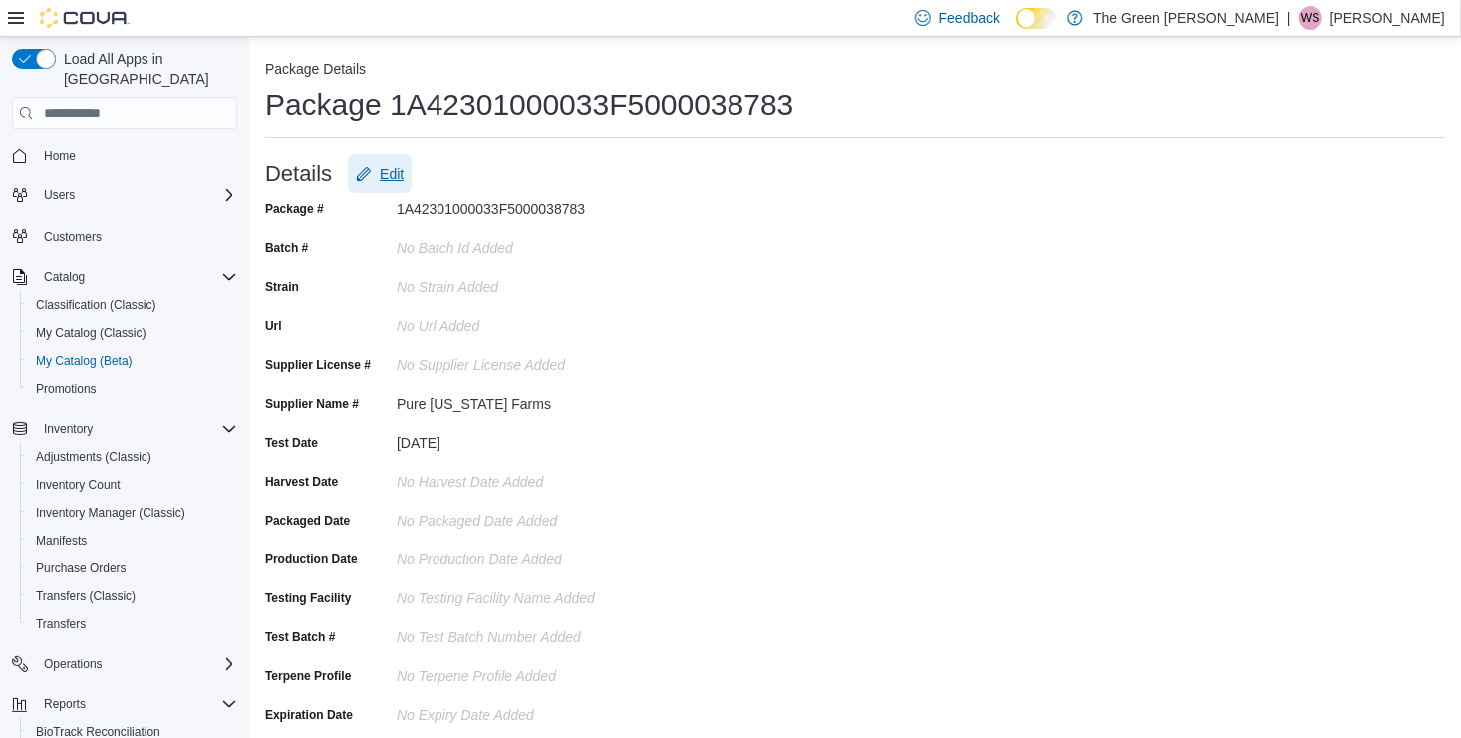
click at [388, 172] on span "Edit" at bounding box center [392, 173] width 24 height 20
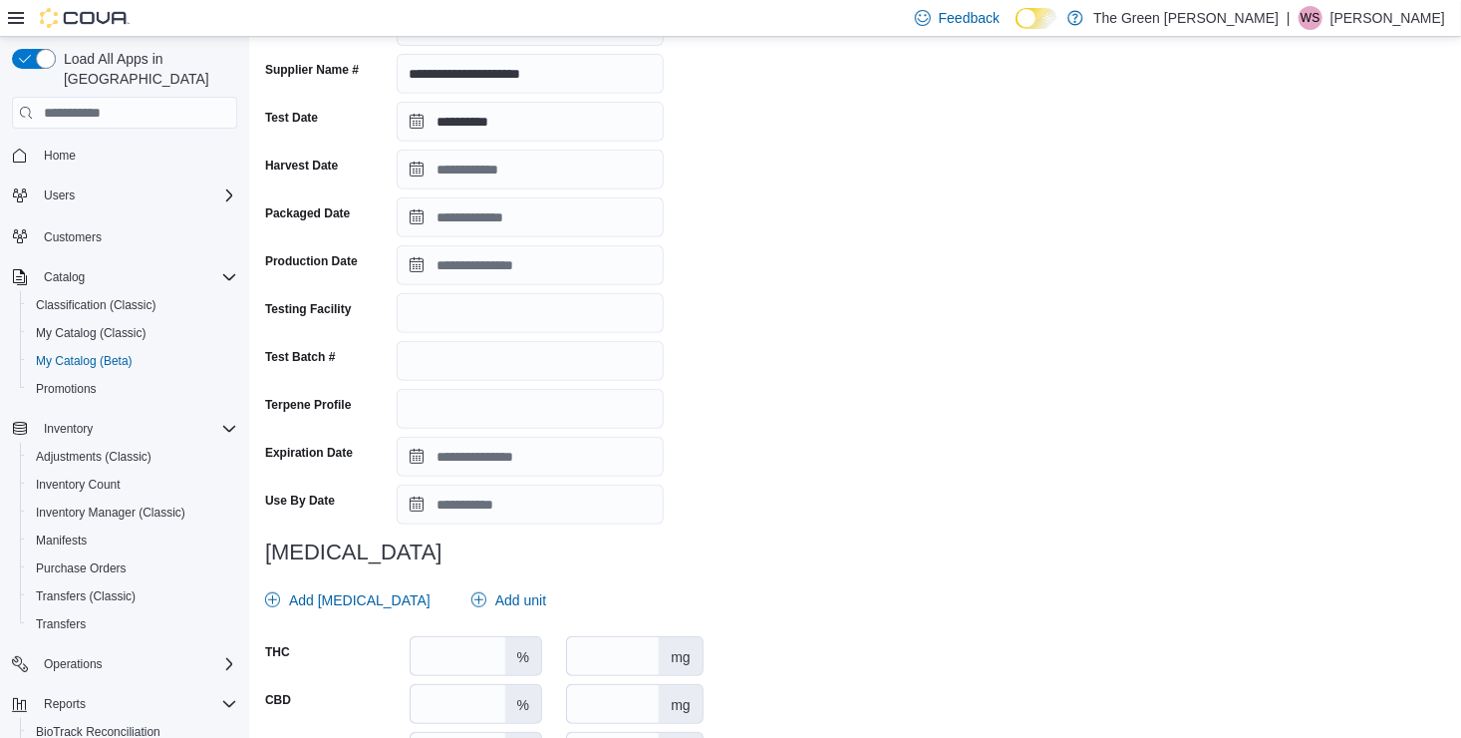
scroll to position [483, 0]
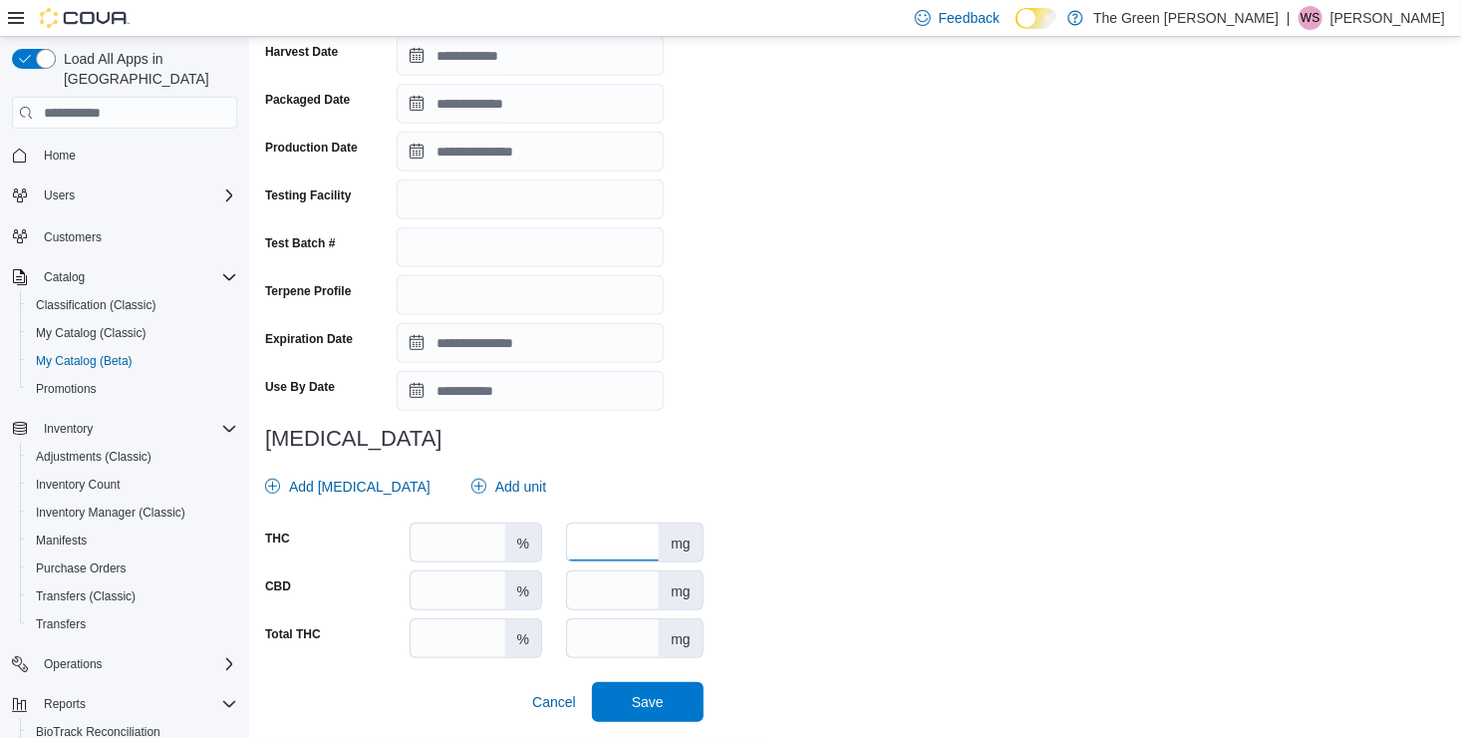
click at [604, 539] on input "number" at bounding box center [613, 542] width 92 height 38
type input "***"
click at [651, 694] on span "Save" at bounding box center [648, 701] width 32 height 20
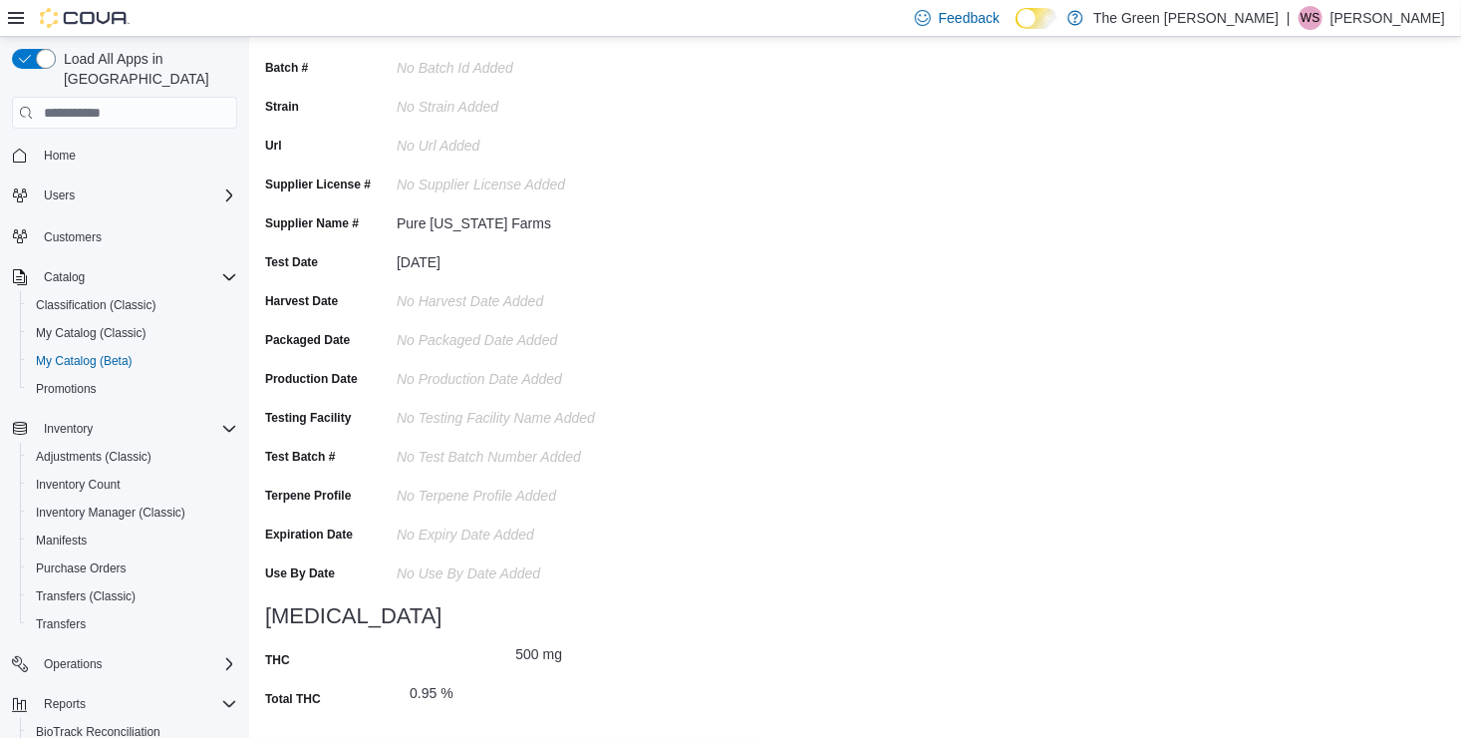
scroll to position [0, 0]
